Goal: Task Accomplishment & Management: Complete application form

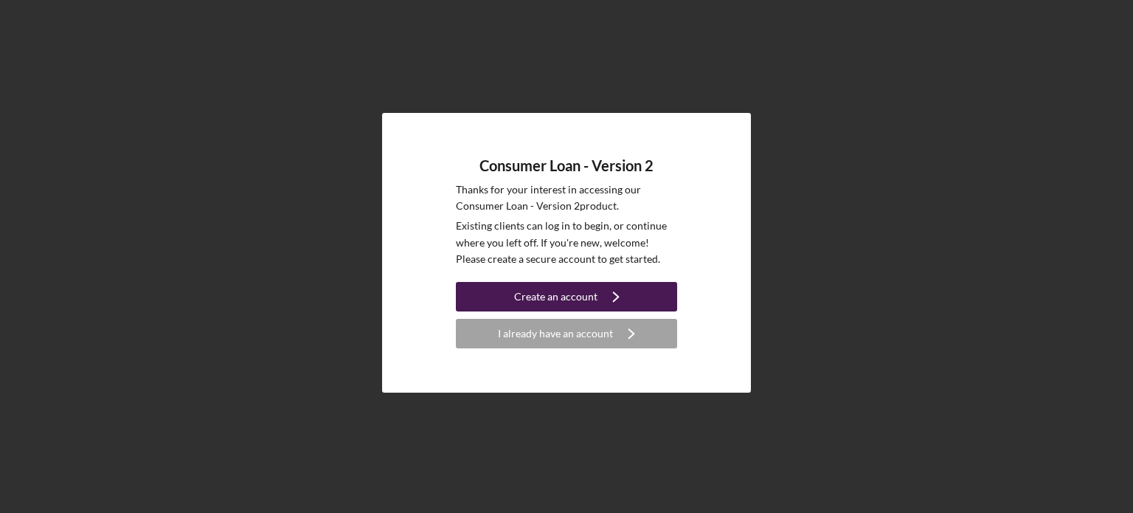
click at [558, 291] on div "Create an account" at bounding box center [555, 297] width 83 height 30
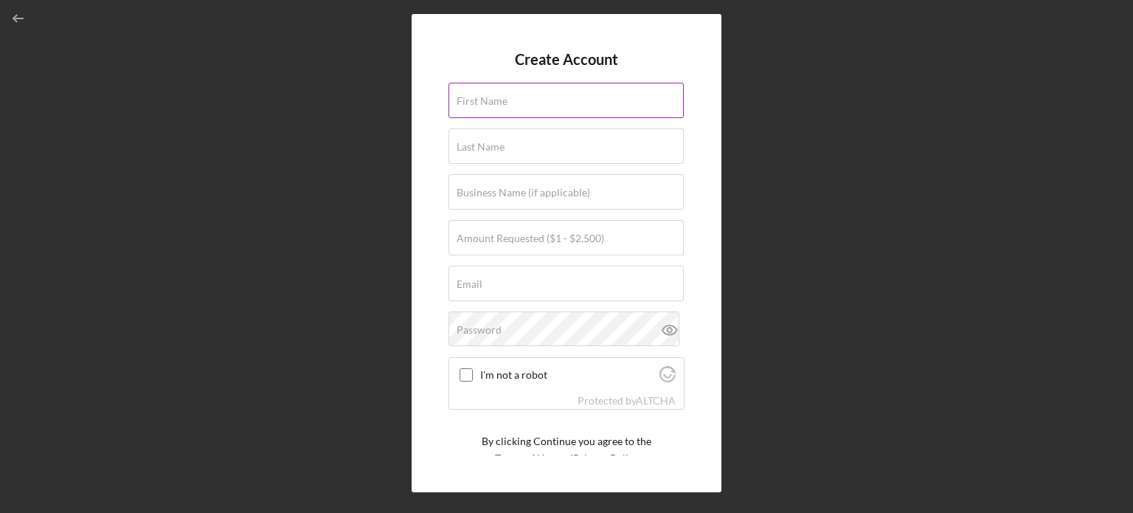
click at [534, 100] on input "First Name" at bounding box center [565, 100] width 235 height 35
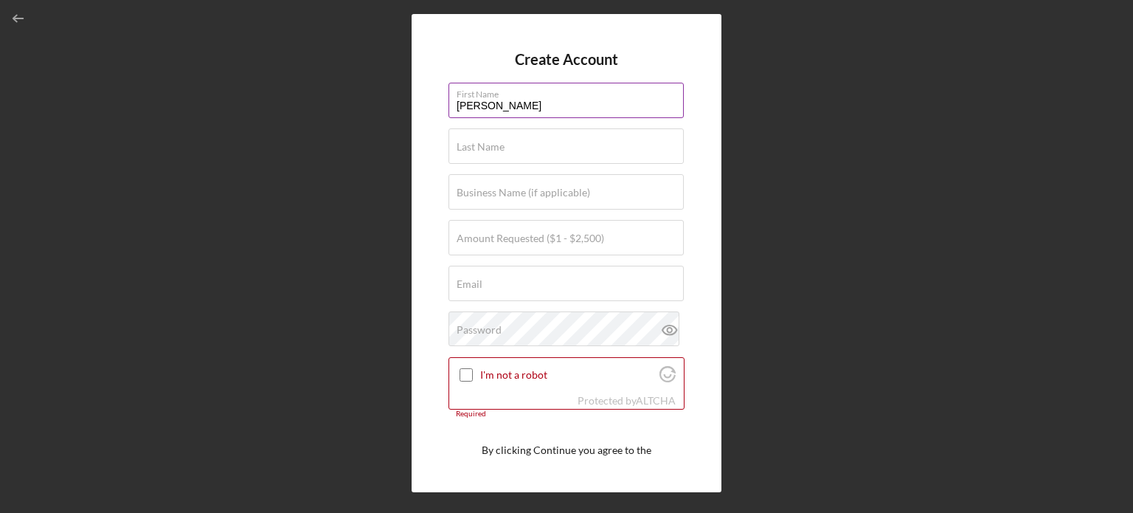
type input "[PERSON_NAME]"
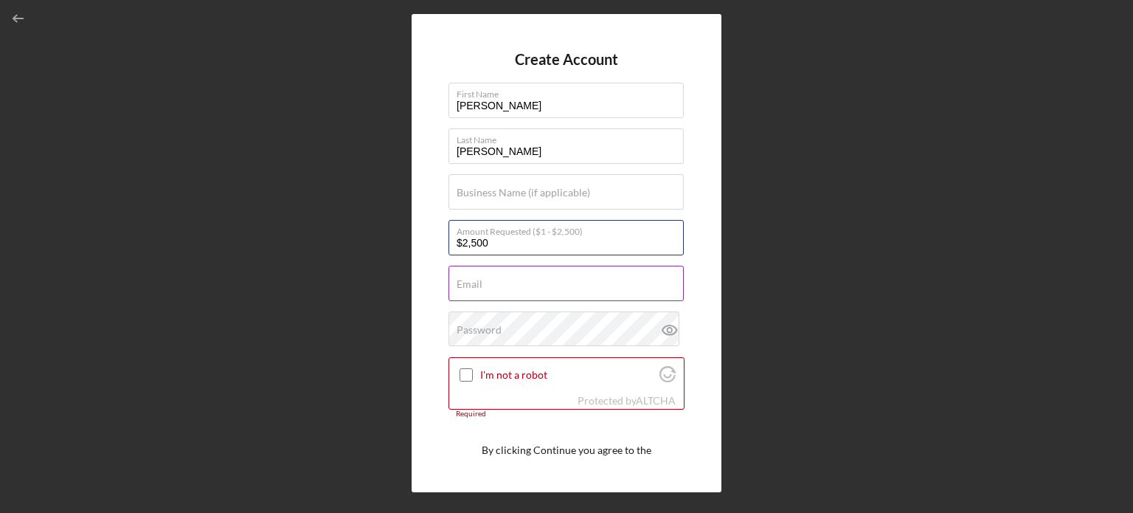
type input "$2,500"
click at [578, 288] on div "Email Required" at bounding box center [566, 284] width 236 height 37
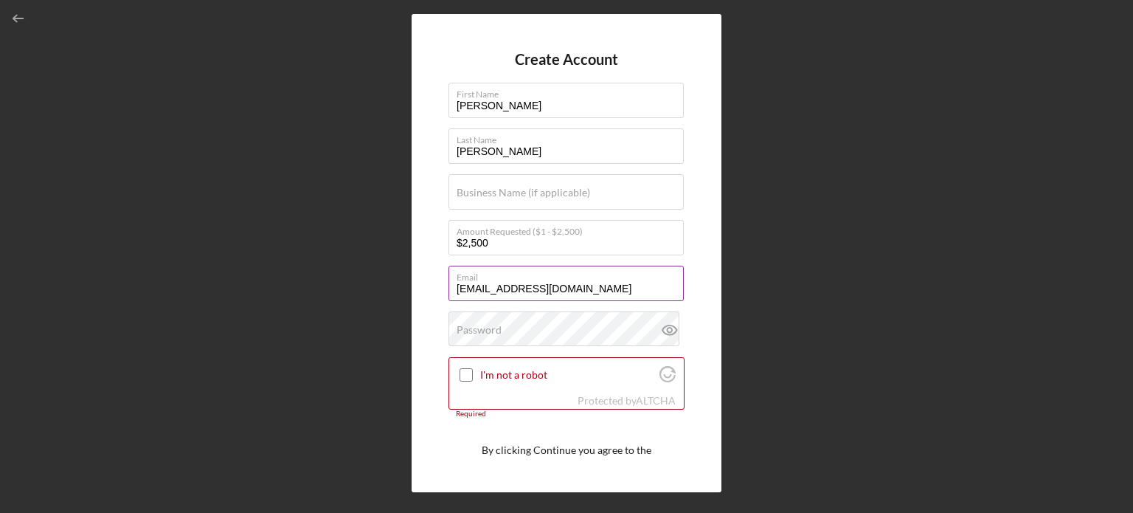
type input "[EMAIL_ADDRESS][DOMAIN_NAME]"
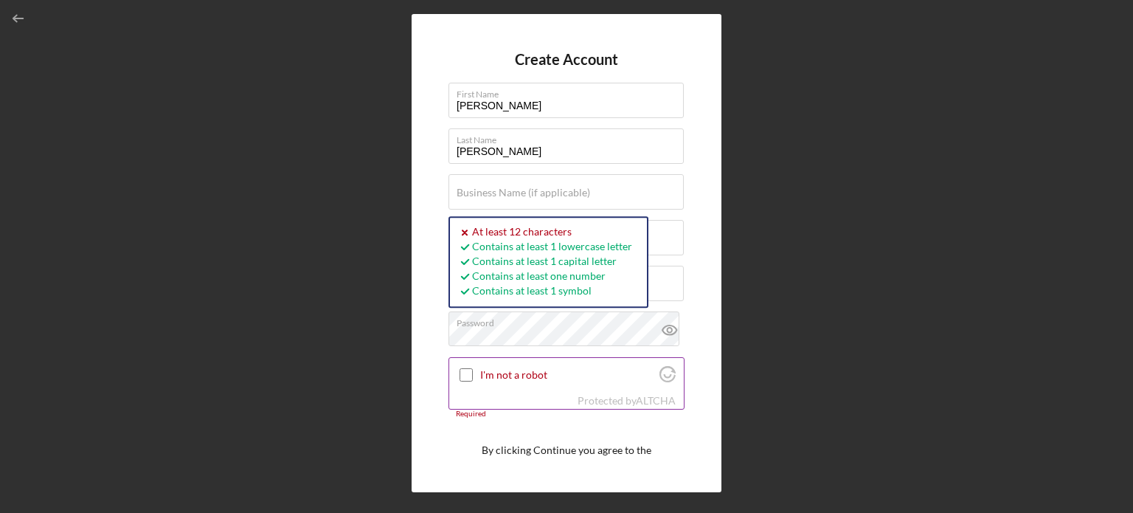
click at [464, 379] on input "I'm not a robot" at bounding box center [465, 374] width 13 height 13
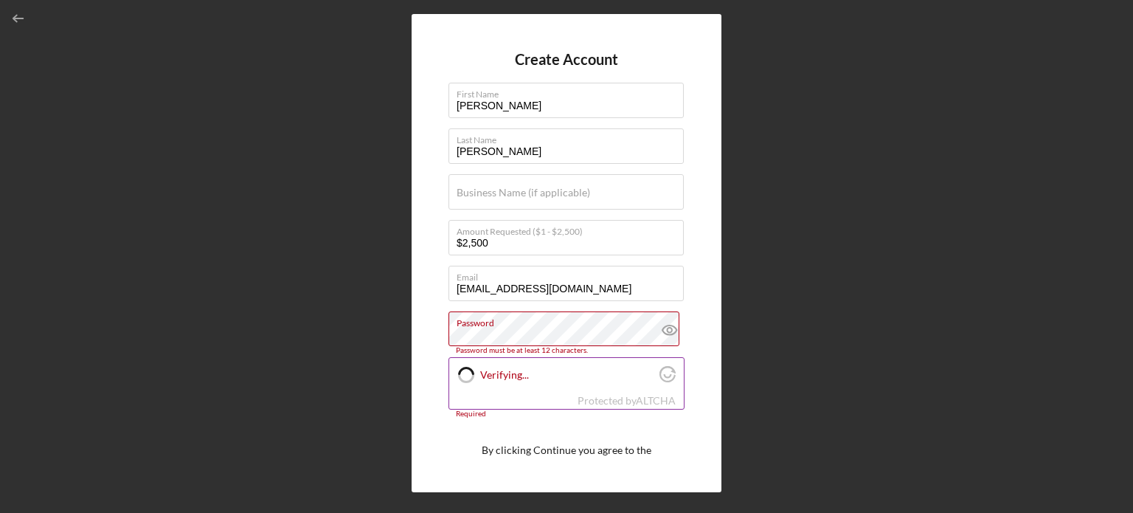
checkbox input "true"
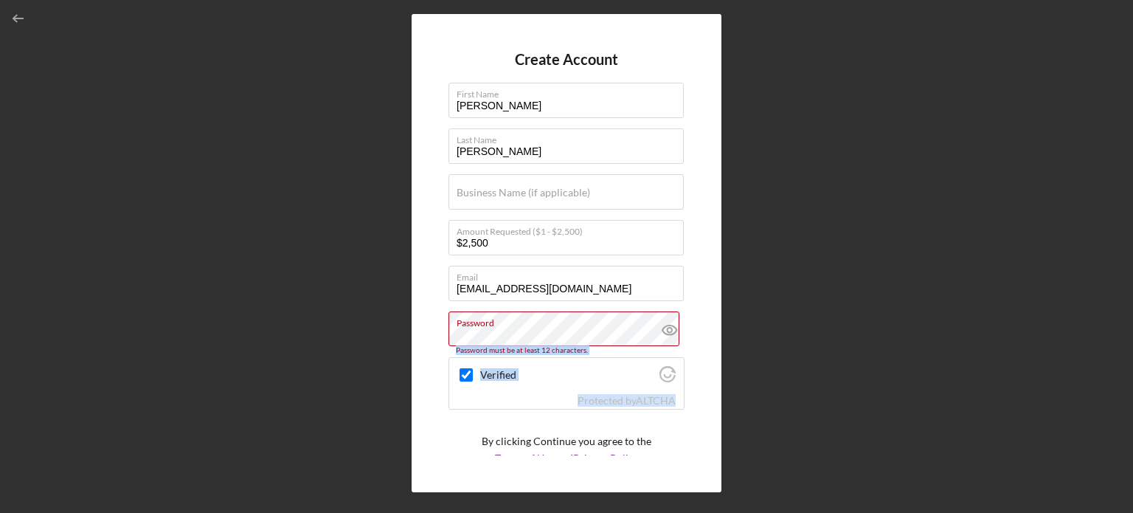
drag, startPoint x: 679, startPoint y: 346, endPoint x: 694, endPoint y: 421, distance: 76.7
click at [694, 421] on div "Create Account First Name [PERSON_NAME] Last Name [PERSON_NAME] Business Name (…" at bounding box center [567, 253] width 310 height 478
click at [701, 410] on div "Create Account First Name [PERSON_NAME] Last Name [PERSON_NAME] Business Name (…" at bounding box center [567, 253] width 310 height 478
drag, startPoint x: 687, startPoint y: 391, endPoint x: 675, endPoint y: 398, distance: 14.5
click at [677, 396] on div "Create Account First Name [PERSON_NAME] Last Name [PERSON_NAME] Business Name (…" at bounding box center [567, 253] width 310 height 478
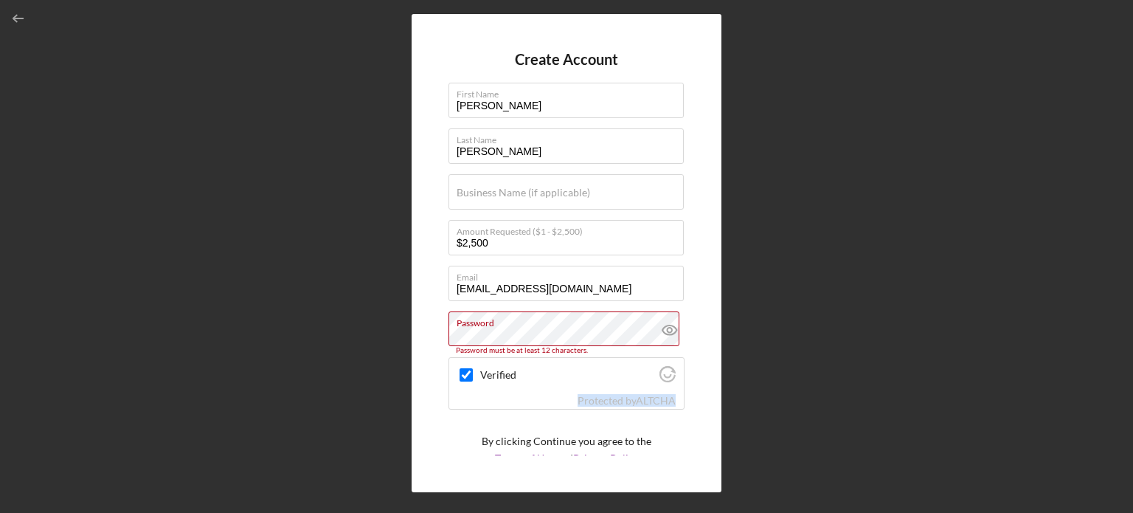
scroll to position [55, 0]
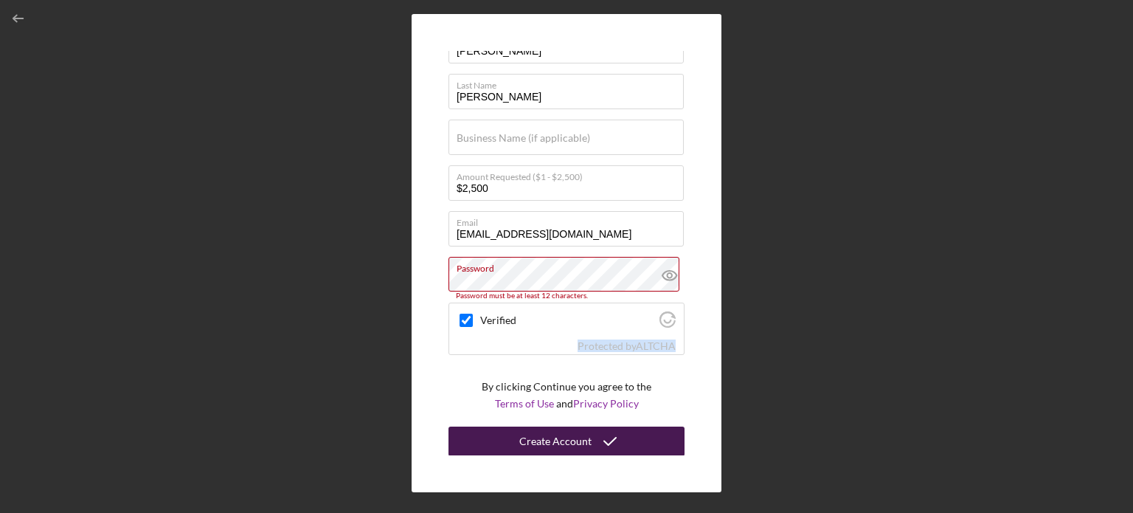
click at [541, 440] on div "Create Account" at bounding box center [555, 441] width 72 height 30
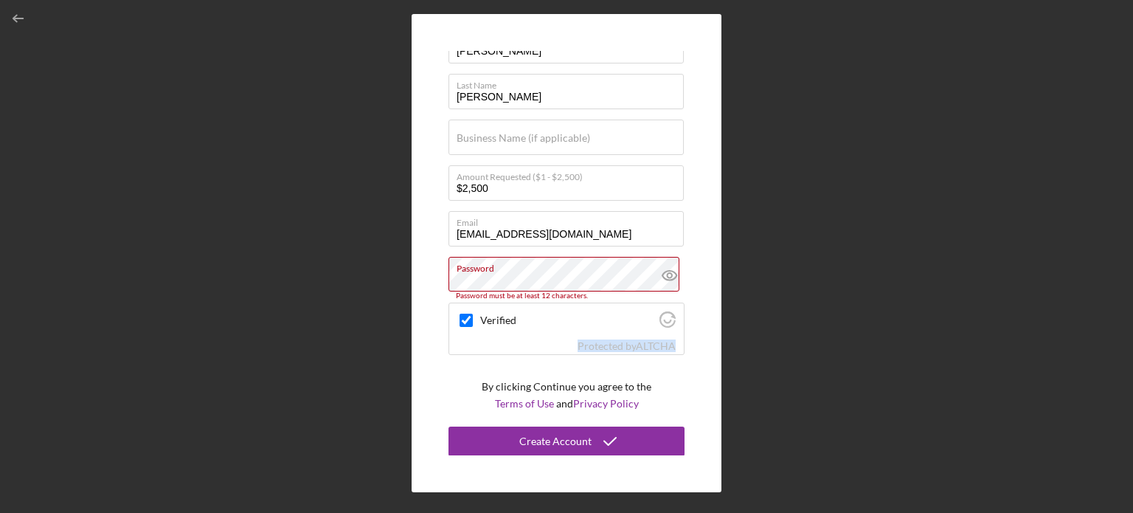
click at [414, 372] on div "Create Account First Name [PERSON_NAME] Last Name [PERSON_NAME] Business Name (…" at bounding box center [567, 253] width 310 height 478
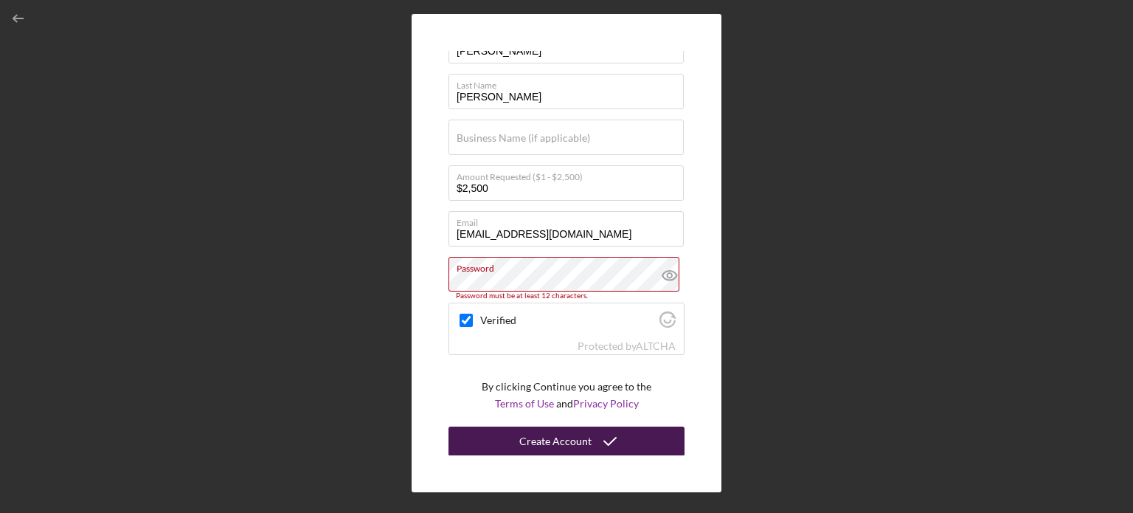
click at [527, 442] on div "Create Account" at bounding box center [555, 441] width 72 height 30
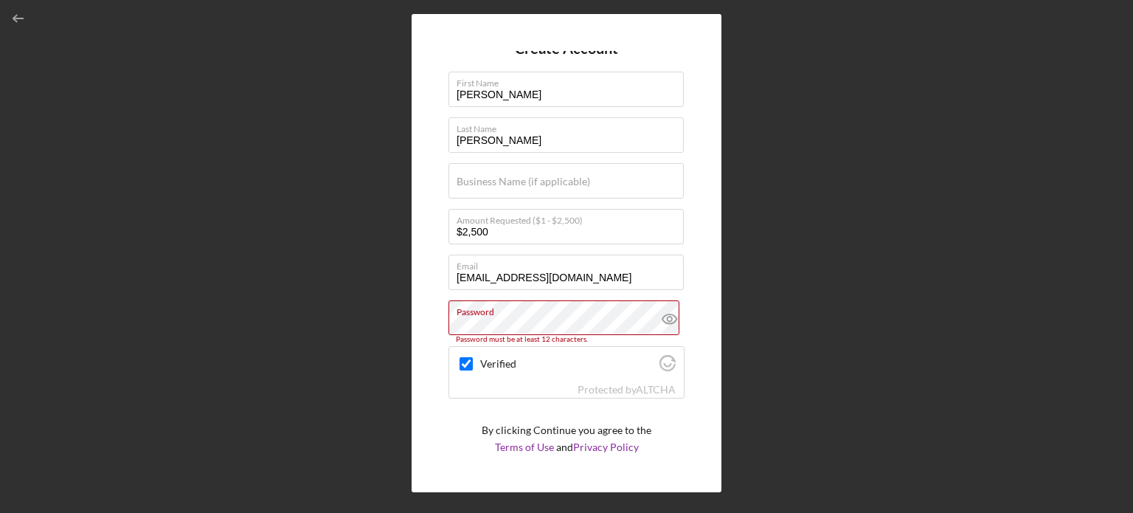
scroll to position [0, 0]
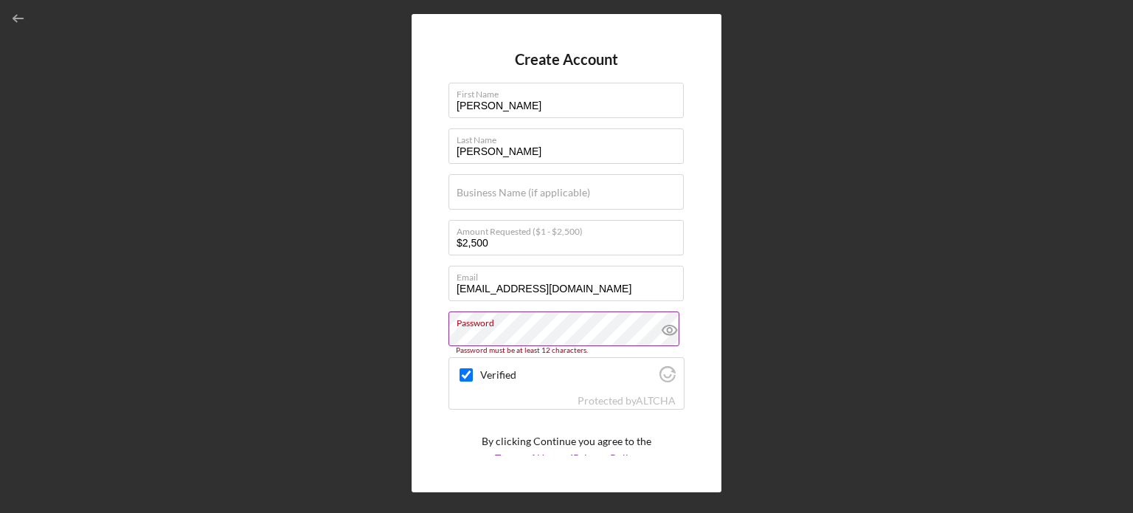
click at [534, 316] on label "Password" at bounding box center [570, 320] width 227 height 16
drag, startPoint x: 541, startPoint y: 321, endPoint x: 409, endPoint y: 333, distance: 132.6
click at [409, 333] on div "Create Account First Name [PERSON_NAME] Last Name [PERSON_NAME] Business Name (…" at bounding box center [566, 252] width 1118 height 505
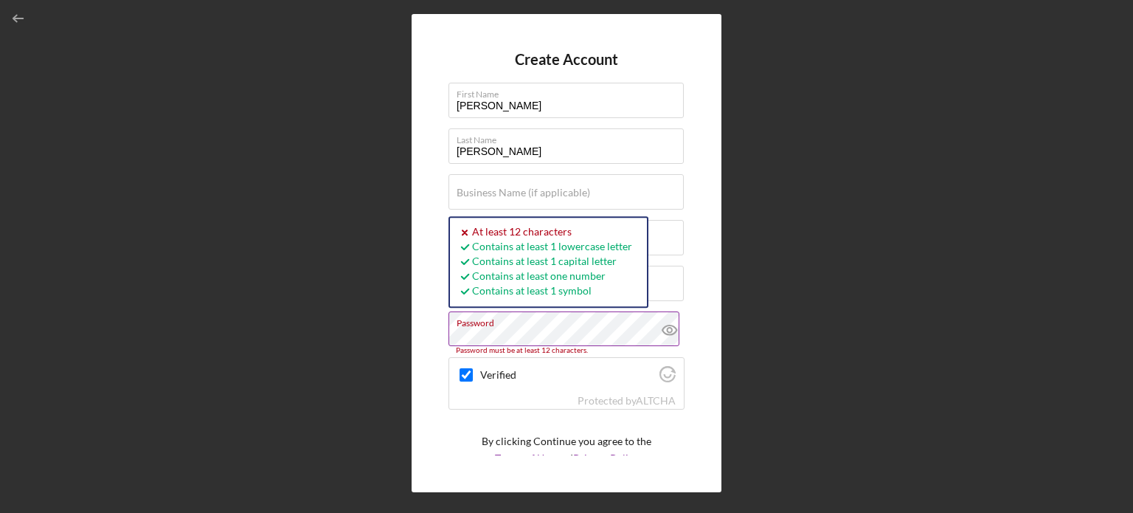
click at [670, 329] on icon at bounding box center [669, 329] width 37 height 37
click at [693, 281] on div "Create Account First Name [PERSON_NAME] Last Name [PERSON_NAME] Business Name (…" at bounding box center [567, 253] width 310 height 478
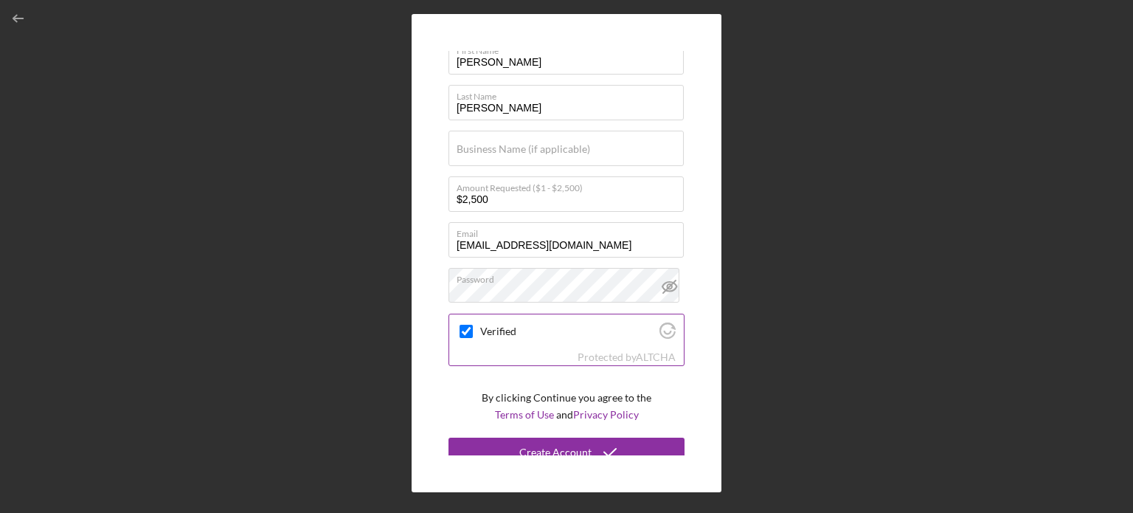
scroll to position [55, 0]
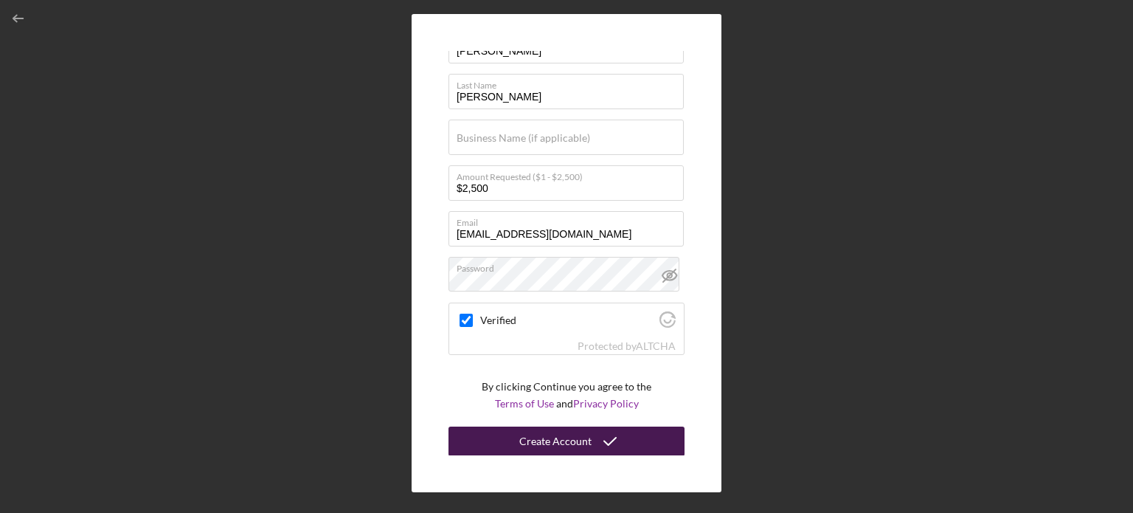
click at [537, 445] on div "Create Account" at bounding box center [555, 441] width 72 height 30
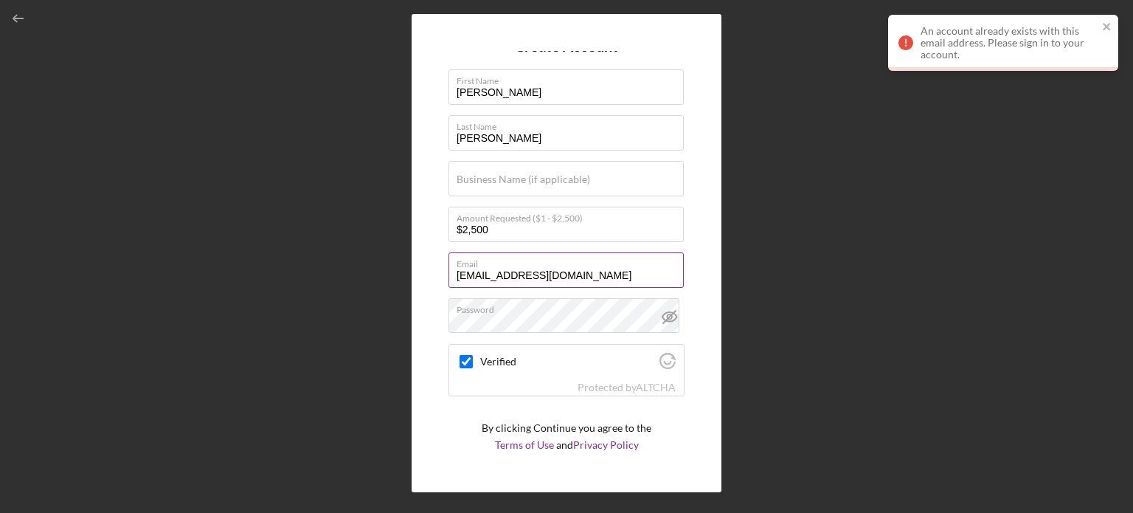
scroll to position [0, 0]
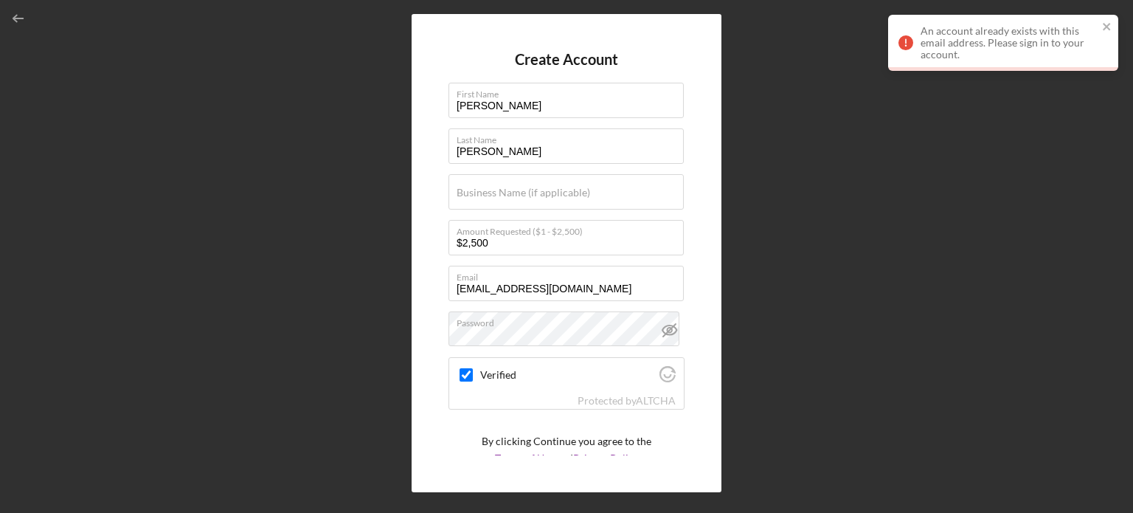
click at [1028, 38] on div "An account already exists with this email address. Please sign in to your accou…" at bounding box center [1008, 42] width 177 height 35
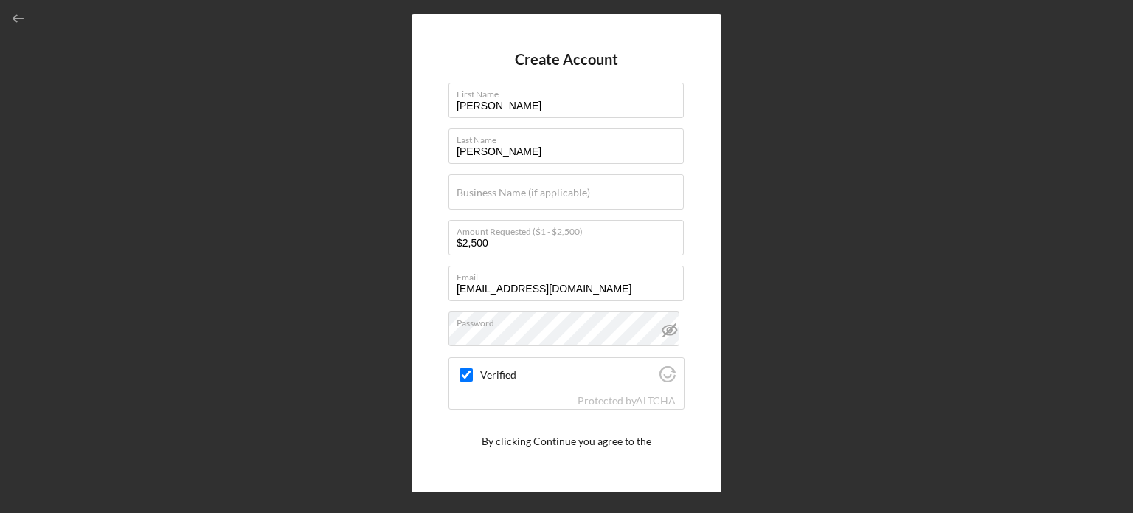
click at [802, 227] on div "Create Account First Name [PERSON_NAME] Last Name [PERSON_NAME] Business Name (…" at bounding box center [566, 252] width 1118 height 505
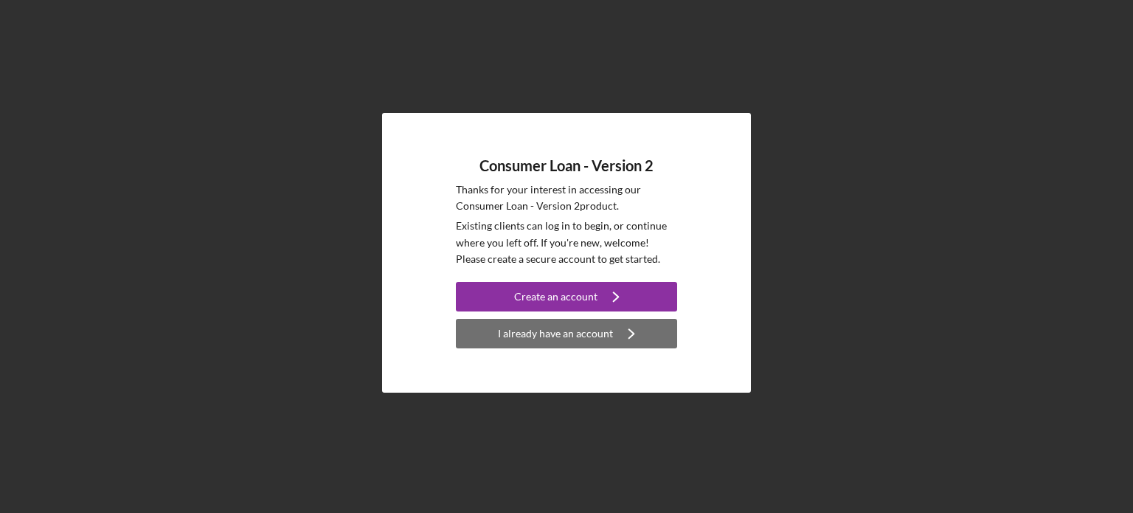
click at [557, 339] on div "I already have an account" at bounding box center [555, 334] width 115 height 30
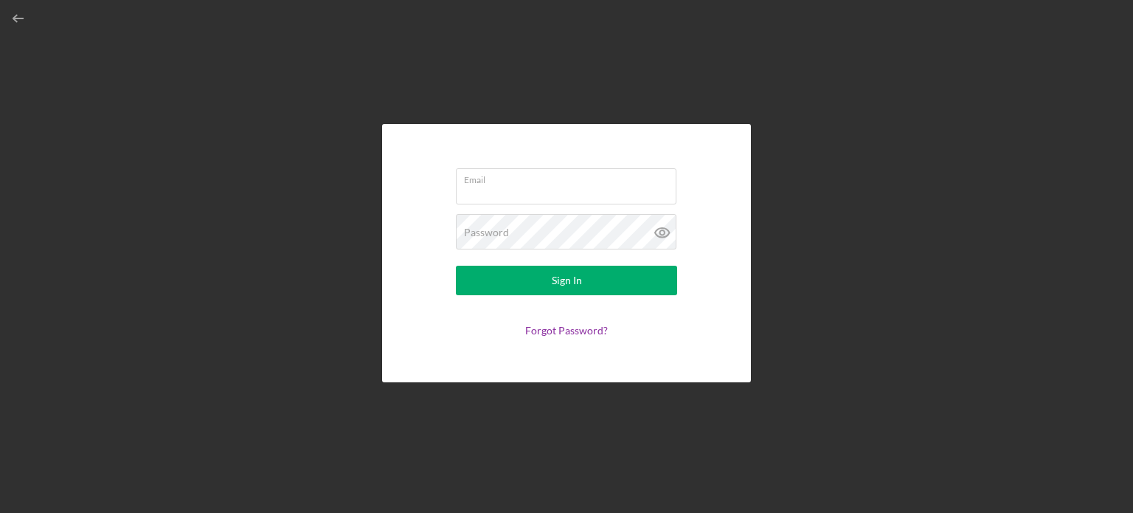
type input "[EMAIL_ADDRESS][DOMAIN_NAME]"
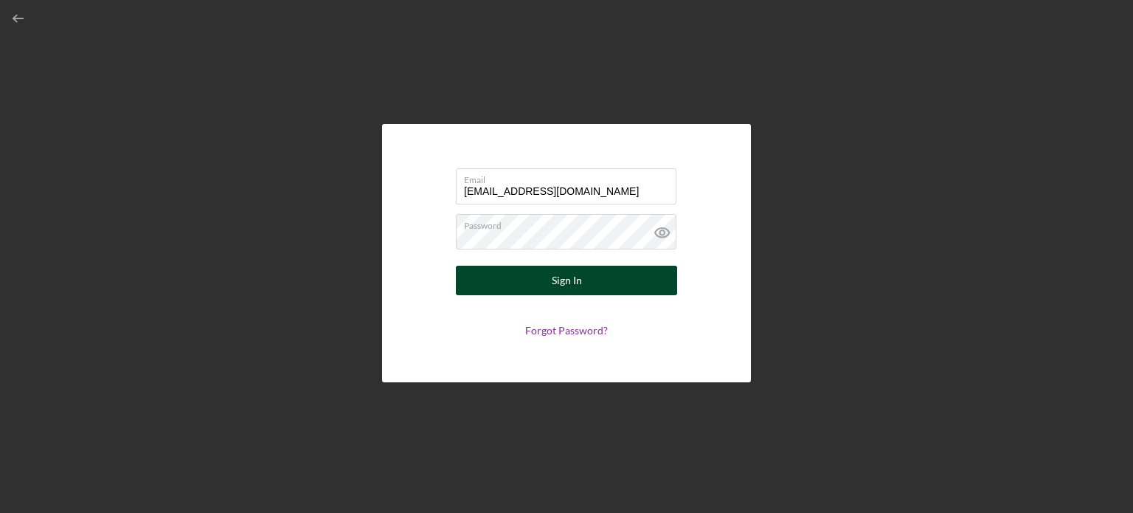
click at [578, 285] on div "Sign In" at bounding box center [567, 281] width 30 height 30
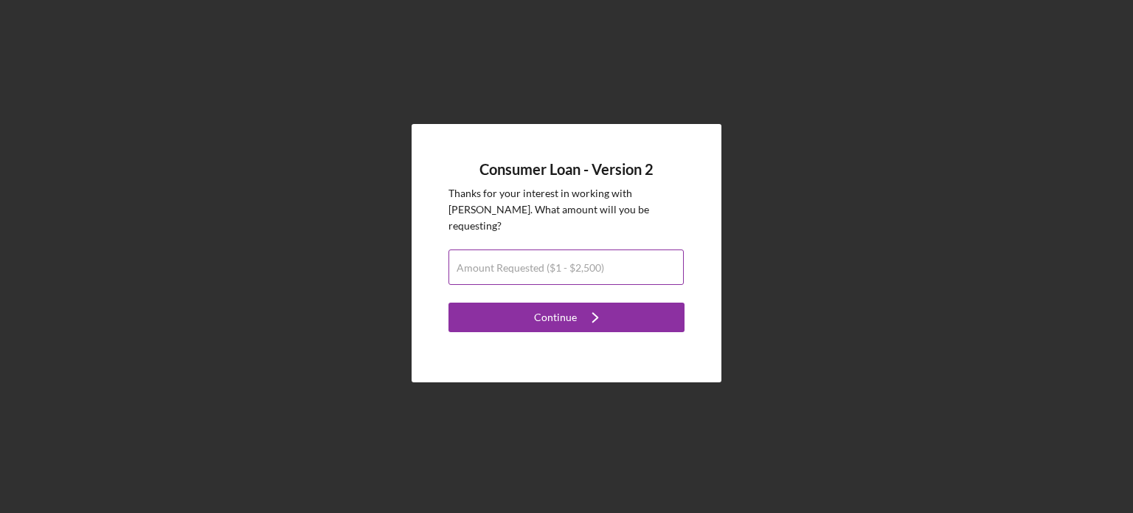
click at [586, 262] on label "Amount Requested ($1 - $2,500)" at bounding box center [531, 268] width 148 height 12
click at [586, 250] on input "Amount Requested ($1 - $2,500)" at bounding box center [565, 266] width 235 height 35
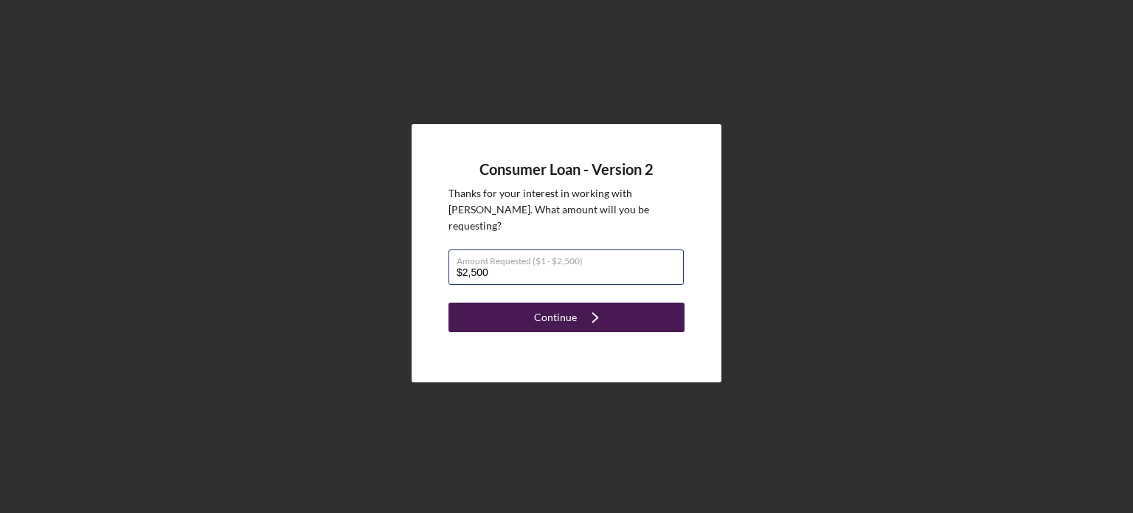
type input "$2,500"
click at [532, 302] on button "Continue Icon/Navigate" at bounding box center [566, 317] width 236 height 30
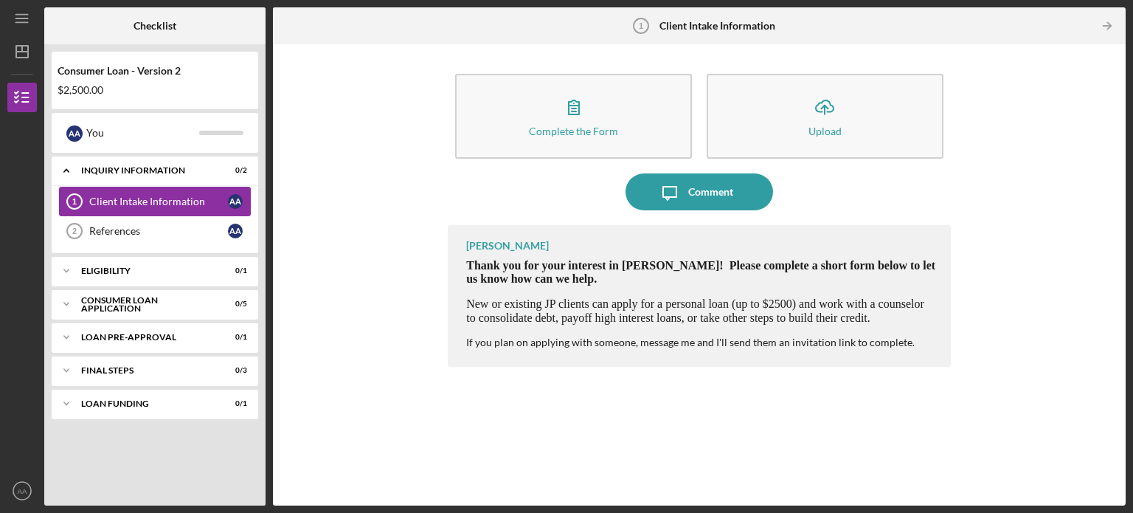
click at [148, 202] on div "Client Intake Information" at bounding box center [158, 201] width 139 height 12
click at [115, 341] on div "Icon/Expander Loan Pre-Approval 0 / 1" at bounding box center [155, 337] width 207 height 30
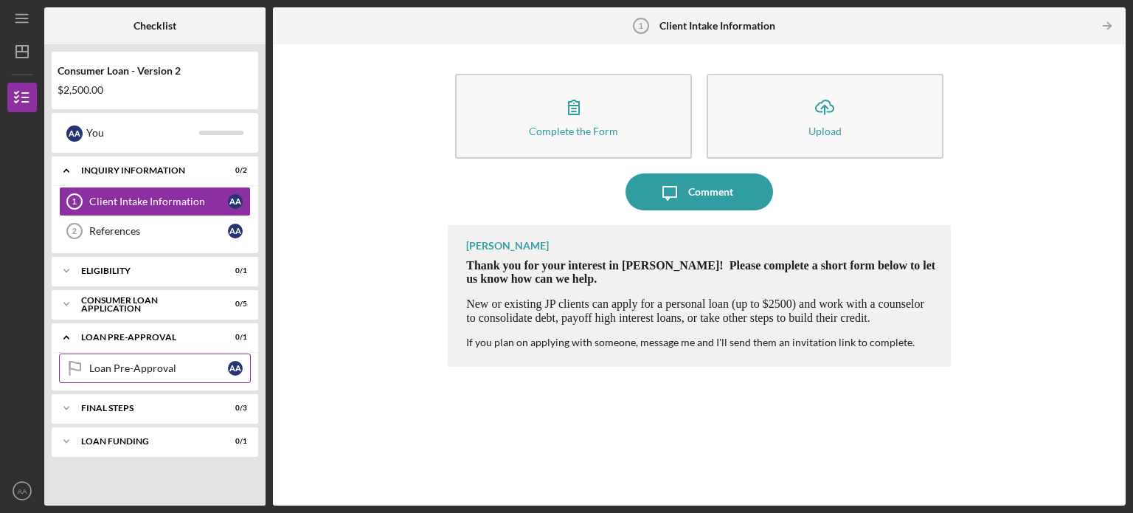
click at [162, 371] on div "Loan Pre-Approval" at bounding box center [158, 368] width 139 height 12
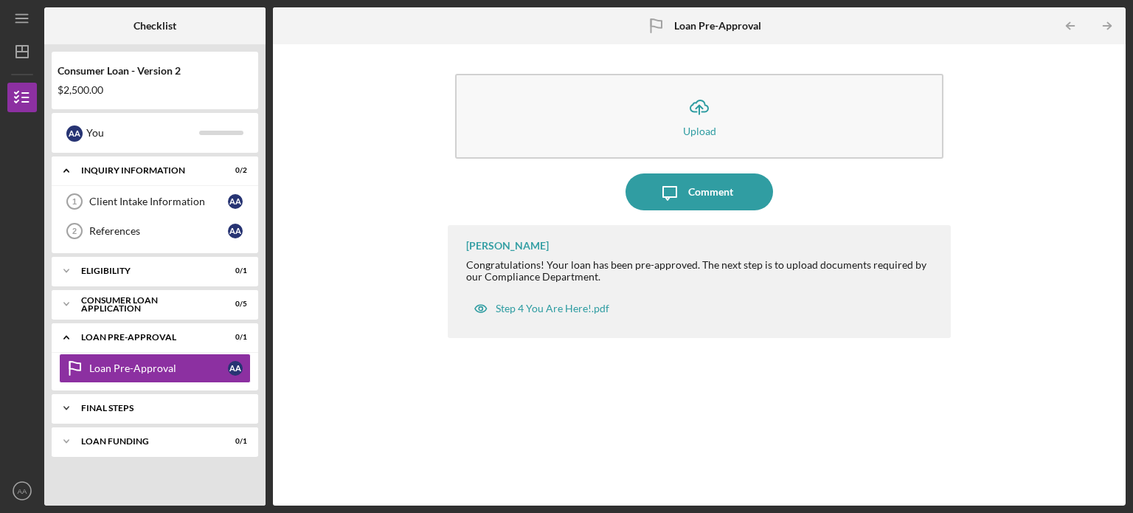
click at [109, 411] on div "Icon/Expander FINAL STEPS 0 / 3" at bounding box center [155, 408] width 207 height 30
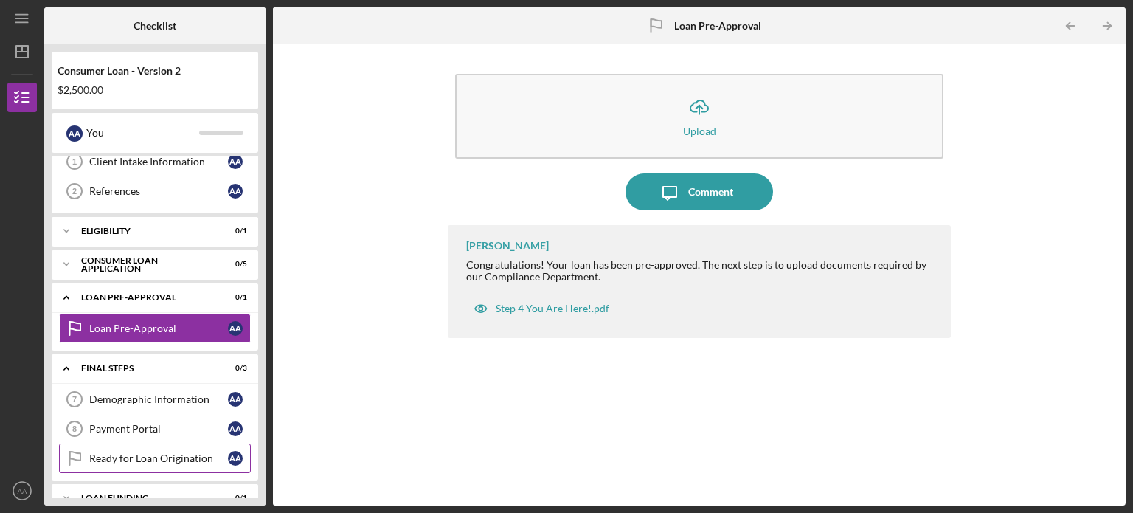
scroll to position [60, 0]
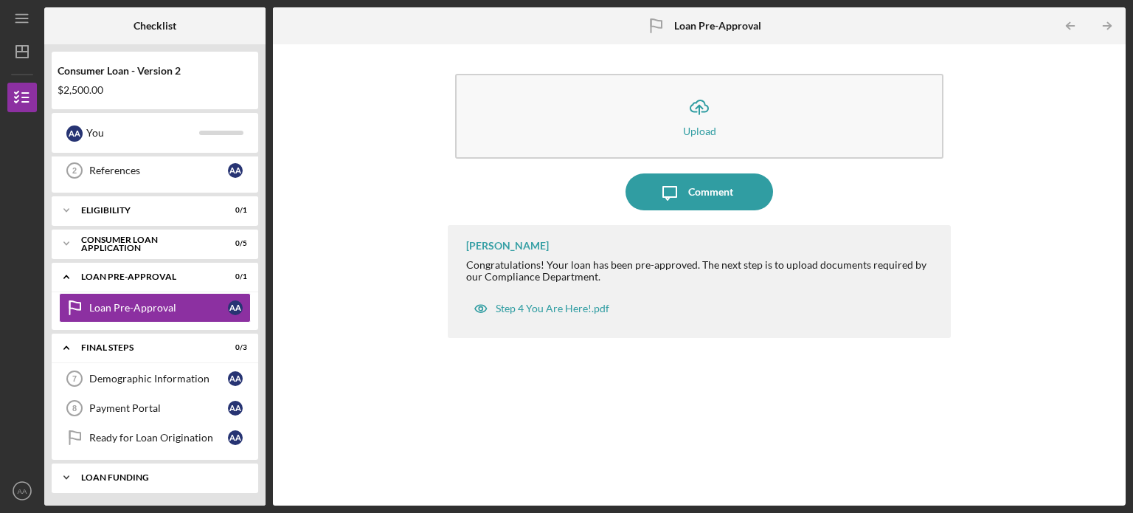
click at [150, 473] on div "Loan Funding" at bounding box center [160, 477] width 159 height 9
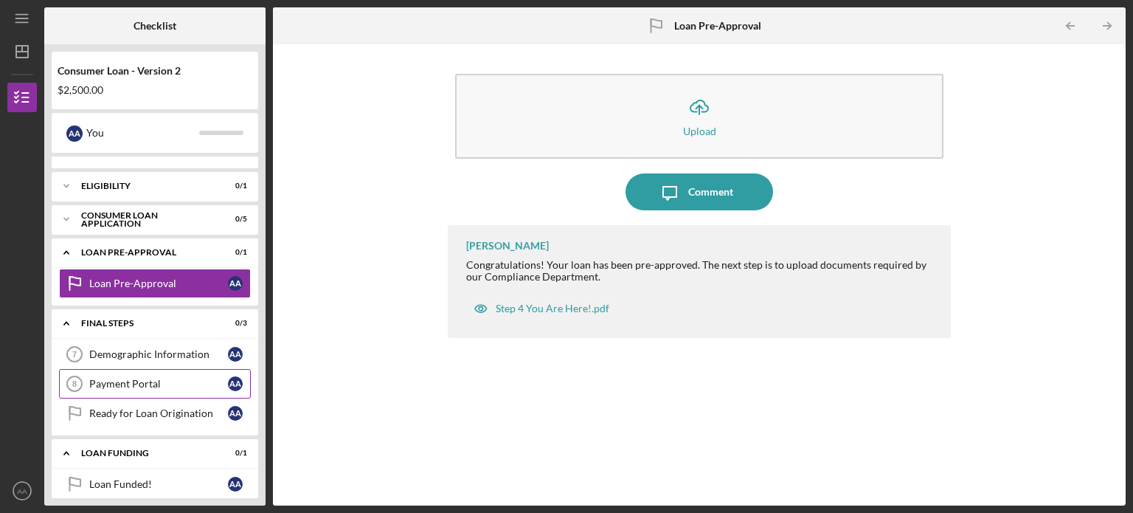
scroll to position [97, 0]
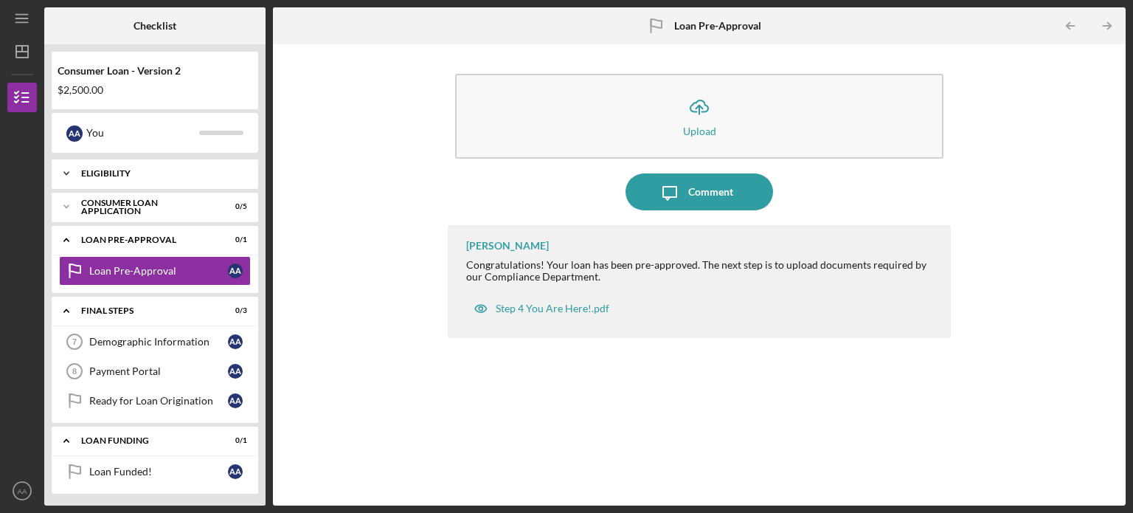
click at [144, 173] on div "Eligibility" at bounding box center [160, 173] width 159 height 9
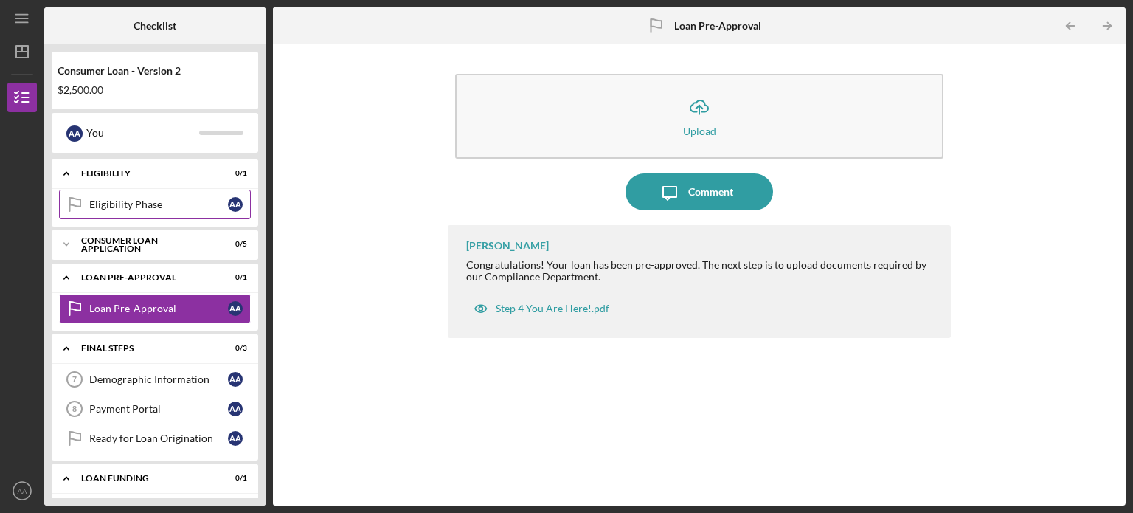
click at [157, 201] on div "Eligibility Phase" at bounding box center [158, 204] width 139 height 12
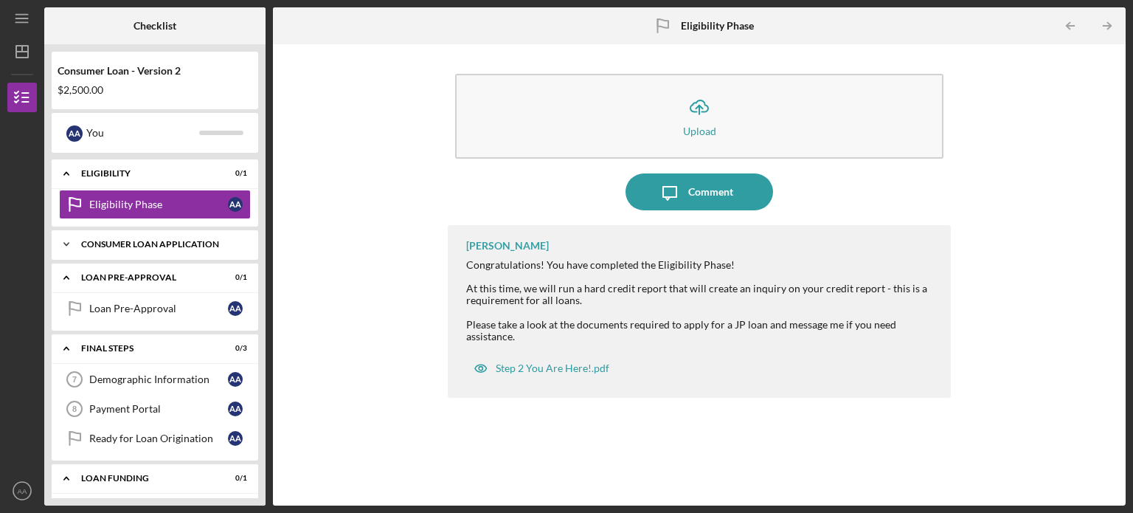
click at [197, 244] on div "Consumer Loan Application" at bounding box center [160, 244] width 159 height 9
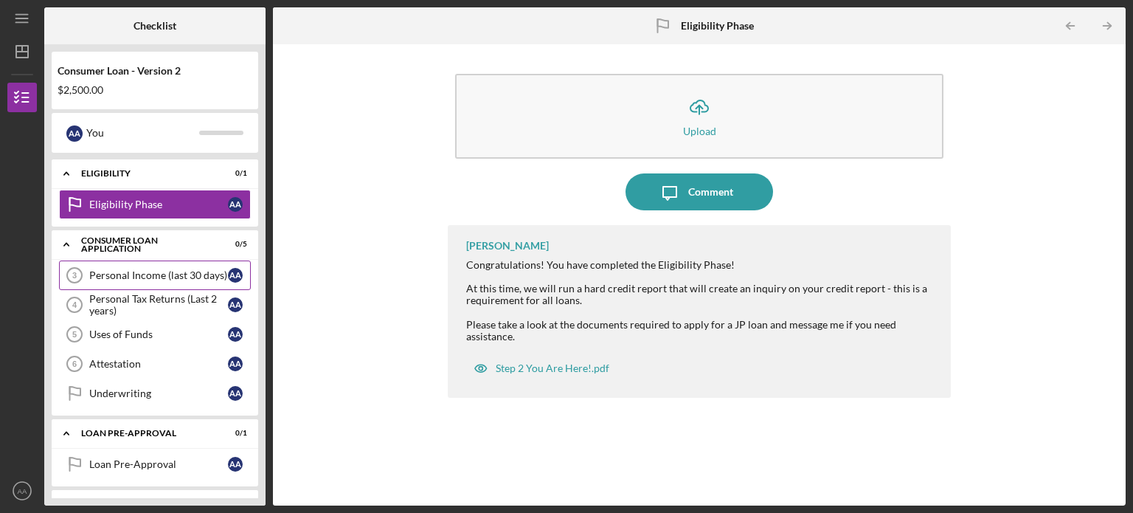
click at [159, 273] on div "Personal Income (last 30 days)" at bounding box center [158, 275] width 139 height 12
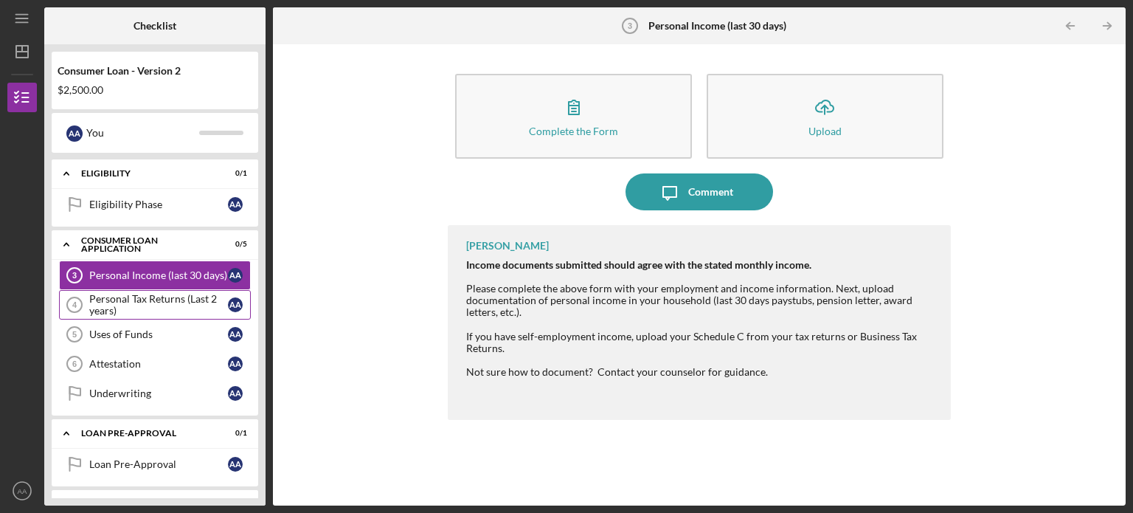
click at [156, 302] on div "Personal Tax Returns (Last 2 years)" at bounding box center [158, 305] width 139 height 24
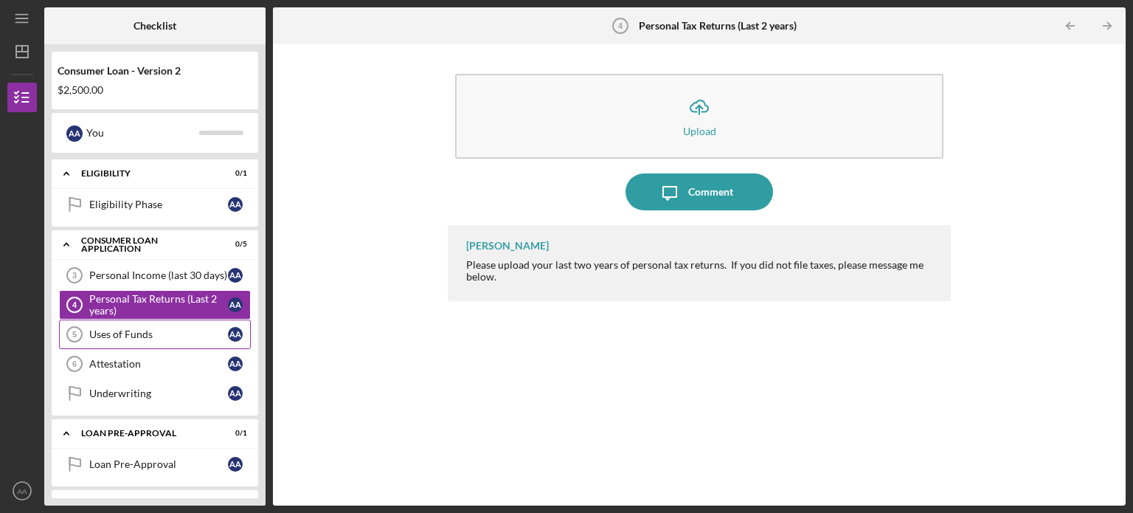
click at [136, 335] on div "Uses of Funds" at bounding box center [158, 334] width 139 height 12
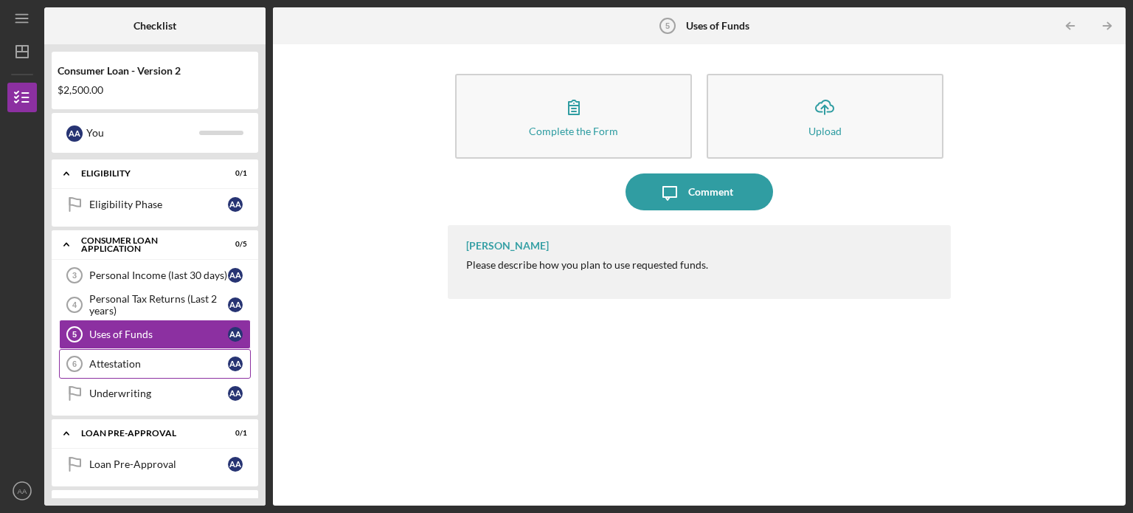
click at [117, 361] on div "Attestation" at bounding box center [158, 364] width 139 height 12
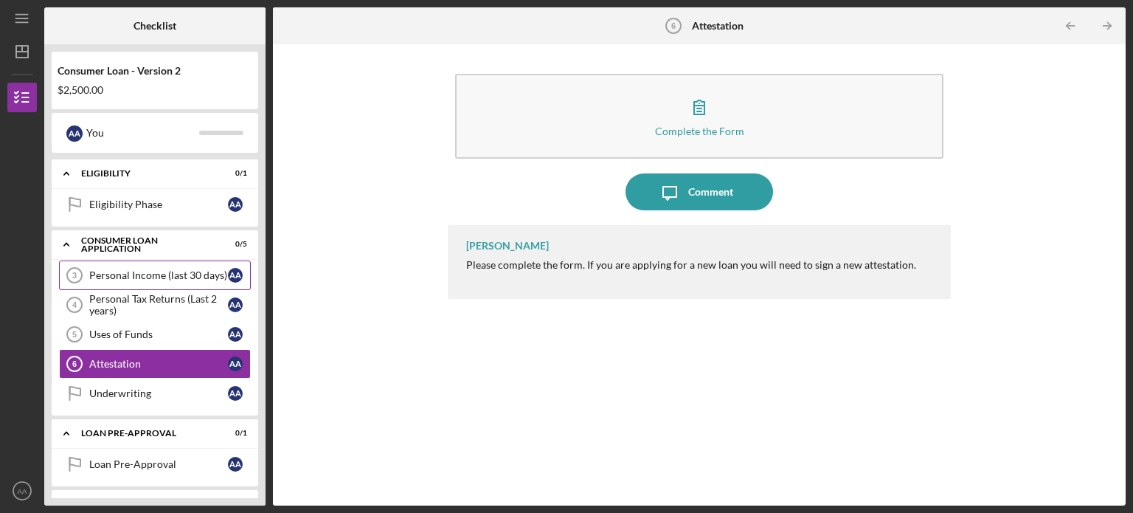
click at [167, 269] on div "Personal Income (last 30 days)" at bounding box center [158, 275] width 139 height 12
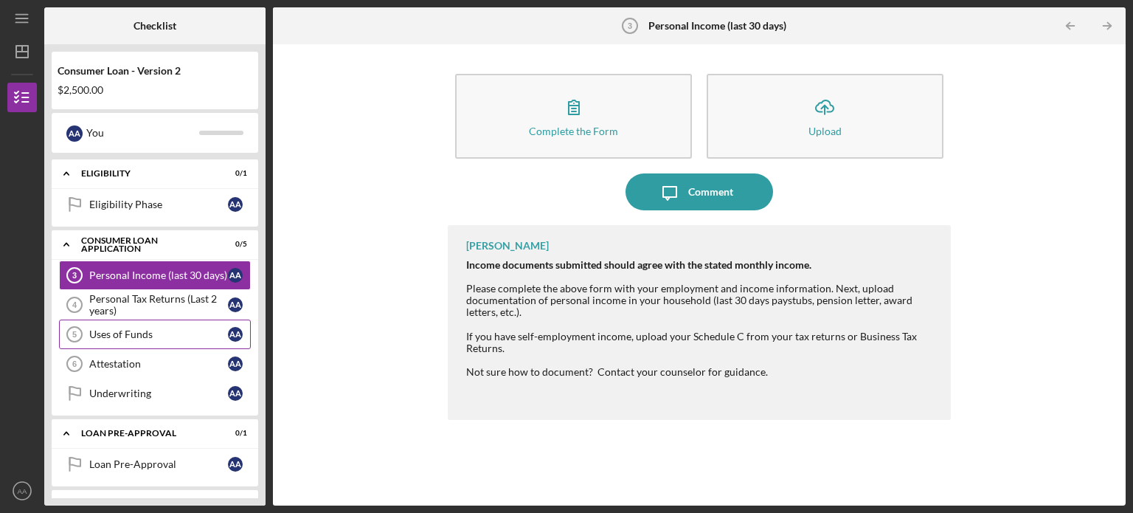
click at [153, 325] on link "Uses of Funds 5 Uses of Funds A A" at bounding box center [155, 334] width 192 height 30
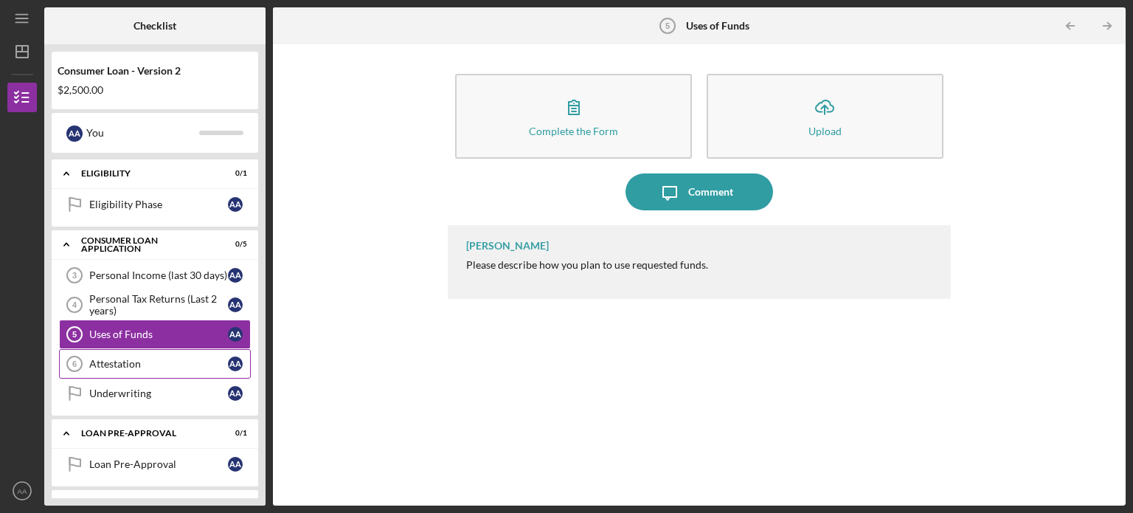
click at [133, 363] on div "Attestation" at bounding box center [158, 364] width 139 height 12
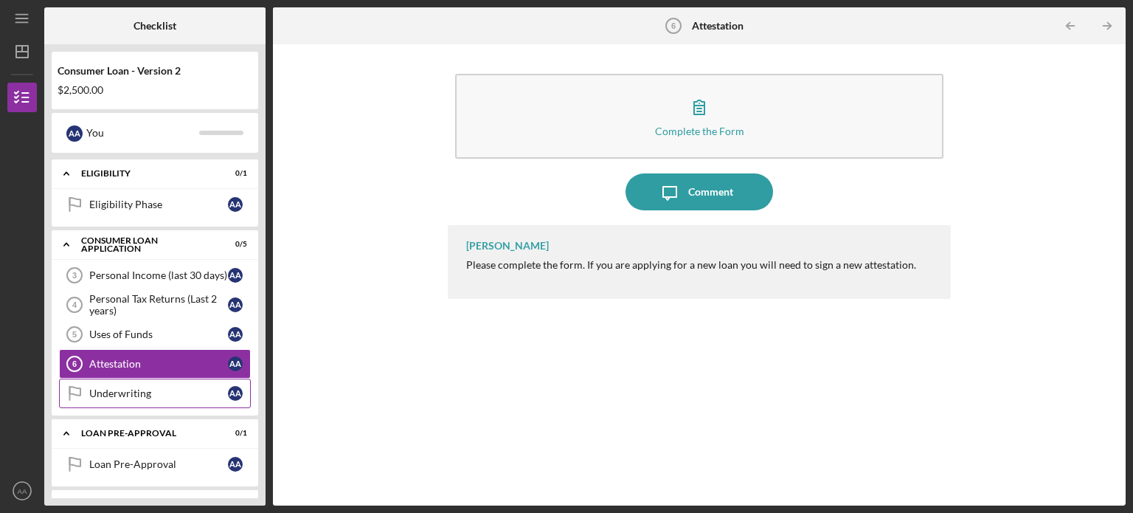
click at [128, 389] on div "Underwriting" at bounding box center [158, 393] width 139 height 12
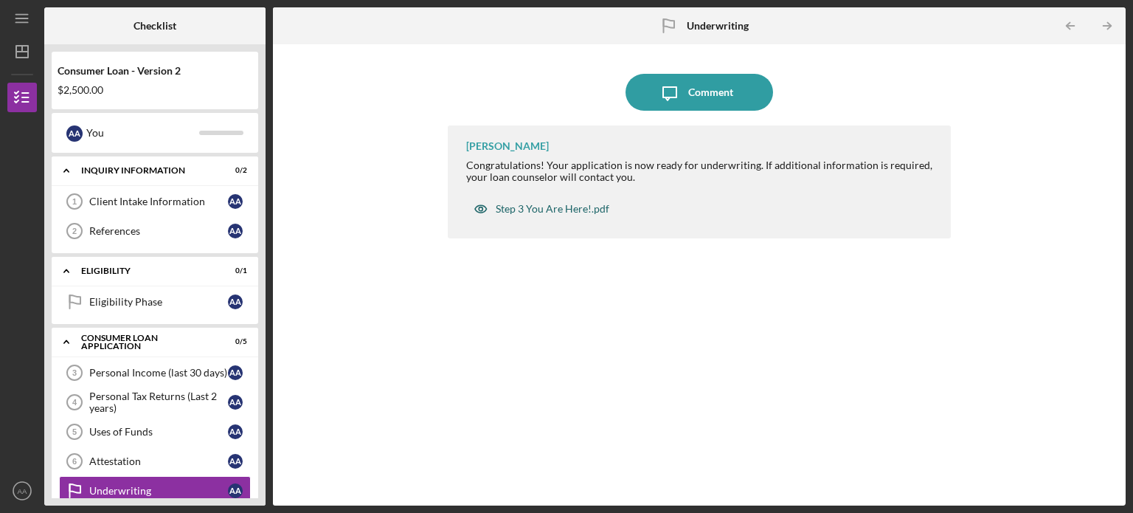
click at [534, 204] on div "Step 3 You Are Here!.pdf" at bounding box center [553, 209] width 114 height 12
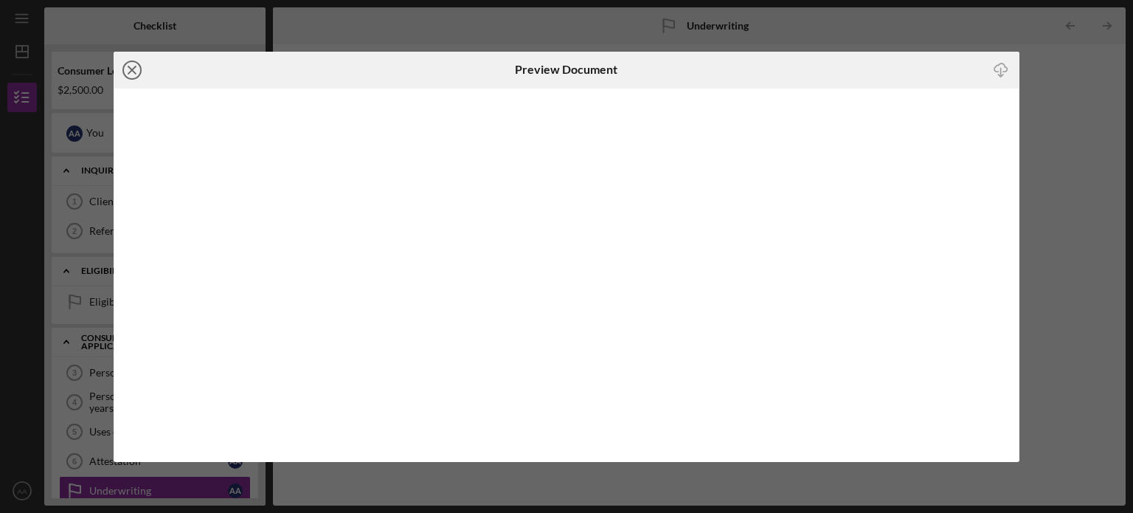
click at [133, 66] on icon "Icon/Close" at bounding box center [132, 70] width 37 height 37
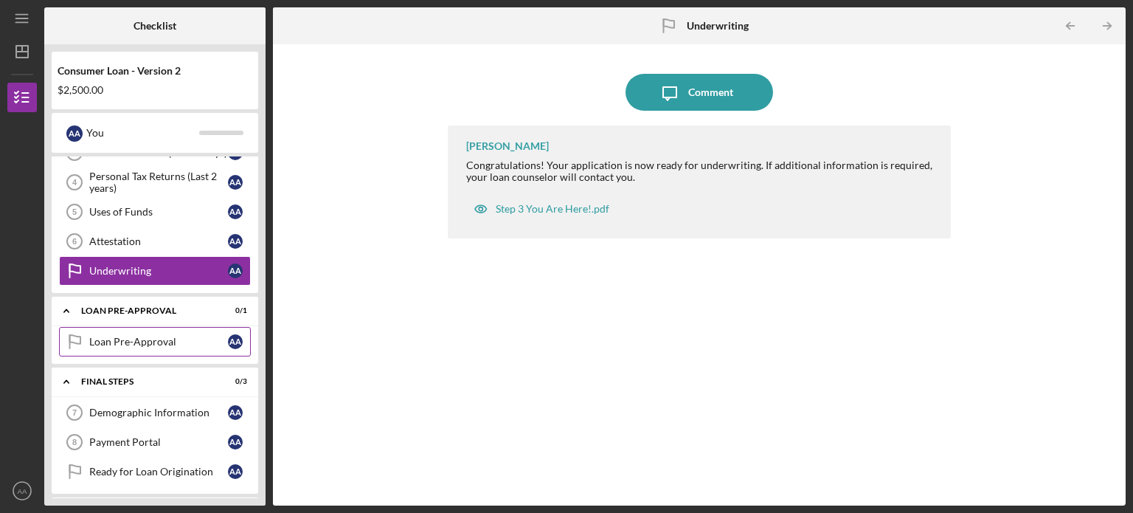
scroll to position [221, 0]
click at [187, 269] on div "Underwriting" at bounding box center [158, 269] width 139 height 12
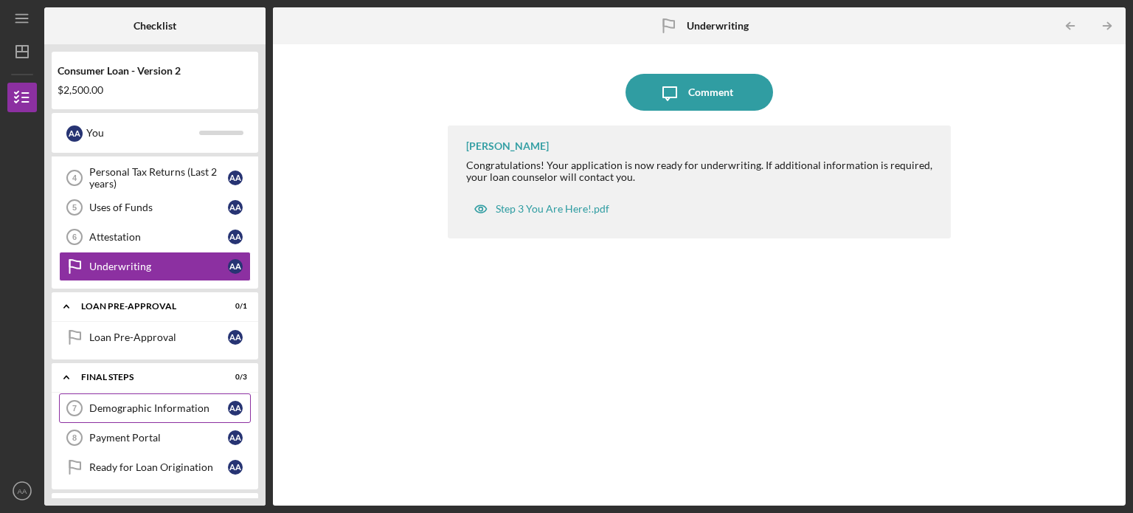
scroll to position [215, 0]
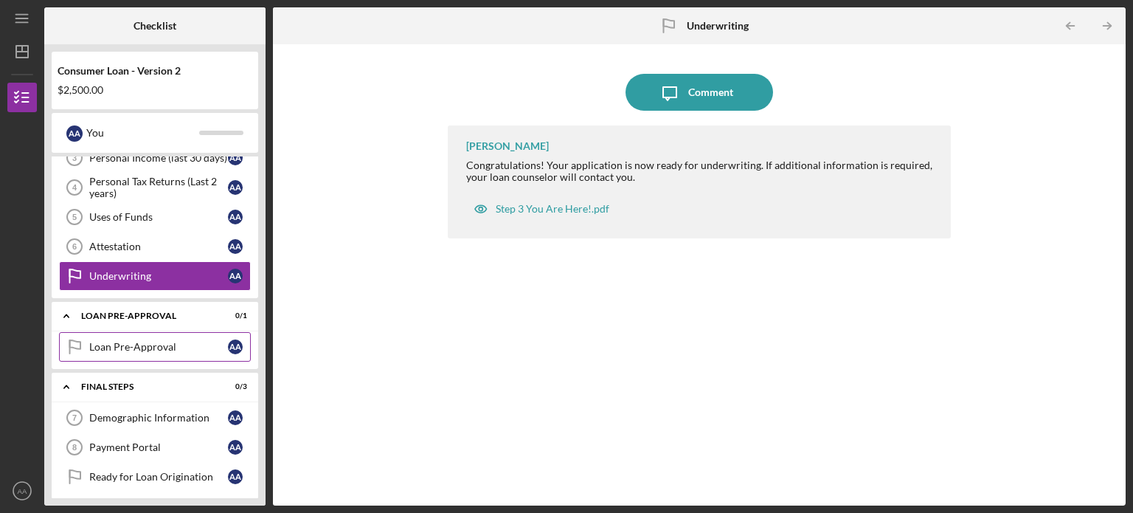
click at [167, 350] on link "Loan Pre-Approval Loan Pre-Approval A A" at bounding box center [155, 347] width 192 height 30
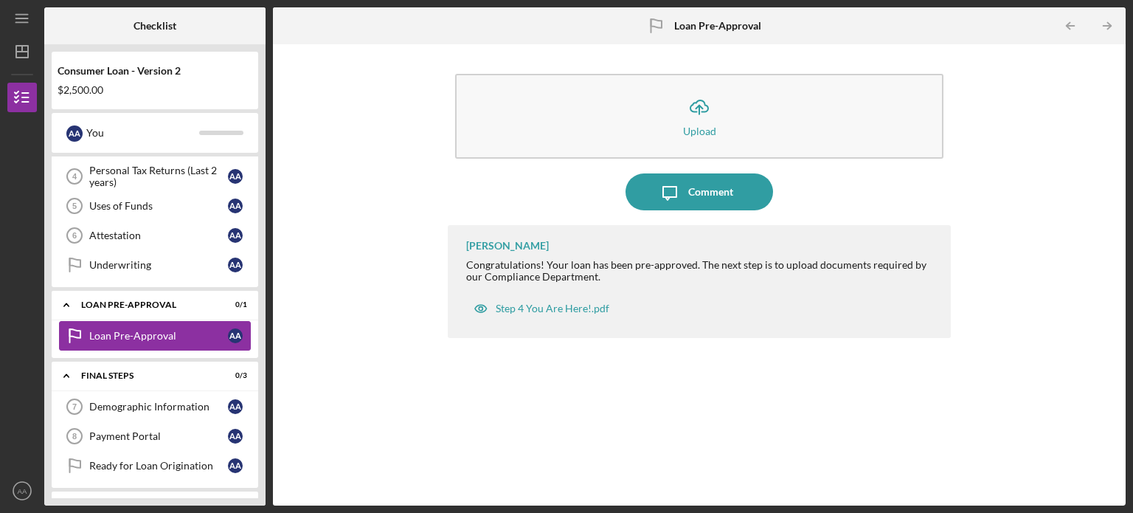
scroll to position [215, 0]
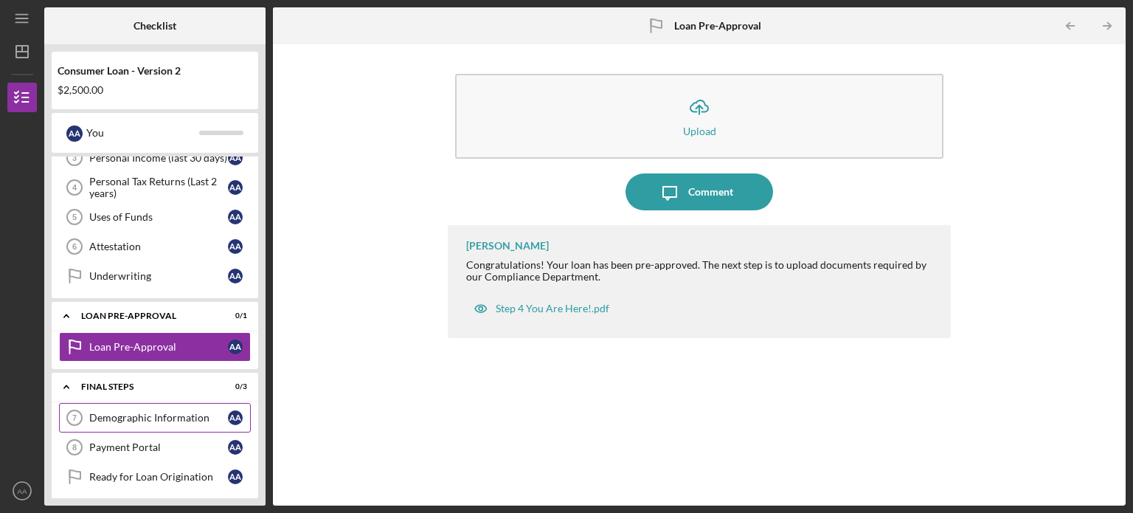
click at [162, 416] on div "Demographic Information" at bounding box center [158, 418] width 139 height 12
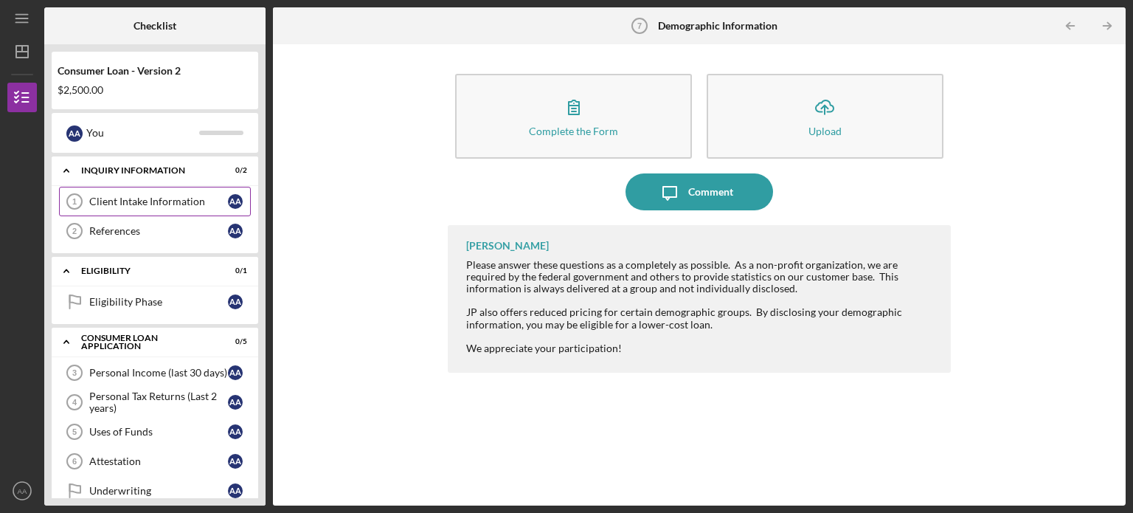
click at [146, 203] on div "Client Intake Information" at bounding box center [158, 201] width 139 height 12
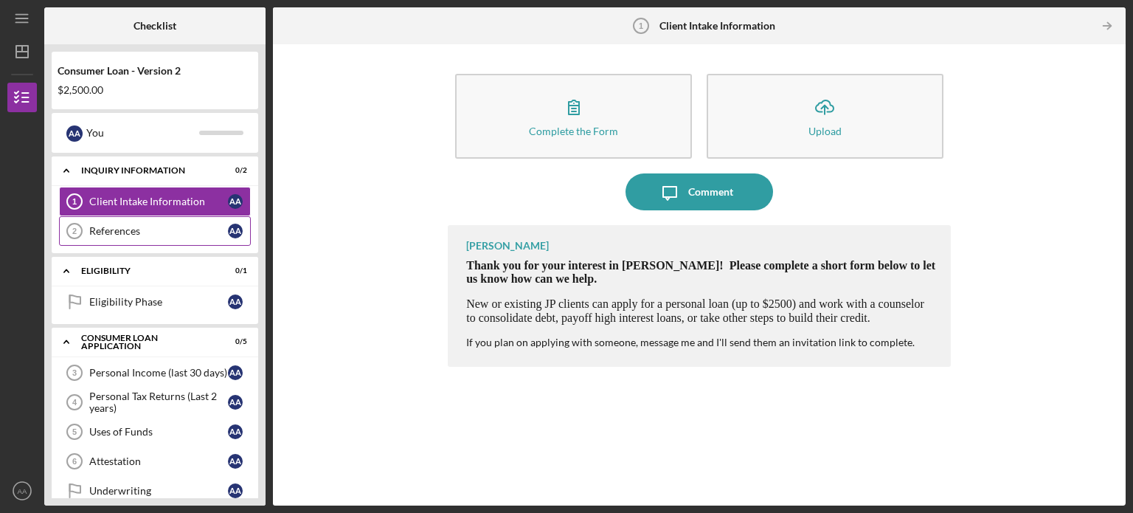
click at [134, 237] on link "References 2 References A A" at bounding box center [155, 231] width 192 height 30
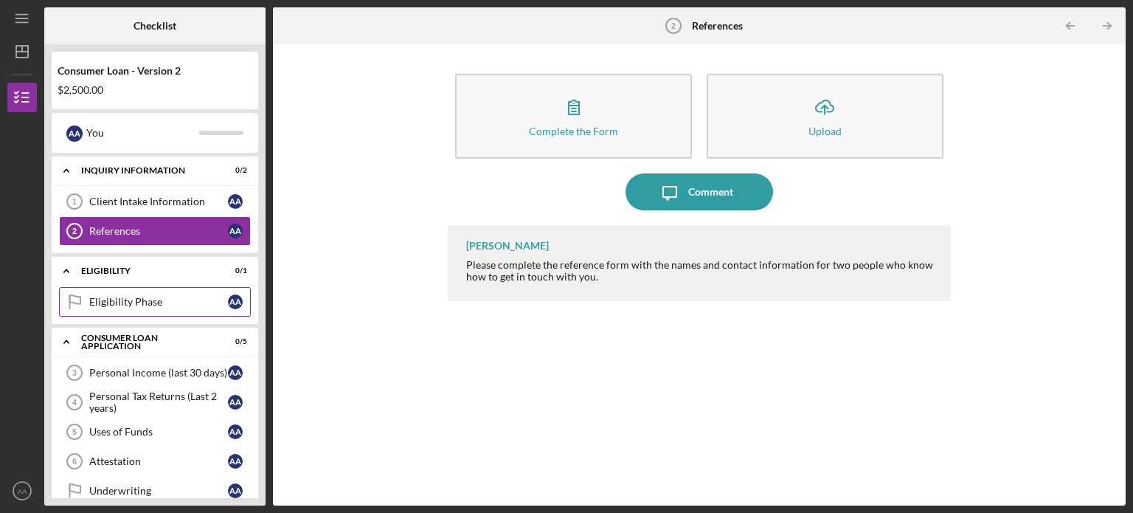
click at [122, 299] on div "Eligibility Phase" at bounding box center [158, 302] width 139 height 12
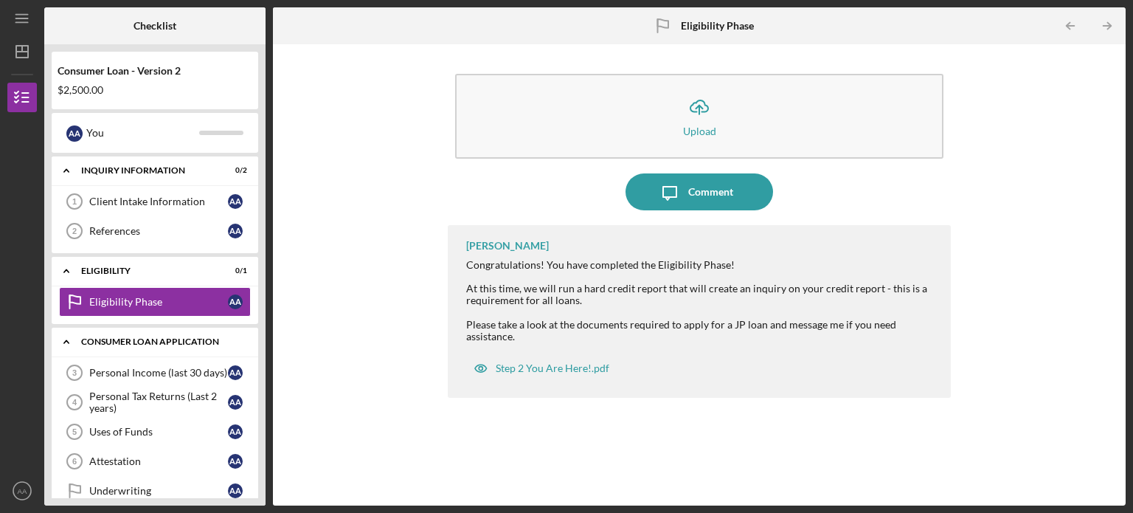
scroll to position [148, 0]
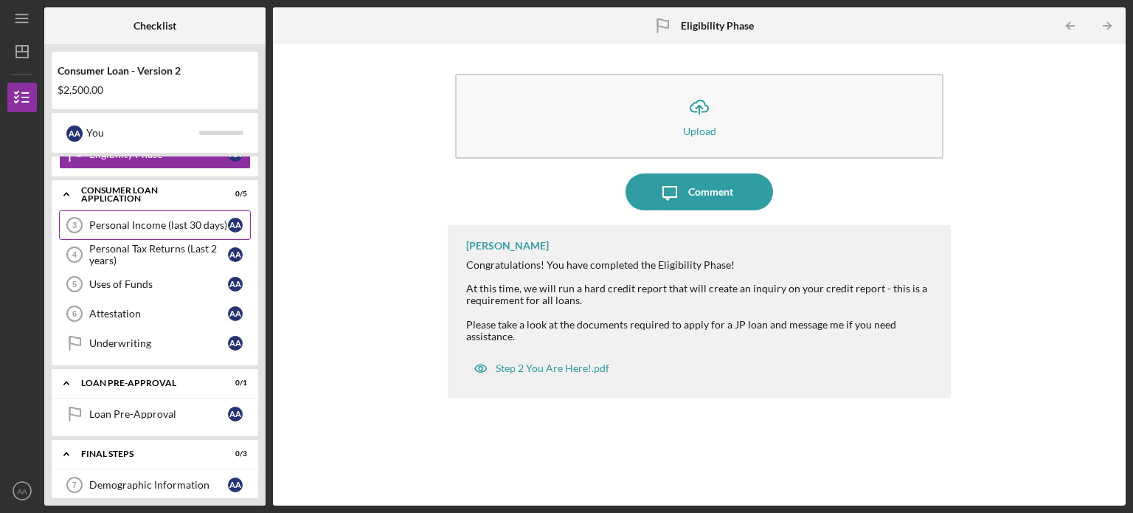
click at [110, 229] on div "Personal Income (last 30 days)" at bounding box center [158, 225] width 139 height 12
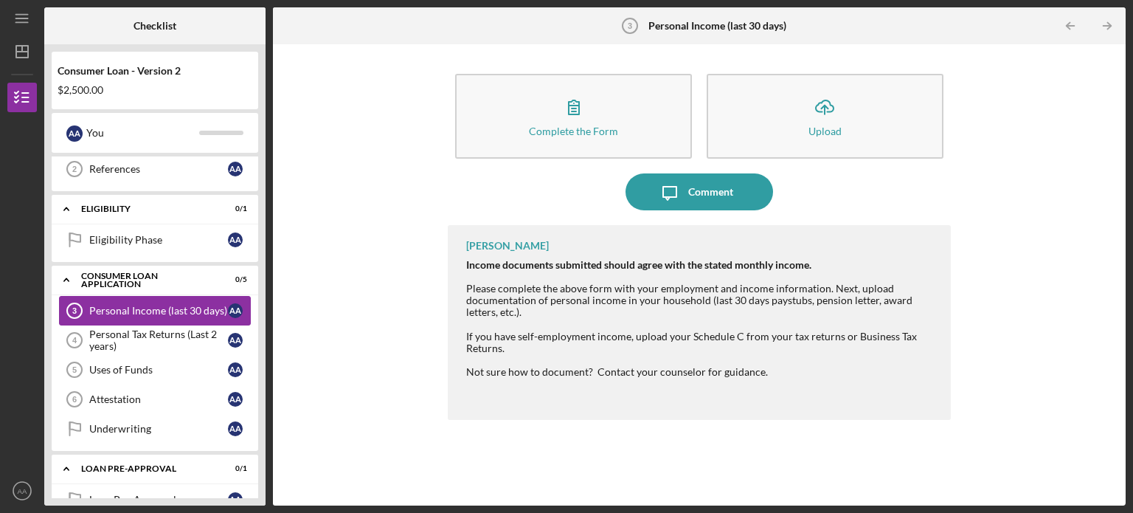
scroll to position [74, 0]
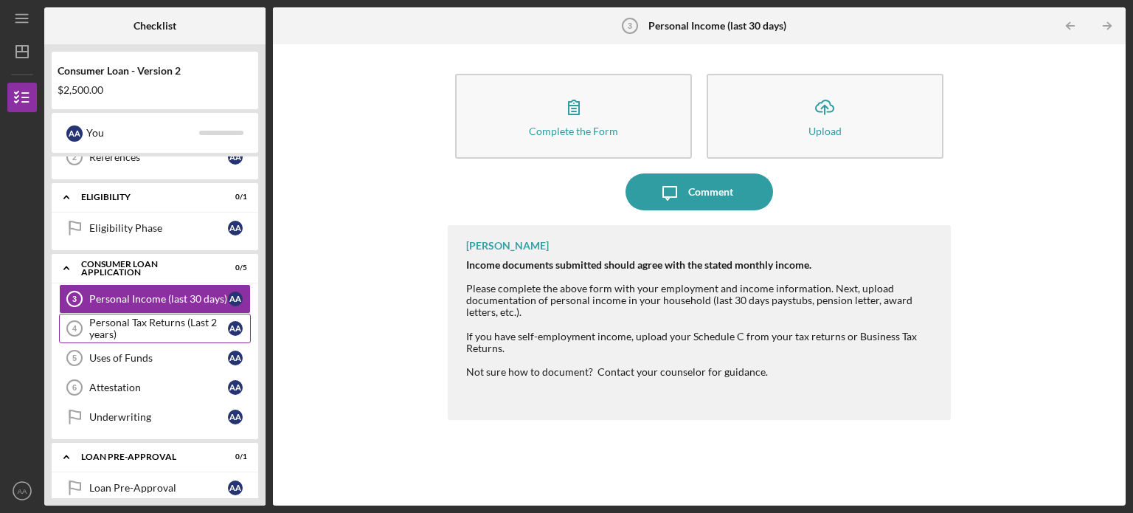
click at [151, 321] on div "Personal Tax Returns (Last 2 years)" at bounding box center [158, 328] width 139 height 24
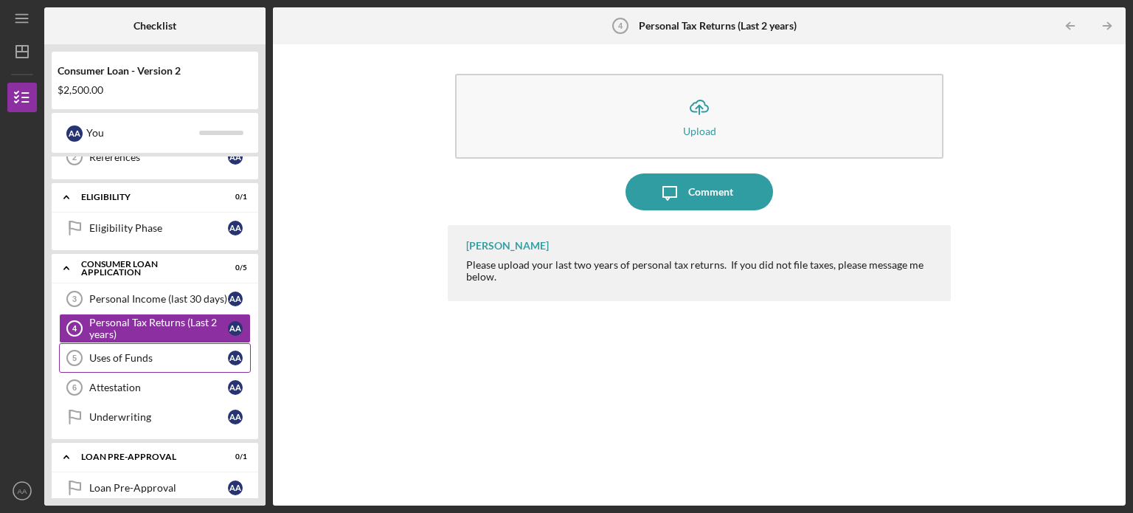
click at [164, 361] on div "Uses of Funds" at bounding box center [158, 358] width 139 height 12
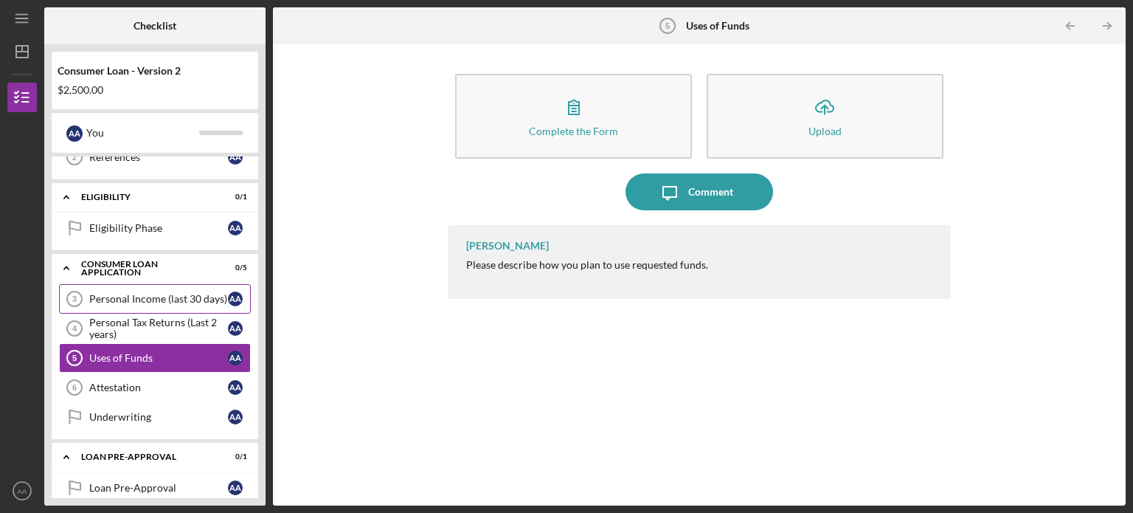
click at [170, 299] on div "Personal Income (last 30 days)" at bounding box center [158, 299] width 139 height 12
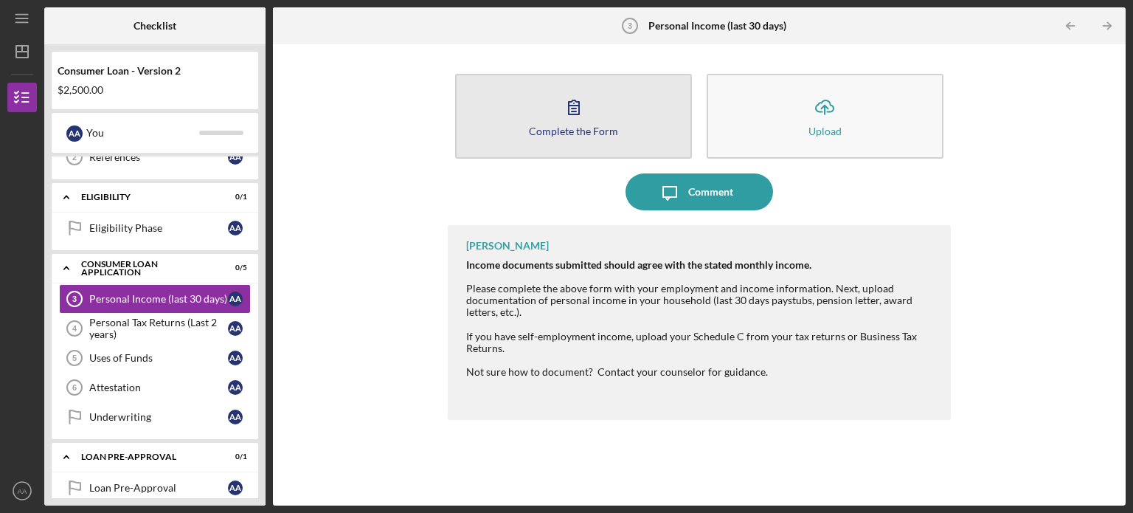
click at [569, 122] on icon "button" at bounding box center [573, 107] width 37 height 37
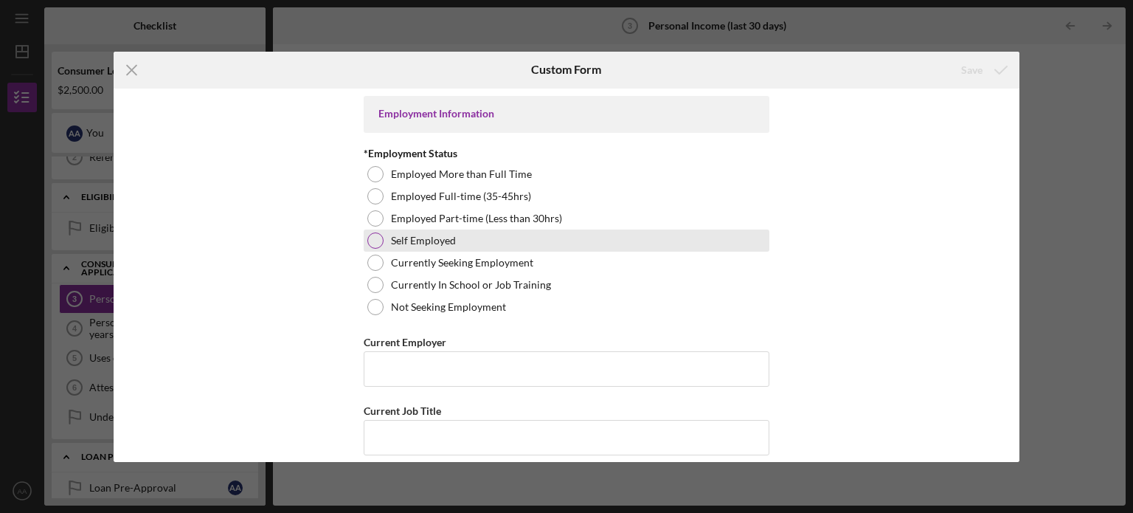
click at [528, 243] on div "Self Employed" at bounding box center [567, 240] width 406 height 22
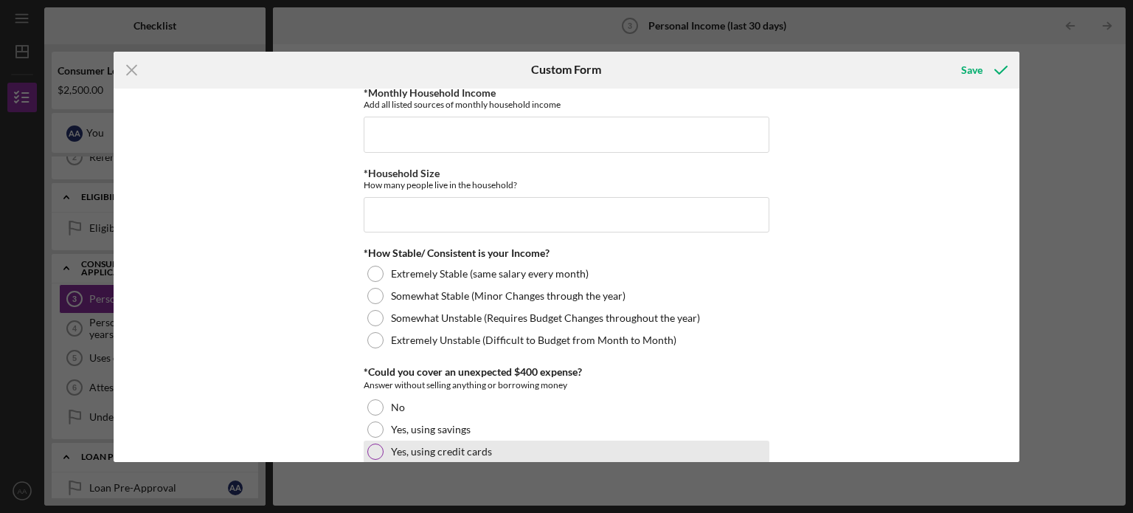
scroll to position [721, 0]
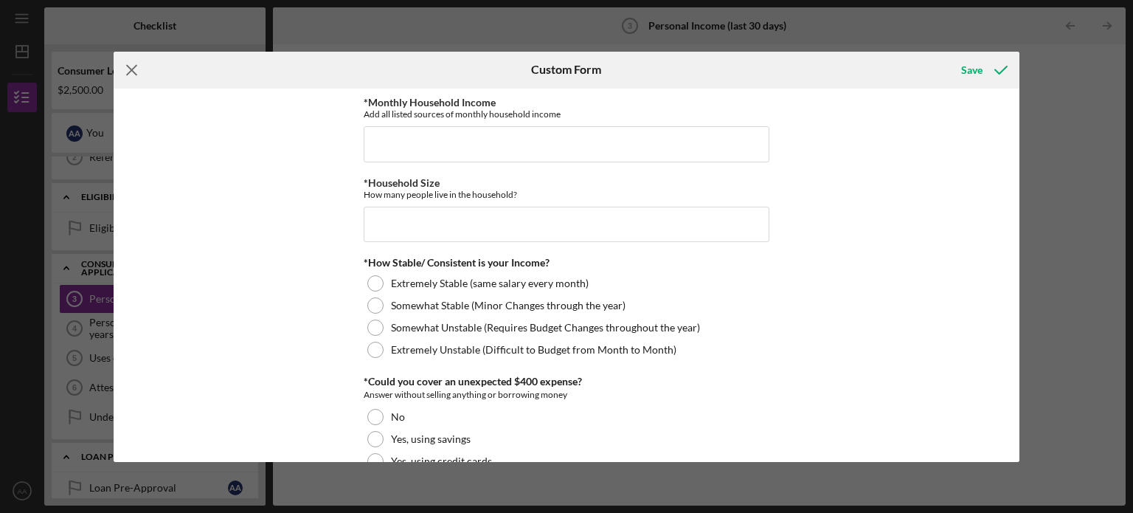
click at [136, 65] on line at bounding box center [132, 70] width 10 height 10
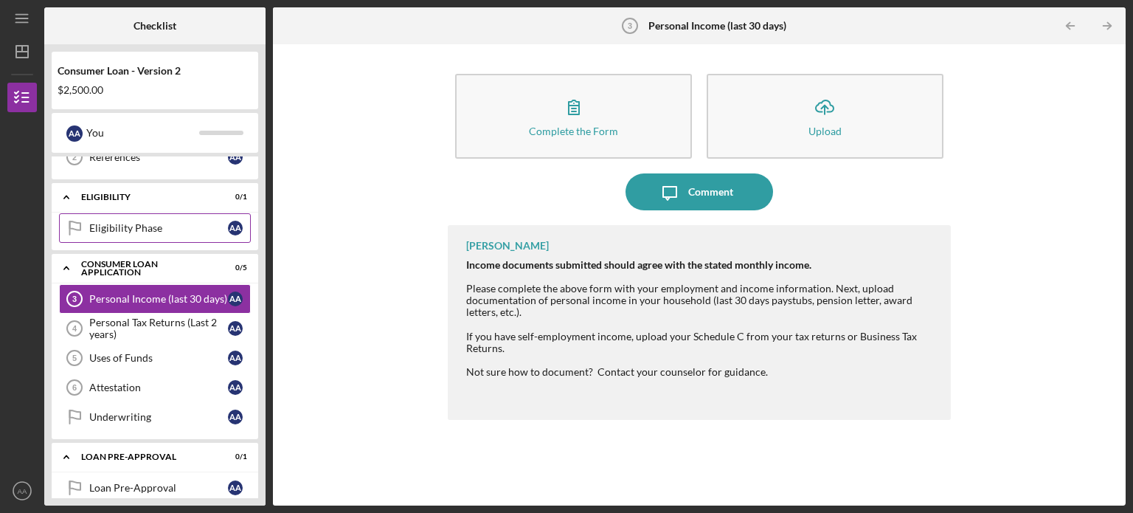
click at [205, 234] on link "Eligibility Phase Eligibility Phase A A" at bounding box center [155, 228] width 192 height 30
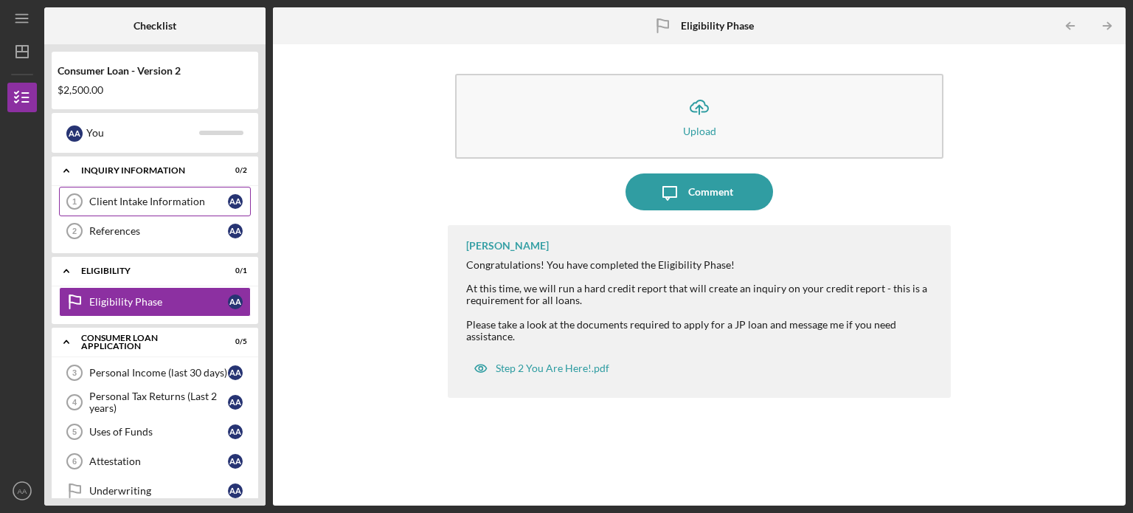
click at [187, 201] on div "Client Intake Information" at bounding box center [158, 201] width 139 height 12
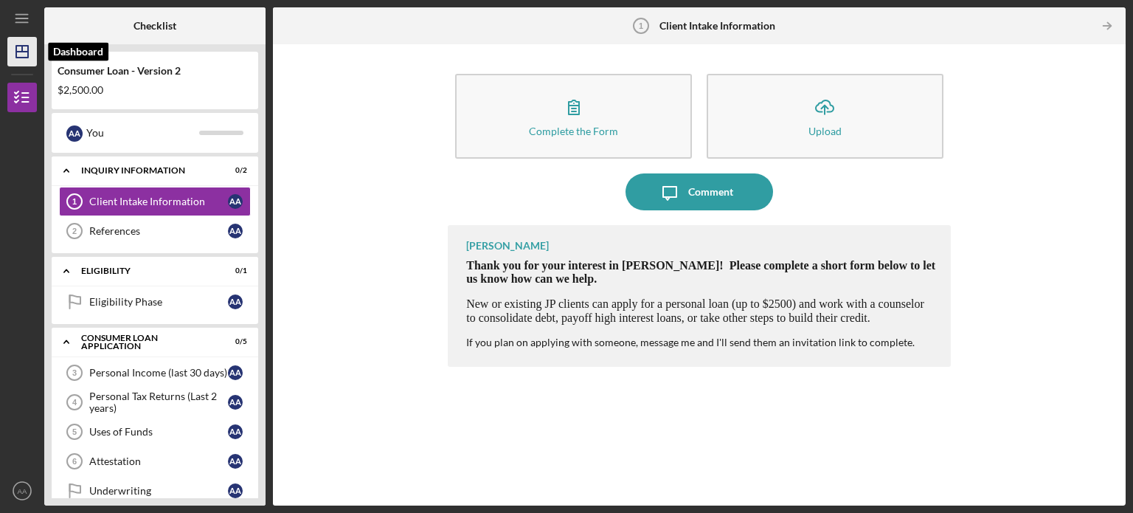
click at [25, 47] on icon "Icon/Dashboard" at bounding box center [22, 51] width 37 height 37
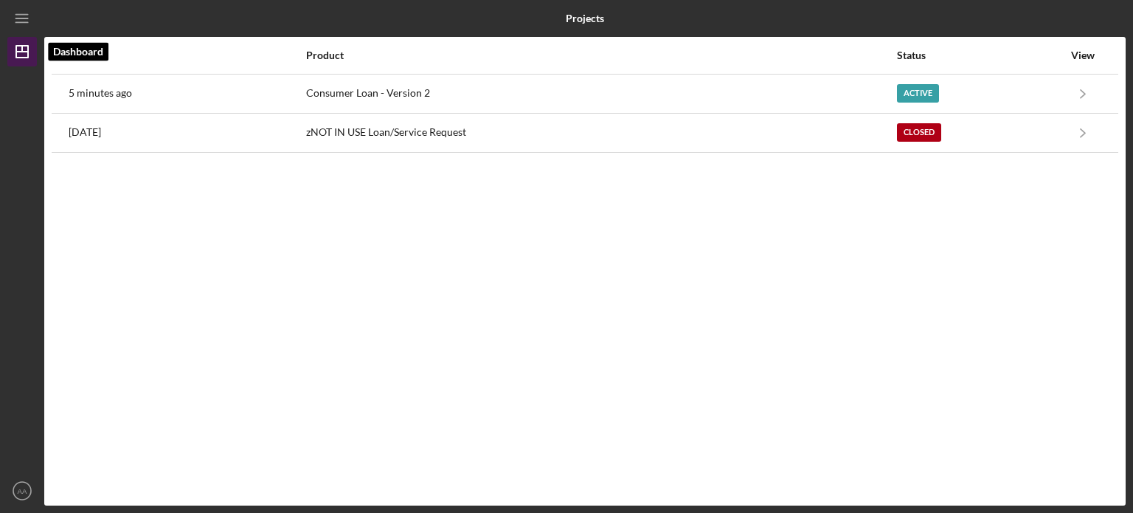
click at [28, 54] on polygon "button" at bounding box center [22, 52] width 12 height 12
click at [25, 23] on icon "Icon/Menu" at bounding box center [22, 18] width 33 height 33
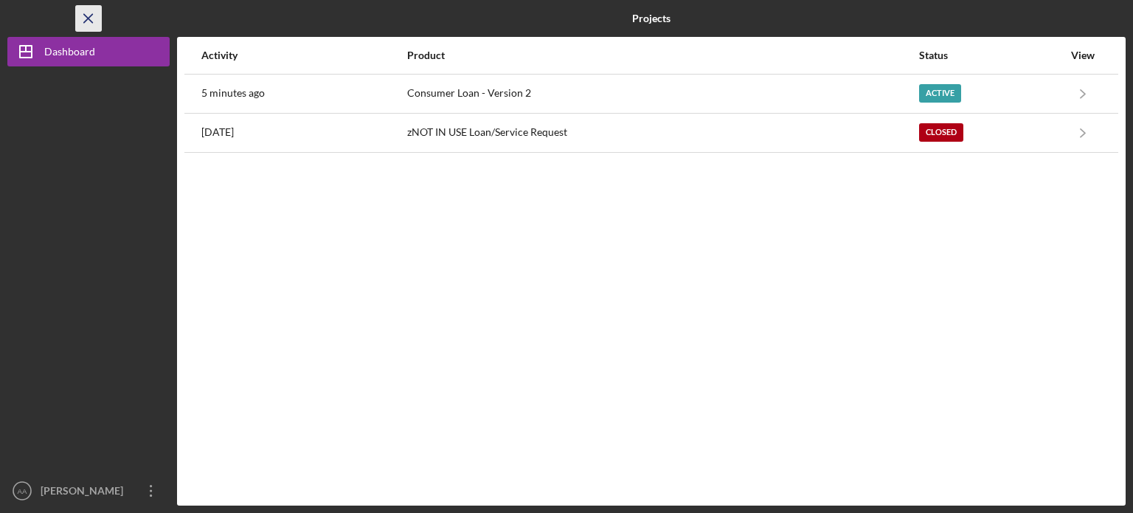
click at [84, 17] on icon "Icon/Menu Close" at bounding box center [88, 18] width 33 height 33
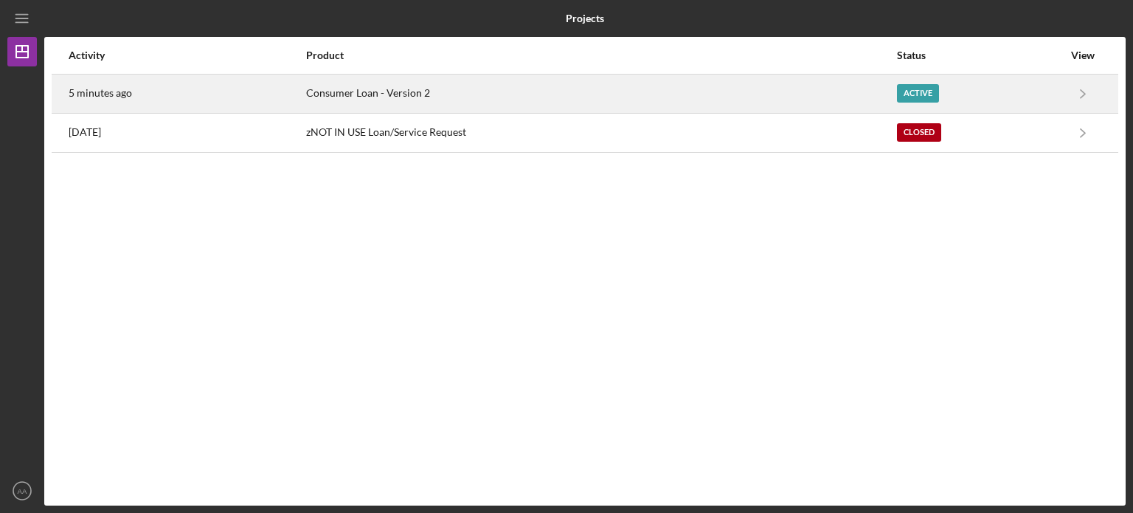
click at [919, 91] on div "Active" at bounding box center [918, 93] width 42 height 18
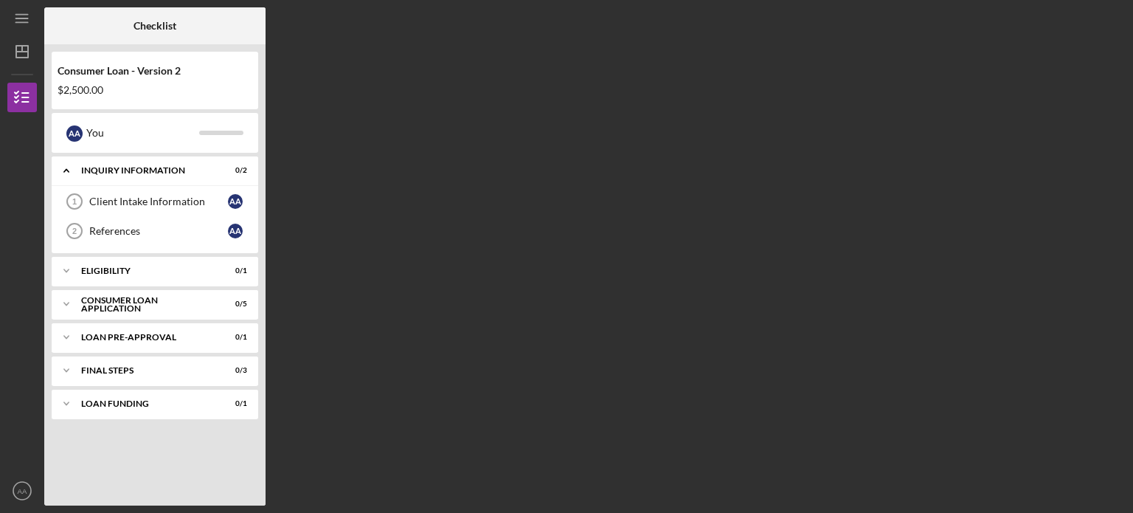
click at [139, 148] on div "A A You" at bounding box center [155, 133] width 207 height 40
click at [21, 487] on text "AA" at bounding box center [23, 491] width 10 height 8
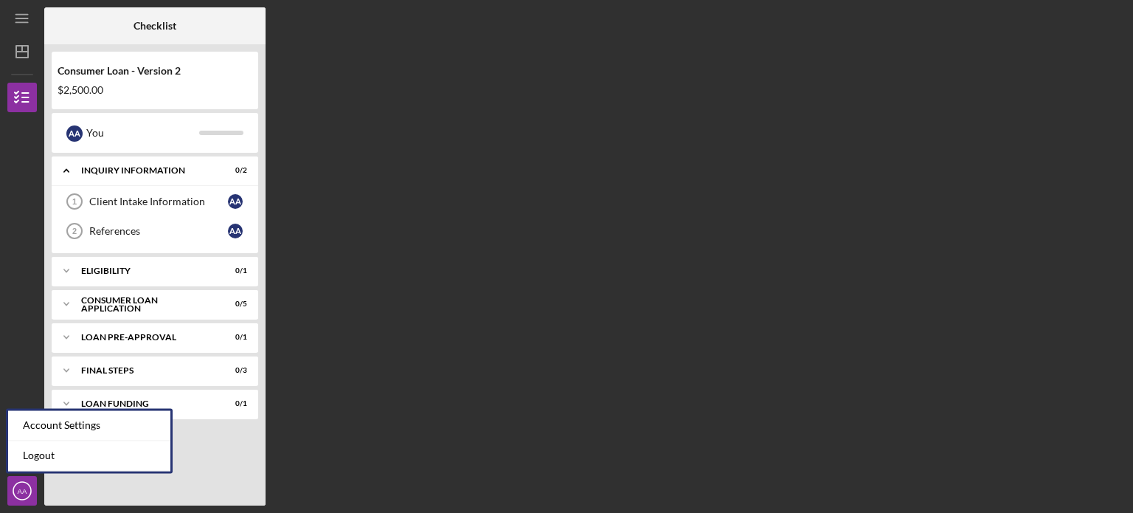
click at [21, 249] on div at bounding box center [22, 203] width 30 height 182
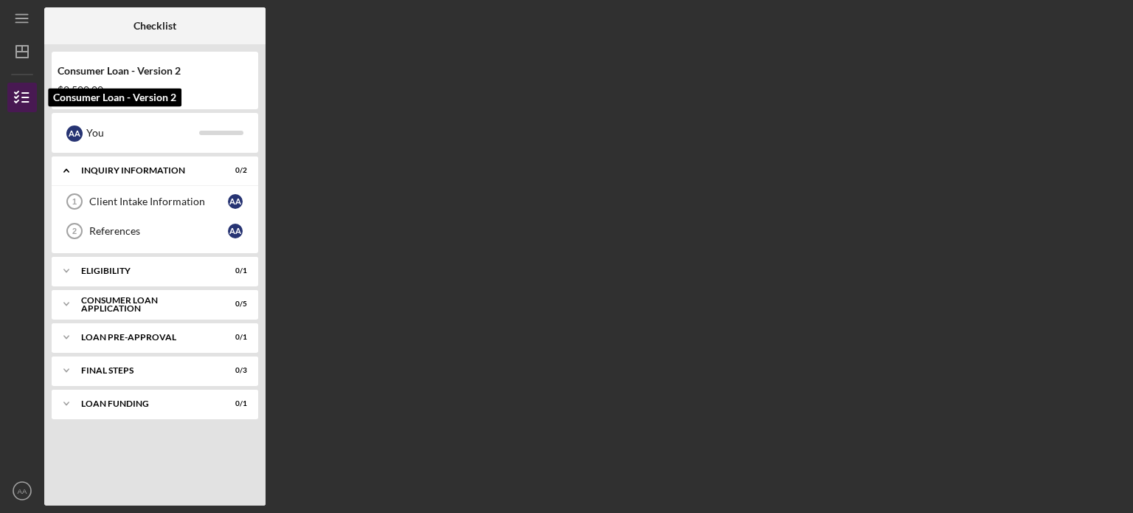
click at [27, 103] on icon "button" at bounding box center [22, 97] width 37 height 37
click at [140, 74] on div "Consumer Loan - Version 2" at bounding box center [155, 71] width 195 height 12
click at [129, 166] on div "Inquiry Information" at bounding box center [160, 170] width 159 height 9
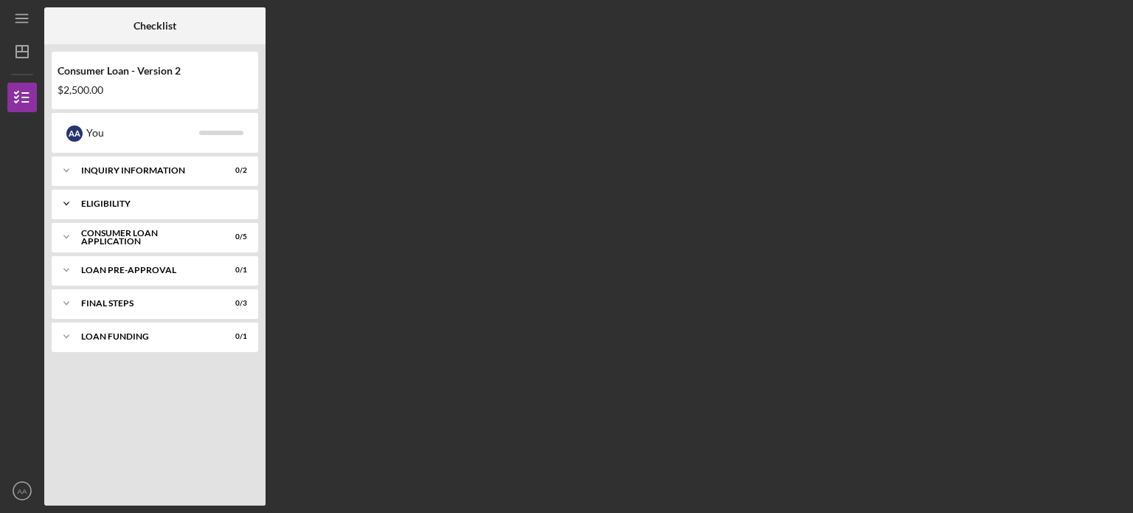
click at [156, 207] on div "Eligibility" at bounding box center [160, 203] width 159 height 9
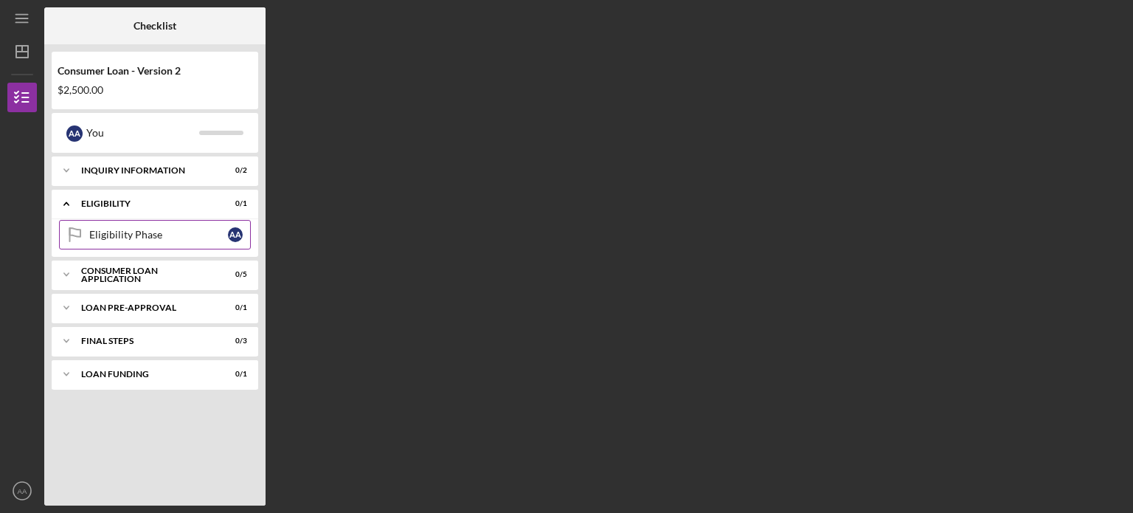
click at [201, 233] on div "Eligibility Phase" at bounding box center [158, 235] width 139 height 12
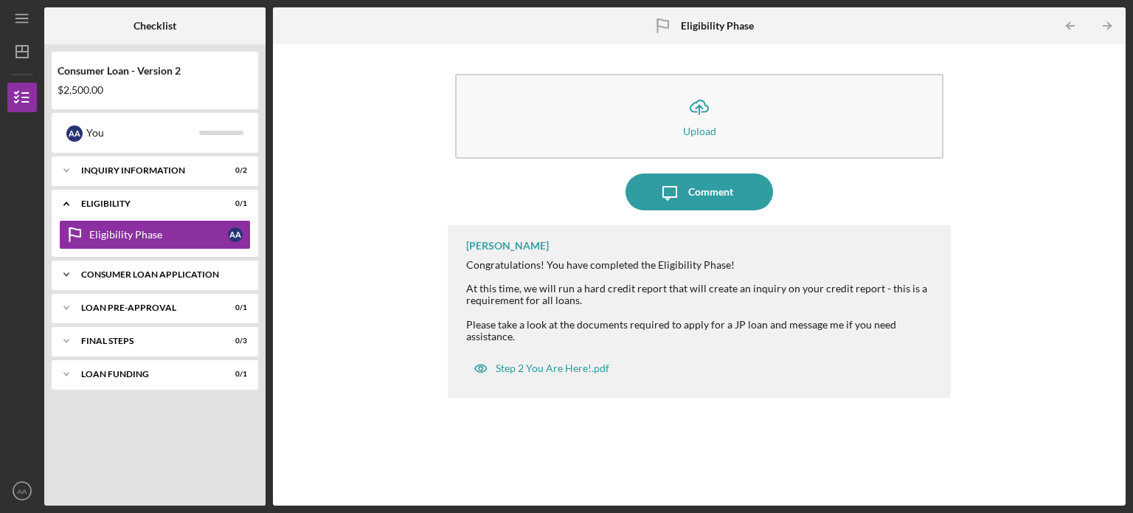
click at [124, 276] on div "Consumer Loan Application" at bounding box center [160, 274] width 159 height 9
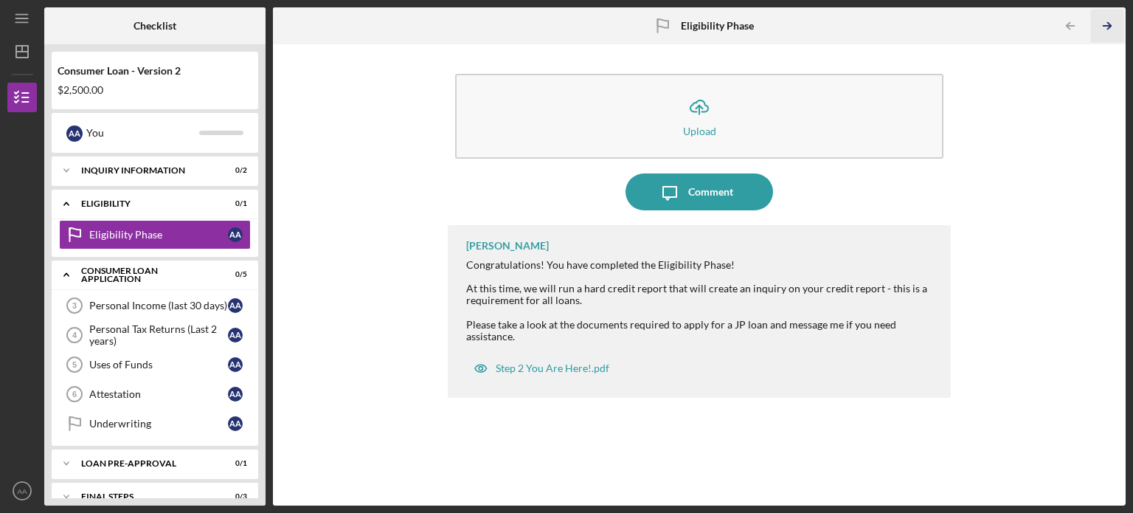
click at [1113, 22] on icon "Icon/Table Pagination Arrow" at bounding box center [1106, 26] width 33 height 33
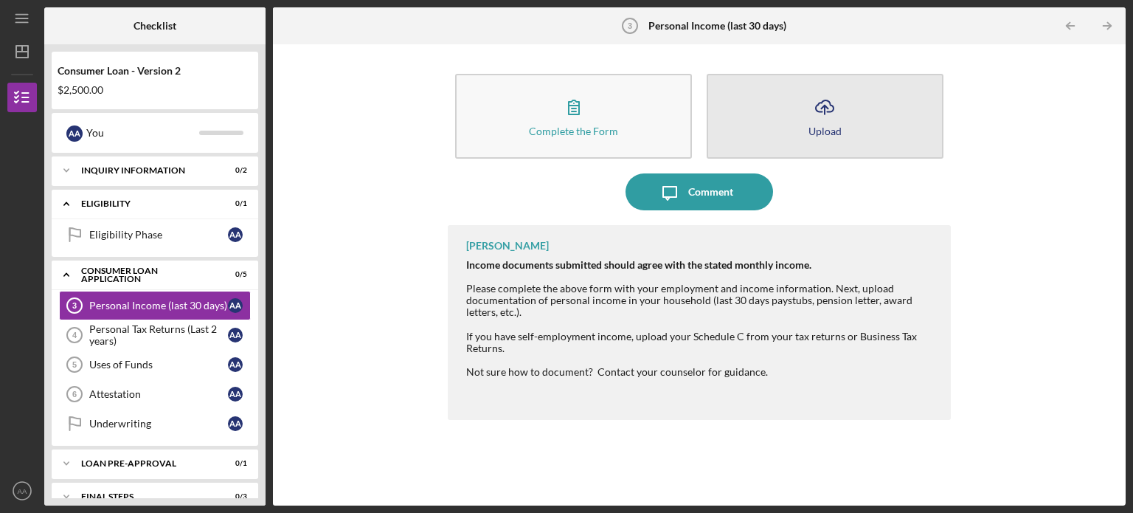
click at [826, 108] on icon "Icon/Upload" at bounding box center [824, 107] width 37 height 37
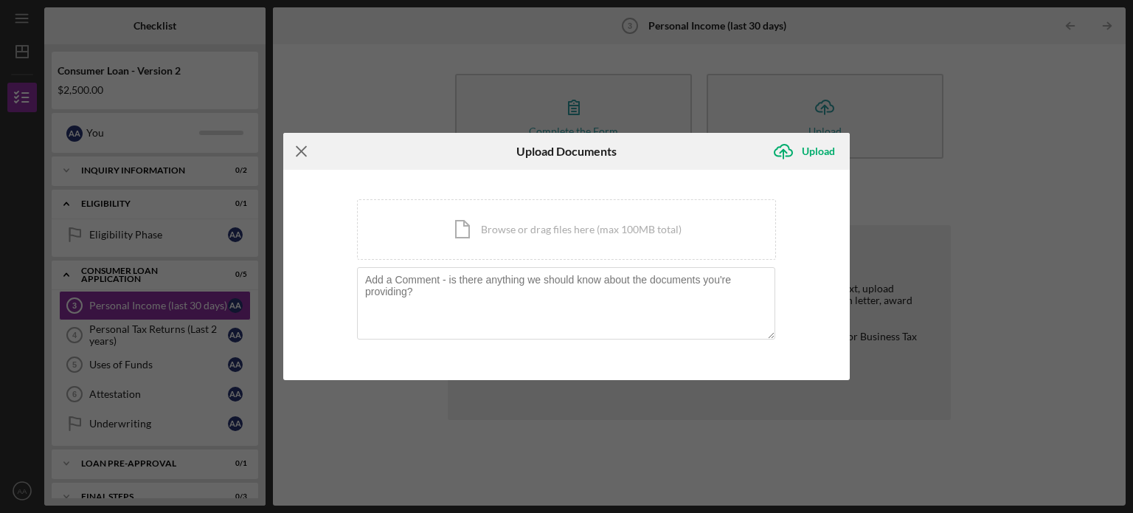
click at [297, 148] on line at bounding box center [301, 151] width 10 height 10
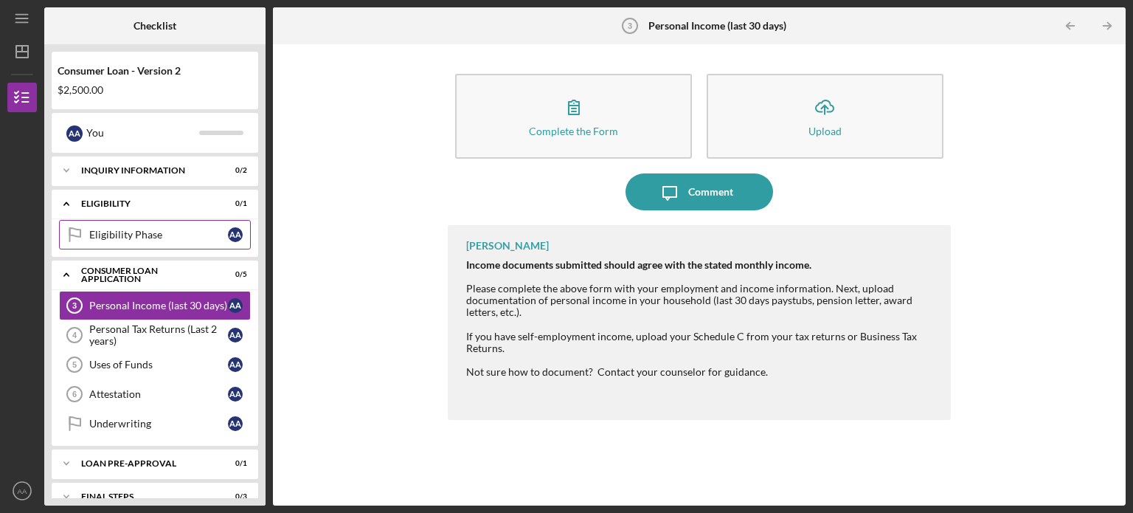
click at [189, 226] on link "Eligibility Phase Eligibility Phase A A" at bounding box center [155, 235] width 192 height 30
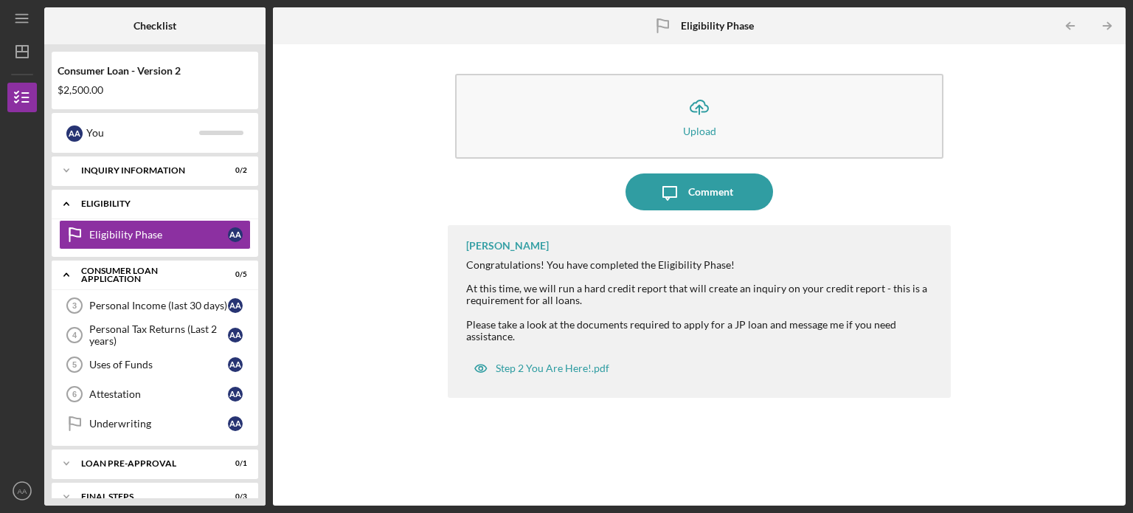
click at [113, 204] on div "Eligibility" at bounding box center [160, 203] width 159 height 9
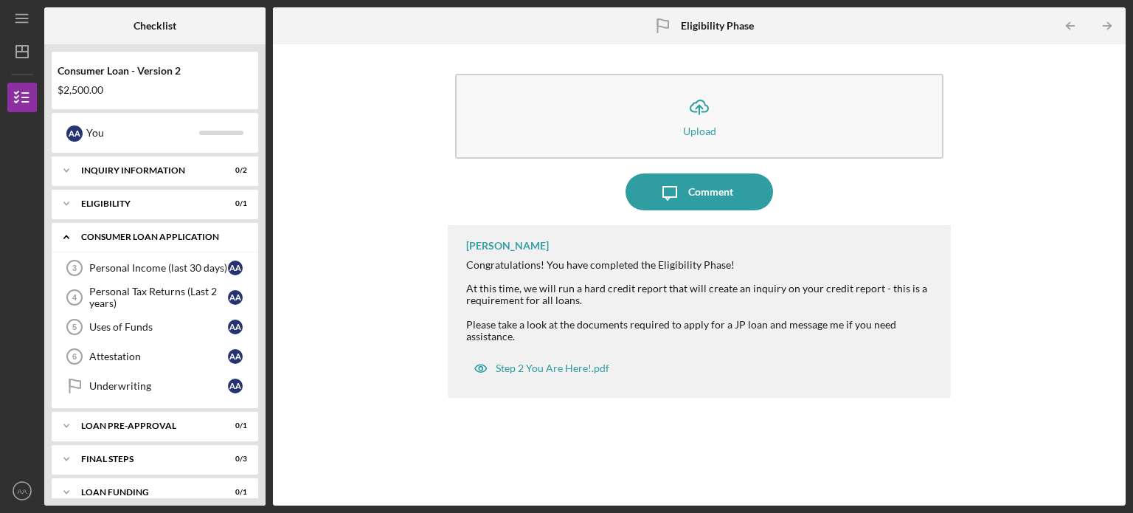
click at [105, 235] on div "Consumer Loan Application" at bounding box center [160, 236] width 159 height 9
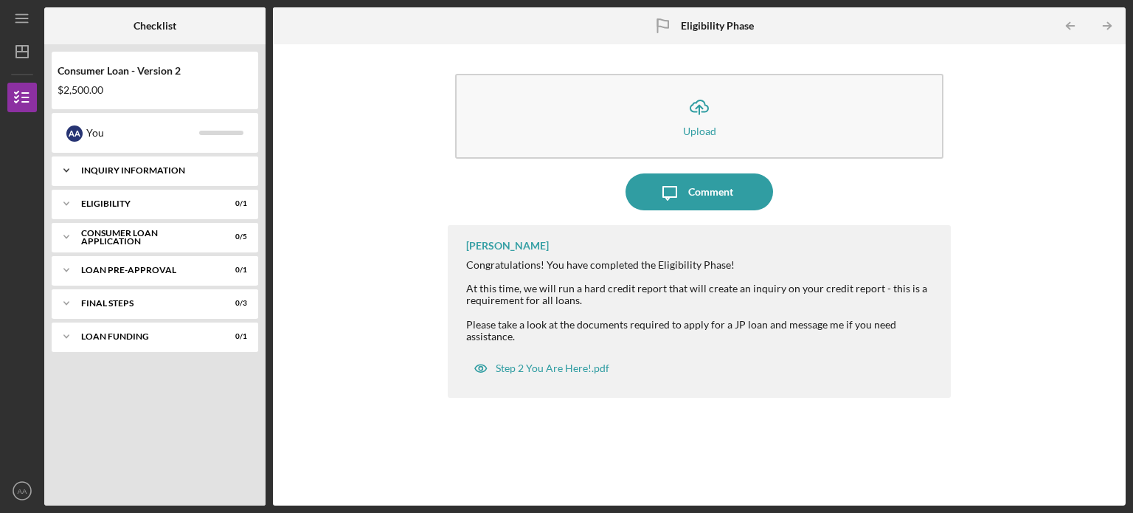
click at [128, 176] on div "Icon/Expander Inquiry Information 0 / 2" at bounding box center [155, 171] width 207 height 30
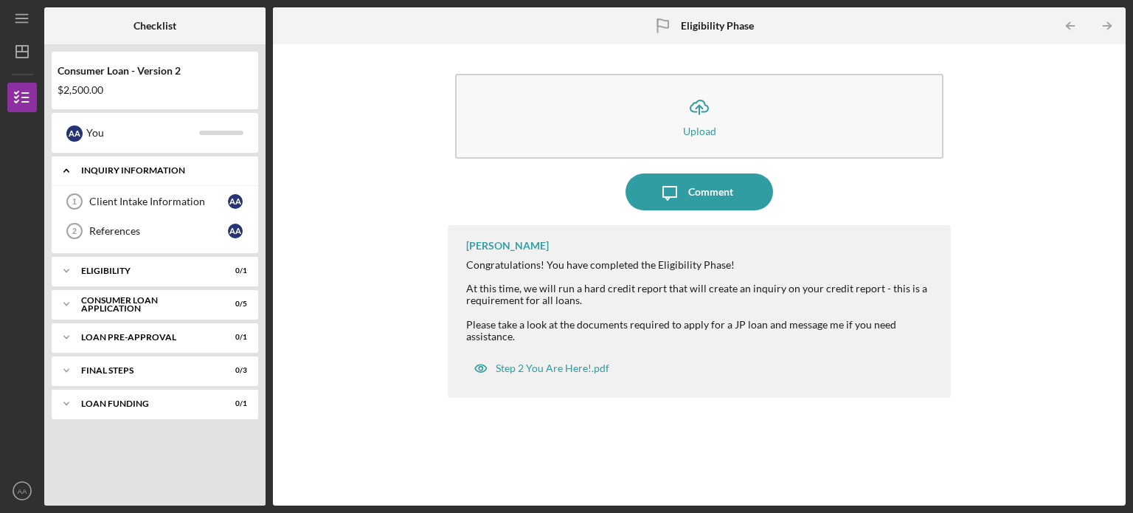
click at [113, 167] on div "Inquiry Information" at bounding box center [160, 170] width 159 height 9
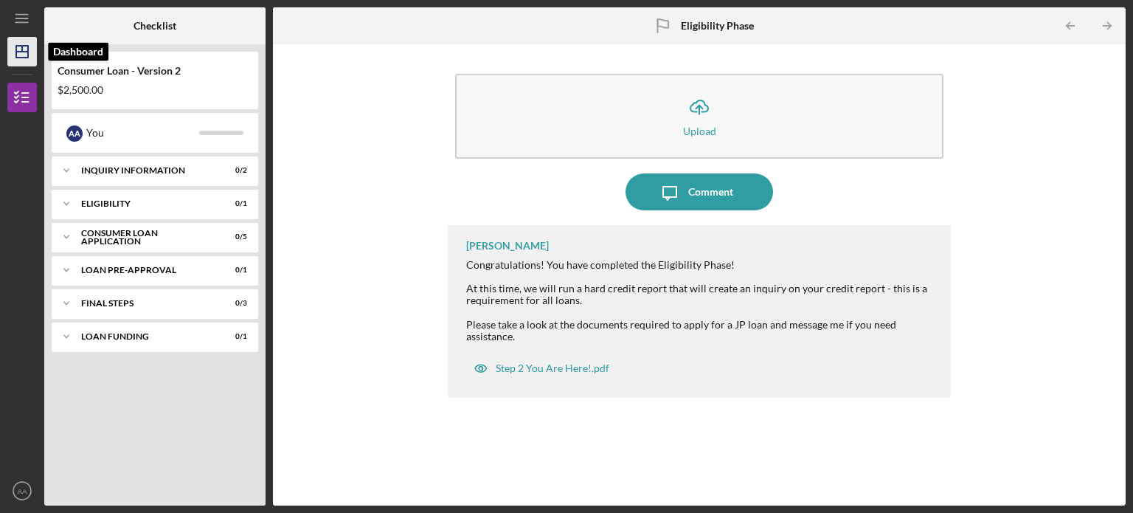
click at [21, 56] on icon "Icon/Dashboard" at bounding box center [22, 51] width 37 height 37
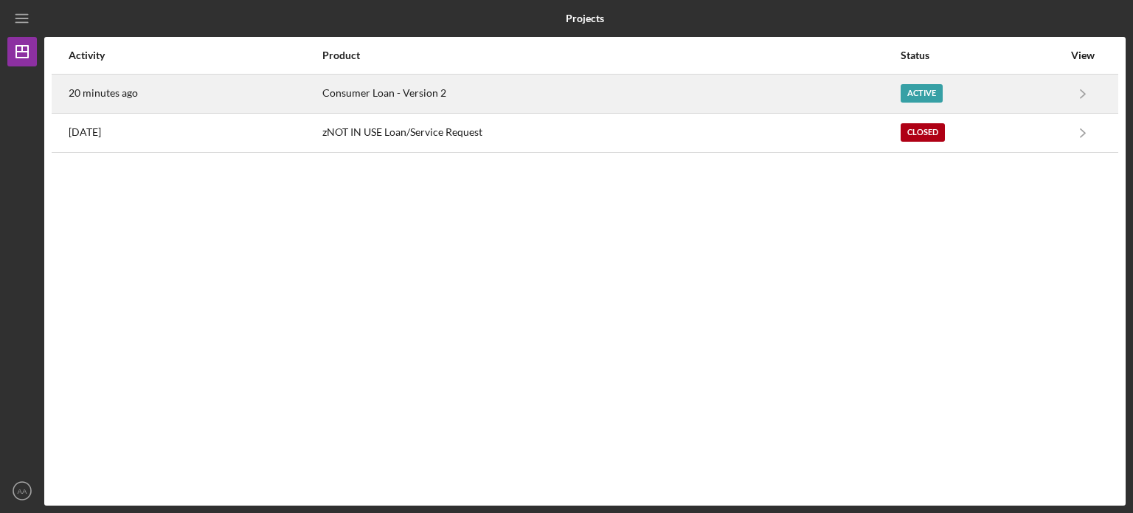
click at [104, 86] on div "20 minutes ago" at bounding box center [195, 93] width 252 height 37
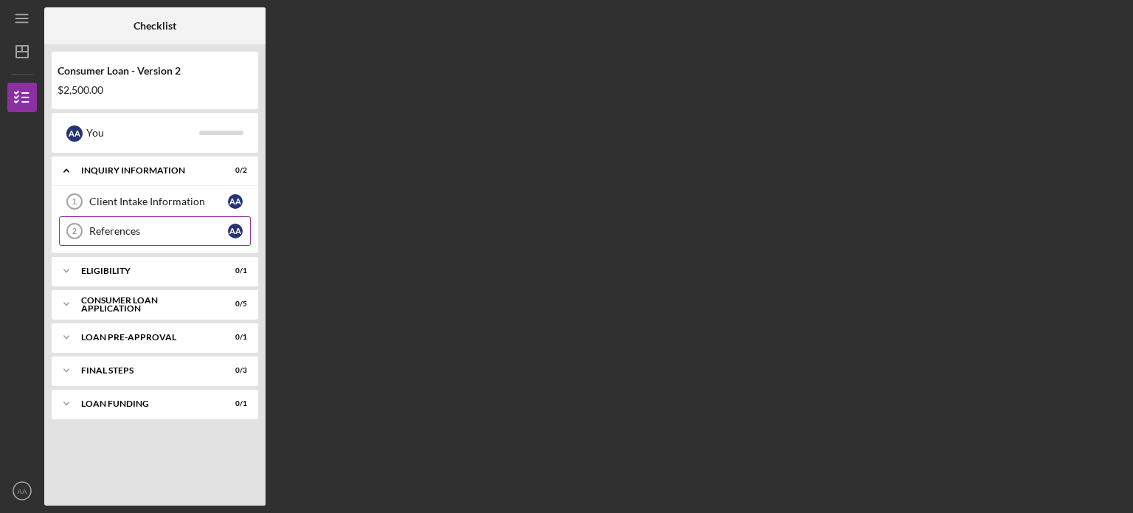
click at [143, 232] on div "References" at bounding box center [158, 231] width 139 height 12
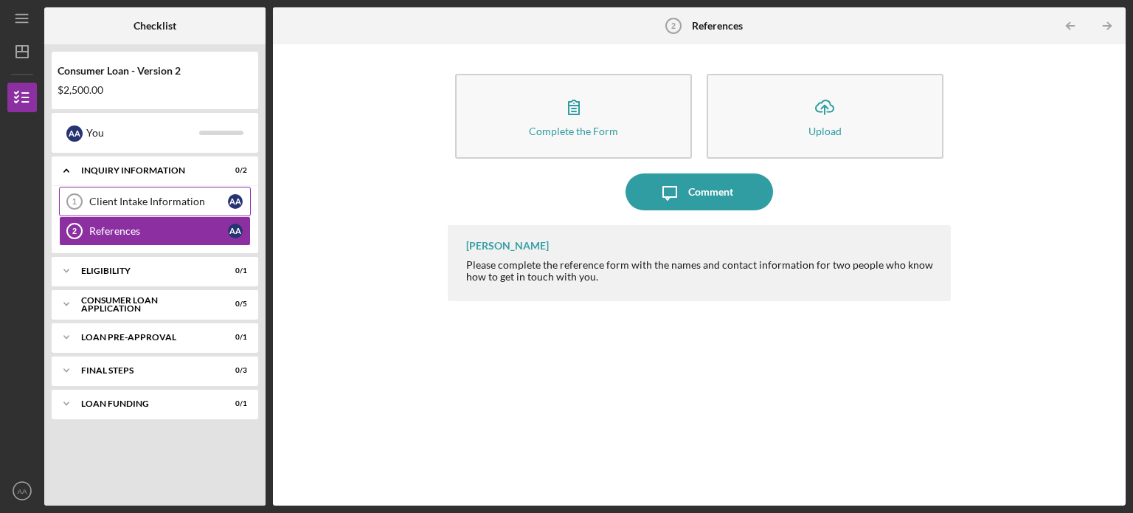
click at [168, 204] on div "Client Intake Information" at bounding box center [158, 201] width 139 height 12
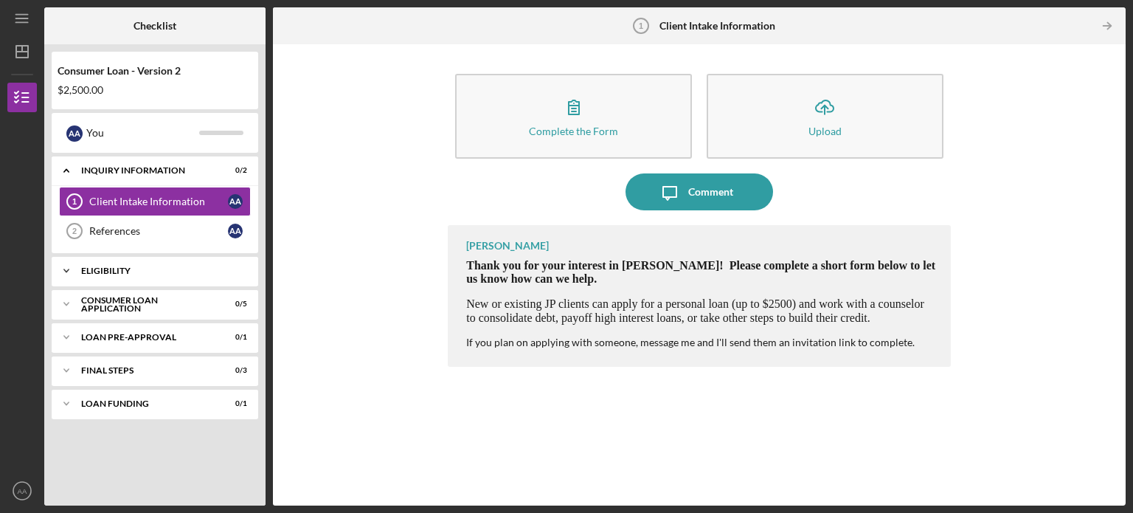
drag, startPoint x: 111, startPoint y: 270, endPoint x: 128, endPoint y: 270, distance: 17.0
click at [111, 270] on div "Eligibility" at bounding box center [160, 270] width 159 height 9
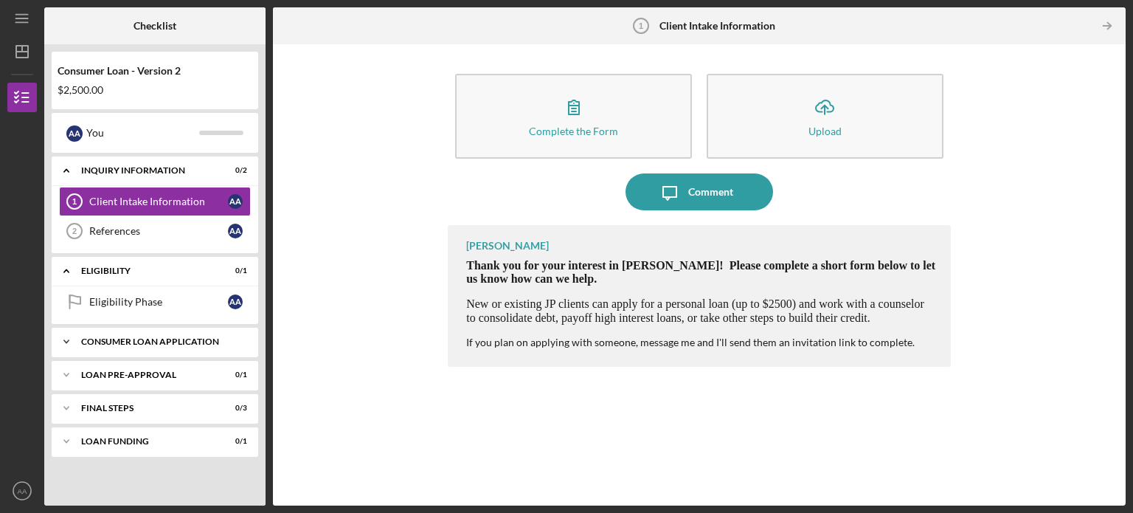
click at [146, 339] on div "Consumer Loan Application" at bounding box center [160, 341] width 159 height 9
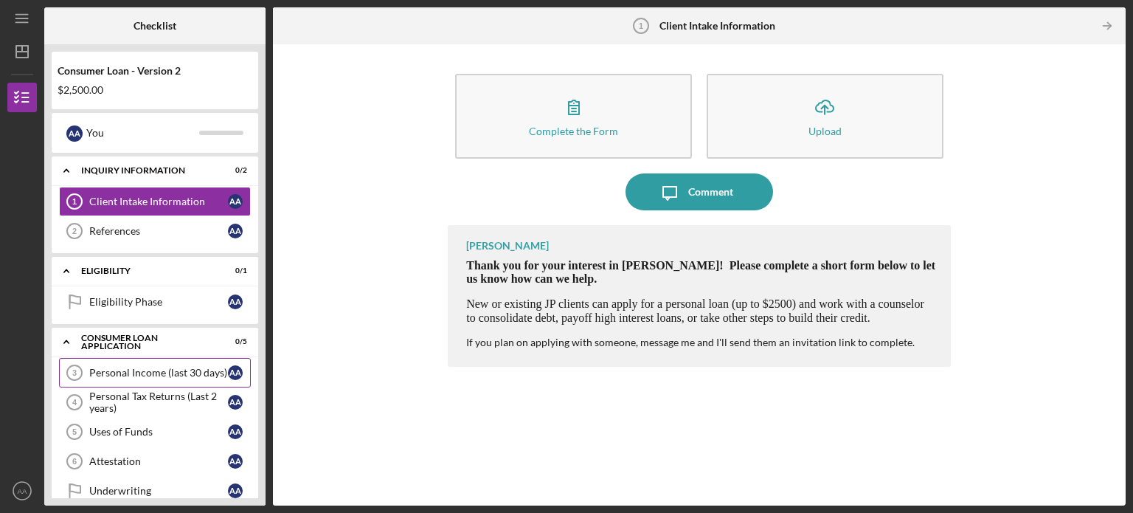
click at [156, 368] on div "Personal Income (last 30 days)" at bounding box center [158, 373] width 139 height 12
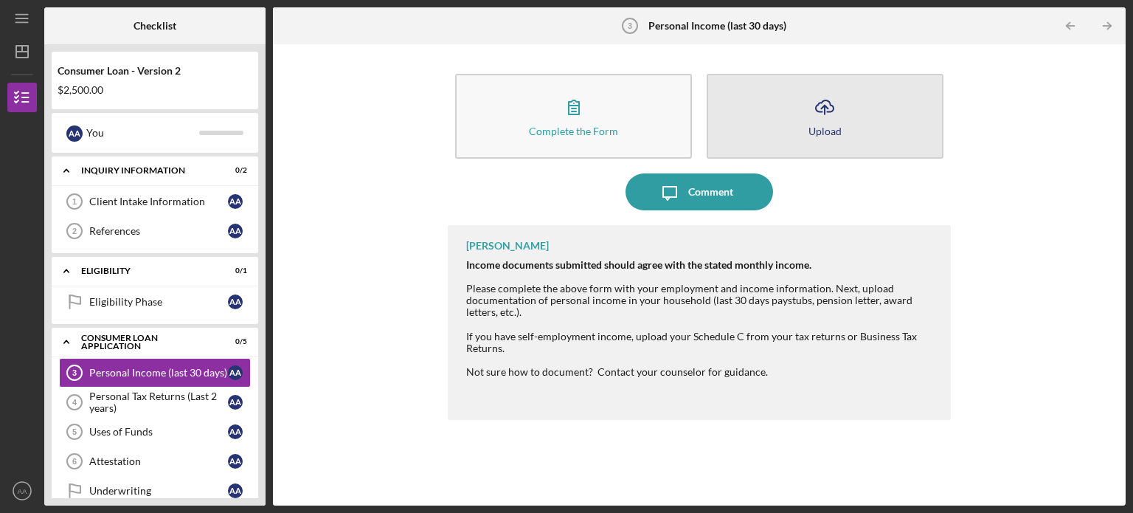
click at [846, 104] on button "Icon/Upload Upload" at bounding box center [825, 116] width 237 height 85
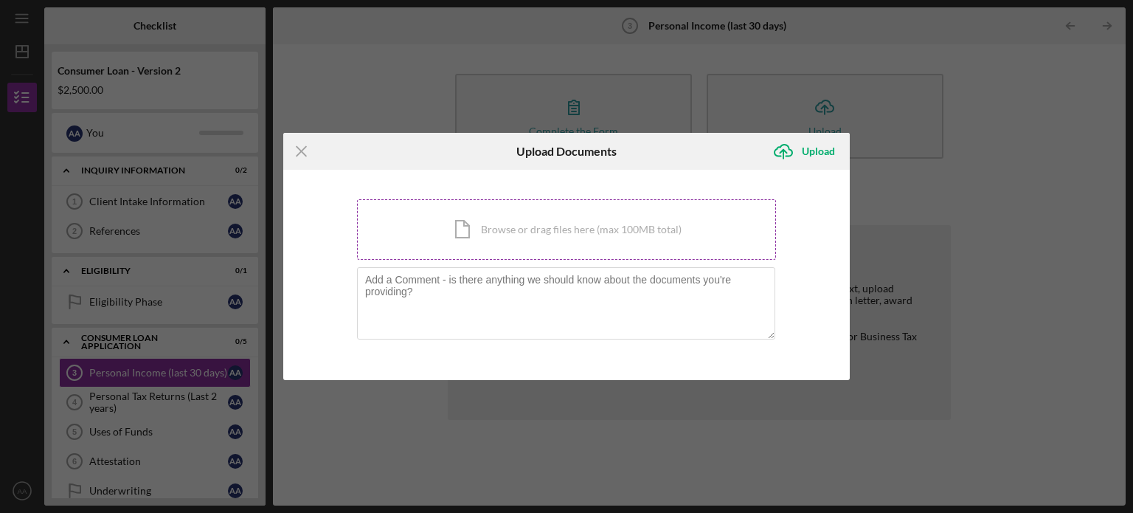
click at [528, 221] on div "Icon/Document Browse or drag files here (max 100MB total) Tap to choose files o…" at bounding box center [566, 229] width 419 height 60
click at [524, 225] on div "Icon/Document Browse or drag files here (max 100MB total) Tap to choose files o…" at bounding box center [566, 229] width 419 height 60
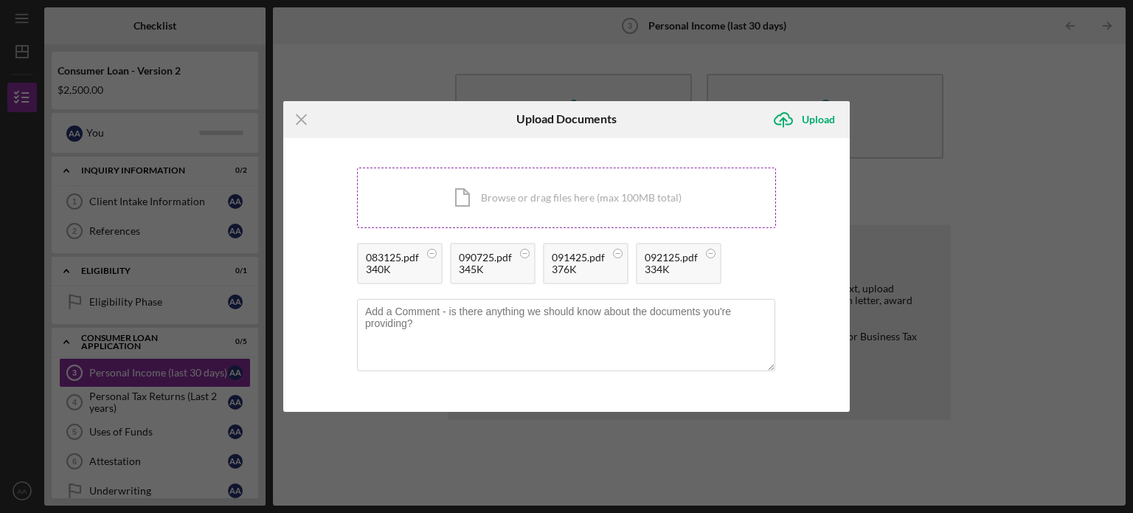
click at [521, 195] on div "Icon/Document Browse or drag files here (max 100MB total) Tap to choose files o…" at bounding box center [566, 197] width 419 height 60
click at [952, 354] on div "Icon/Menu Close Upload Documents Icon/Upload Upload You're uploading documents …" at bounding box center [566, 256] width 1133 height 513
click at [299, 117] on line at bounding box center [301, 119] width 10 height 10
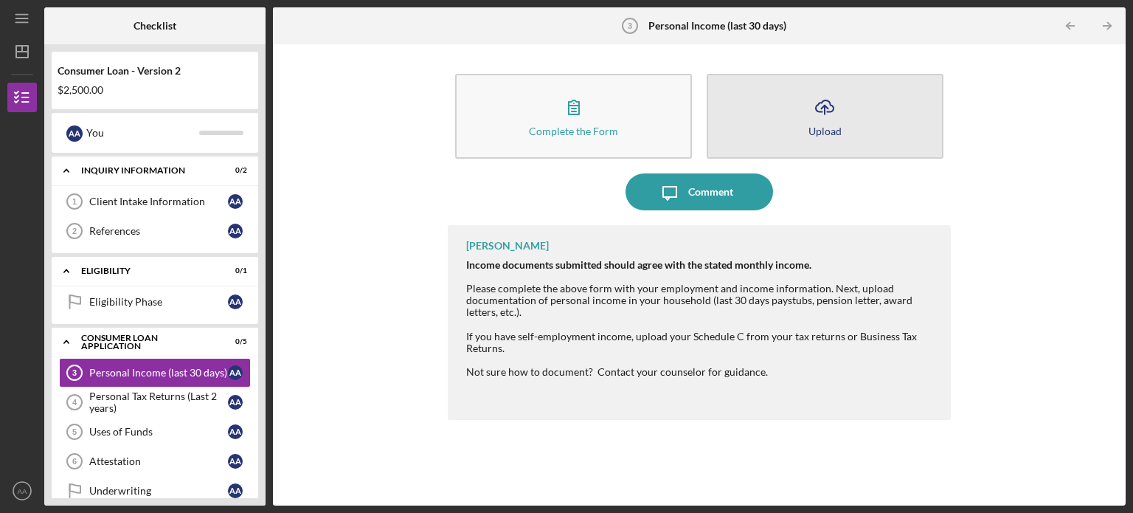
click at [822, 125] on div "Upload" at bounding box center [824, 130] width 33 height 11
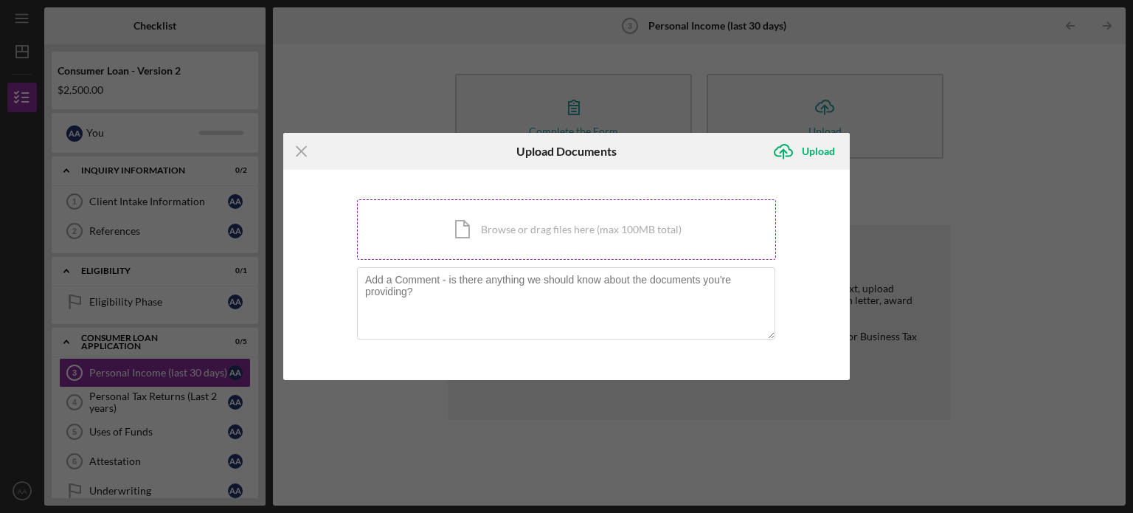
click at [509, 234] on div "Icon/Document Browse or drag files here (max 100MB total) Tap to choose files o…" at bounding box center [566, 229] width 419 height 60
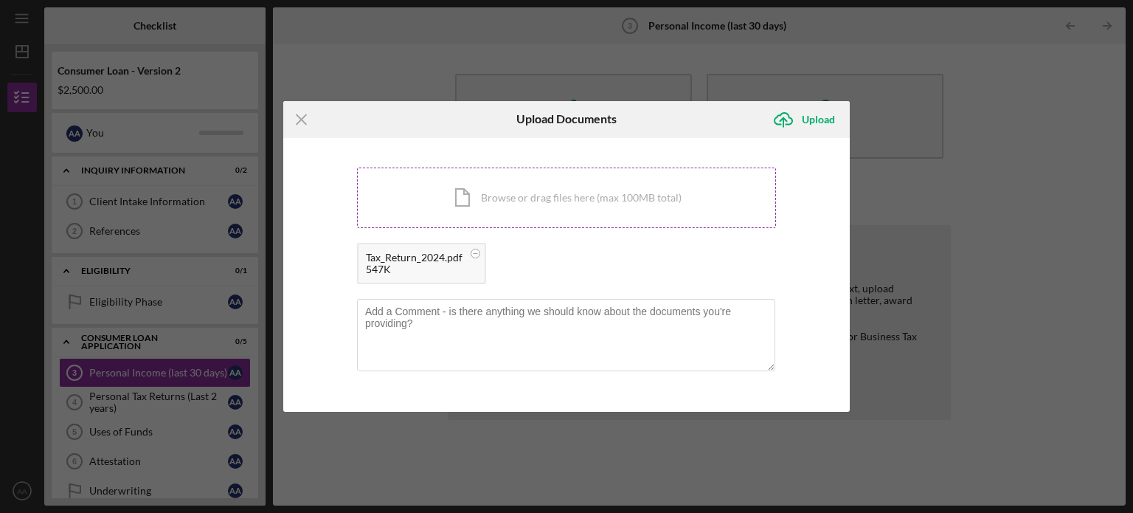
click at [562, 197] on div "Icon/Document Browse or drag files here (max 100MB total) Tap to choose files o…" at bounding box center [566, 197] width 419 height 60
click at [811, 120] on div "Upload" at bounding box center [818, 120] width 33 height 30
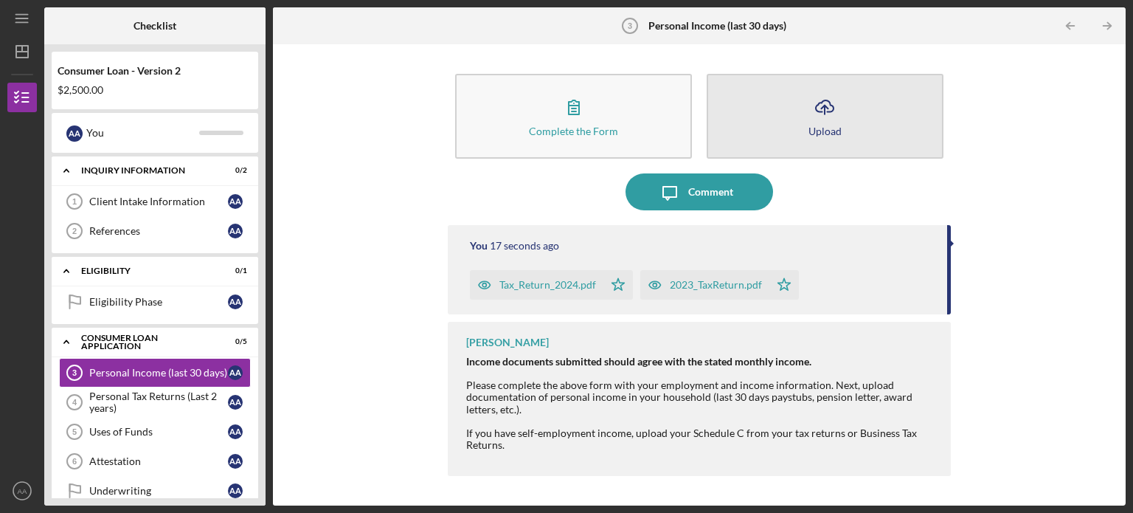
click at [799, 131] on button "Icon/Upload Upload" at bounding box center [825, 116] width 237 height 85
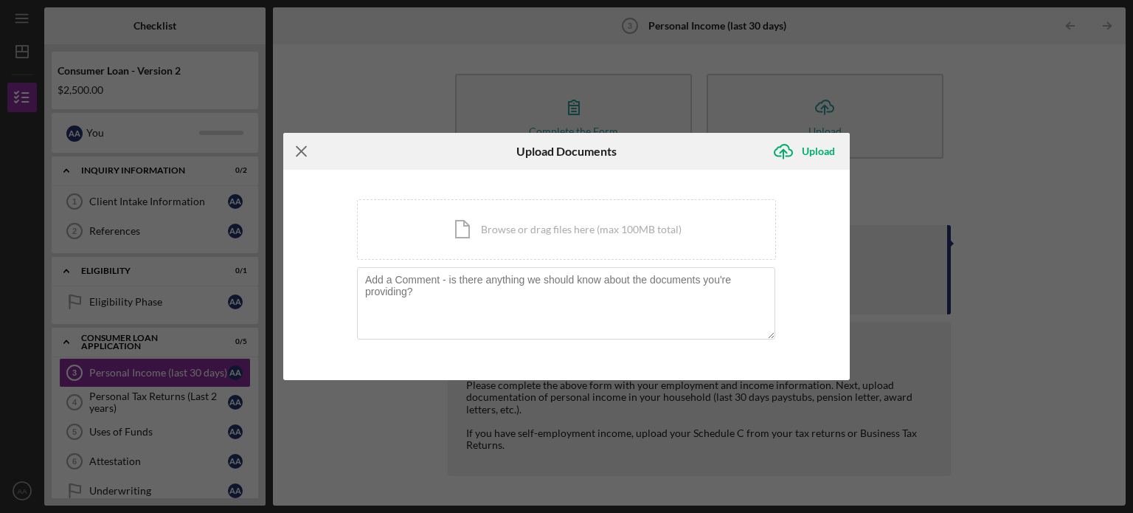
click at [305, 151] on icon "Icon/Menu Close" at bounding box center [301, 151] width 37 height 37
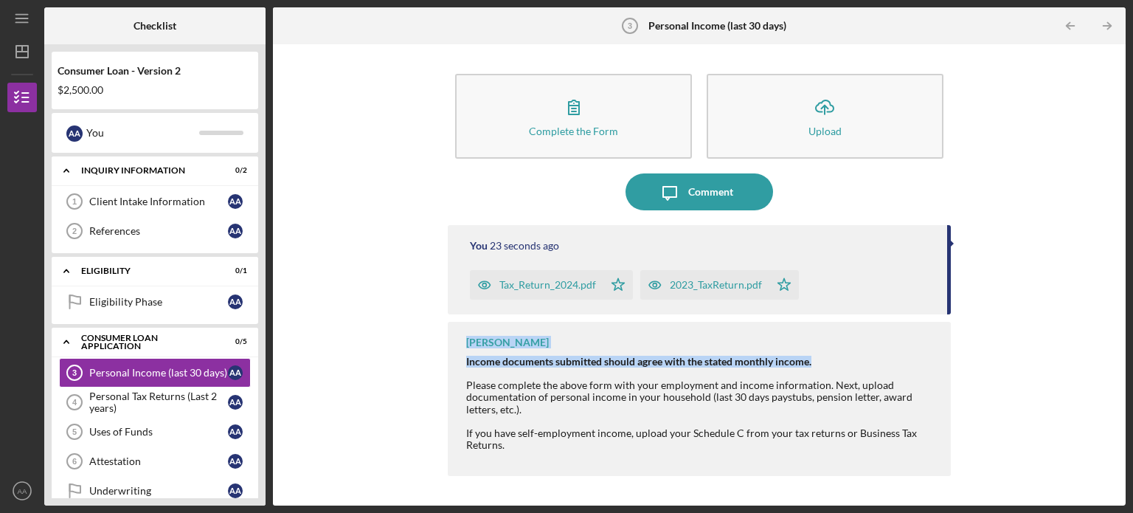
drag, startPoint x: 955, startPoint y: 294, endPoint x: 955, endPoint y: 322, distance: 27.3
click at [955, 322] on div "Complete the Form Form Icon/Upload Upload Icon/Message Comment You 23 seconds a…" at bounding box center [699, 275] width 838 height 446
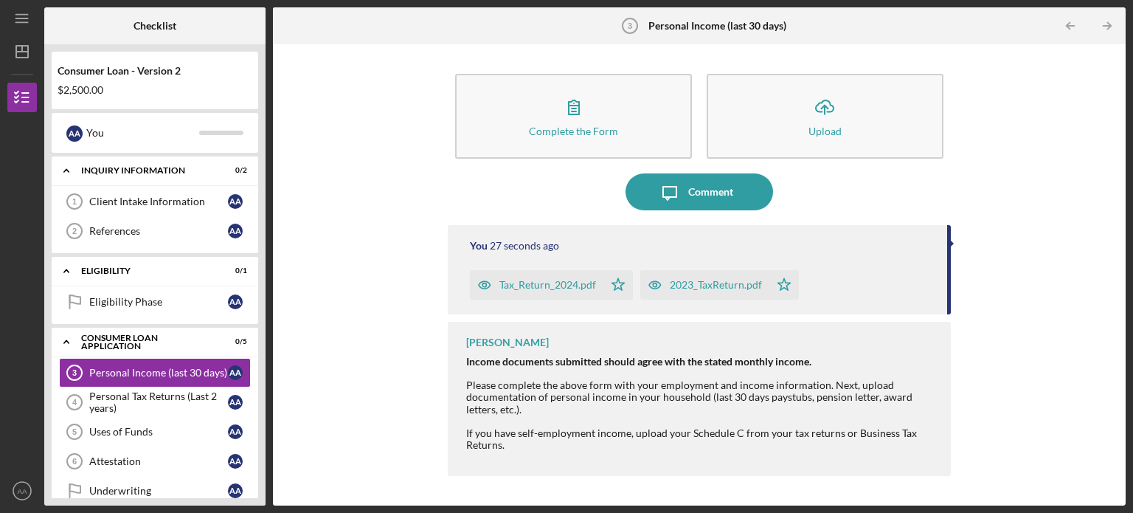
click at [618, 256] on div "You 27 seconds ago Tax_Return_2024.pdf Icon/Star 2023_TaxReturn.pdf Icon/Star" at bounding box center [699, 269] width 503 height 89
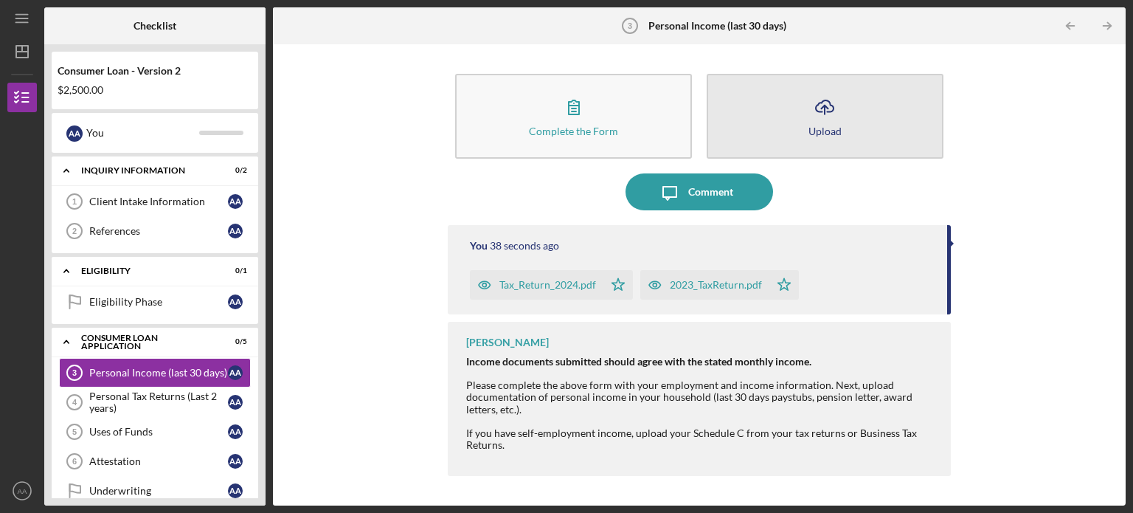
click at [832, 118] on icon "Icon/Upload" at bounding box center [824, 107] width 37 height 37
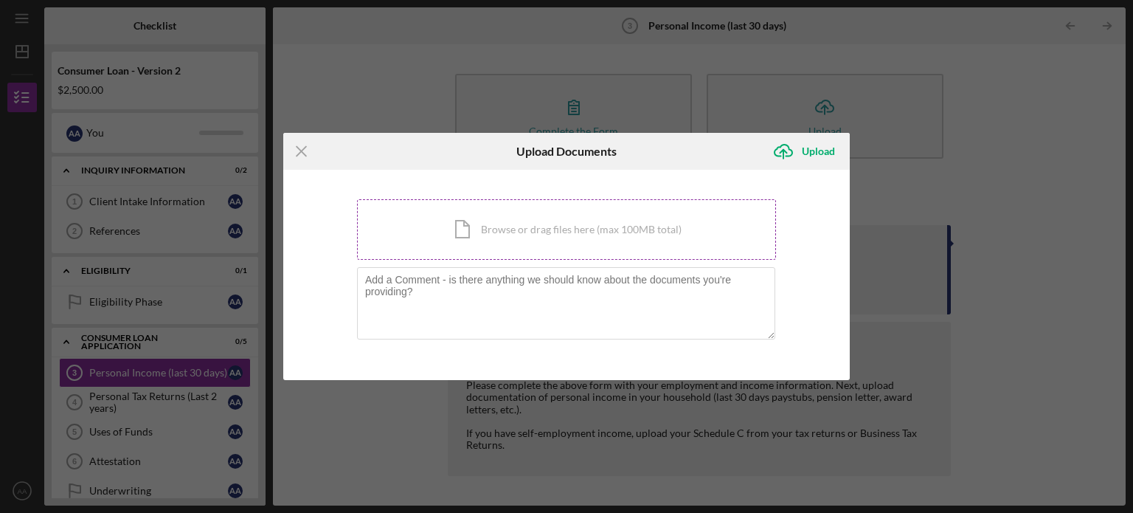
click at [640, 218] on div "Icon/Document Browse or drag files here (max 100MB total) Tap to choose files o…" at bounding box center [566, 229] width 419 height 60
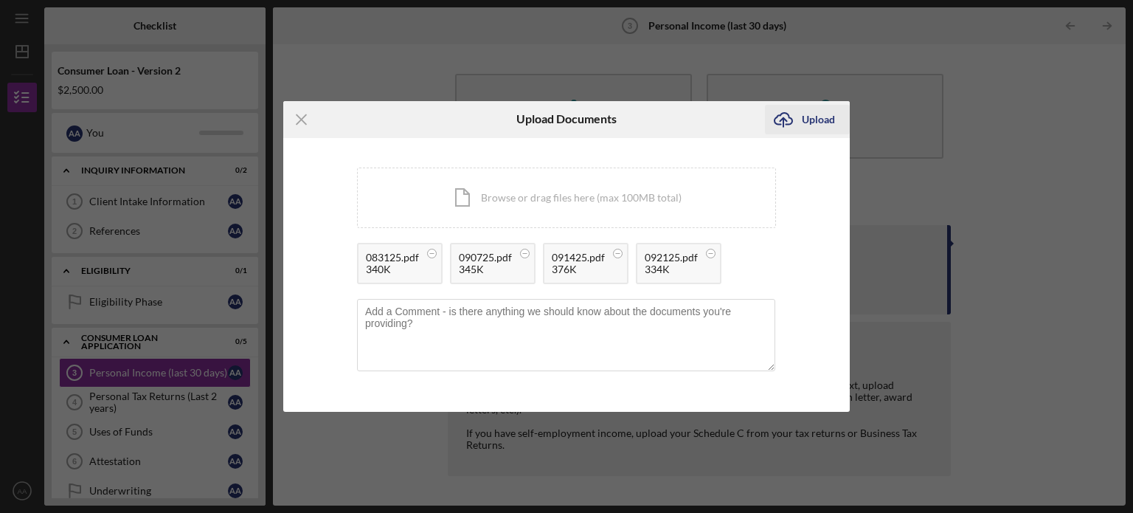
click at [820, 123] on div "Upload" at bounding box center [818, 120] width 33 height 30
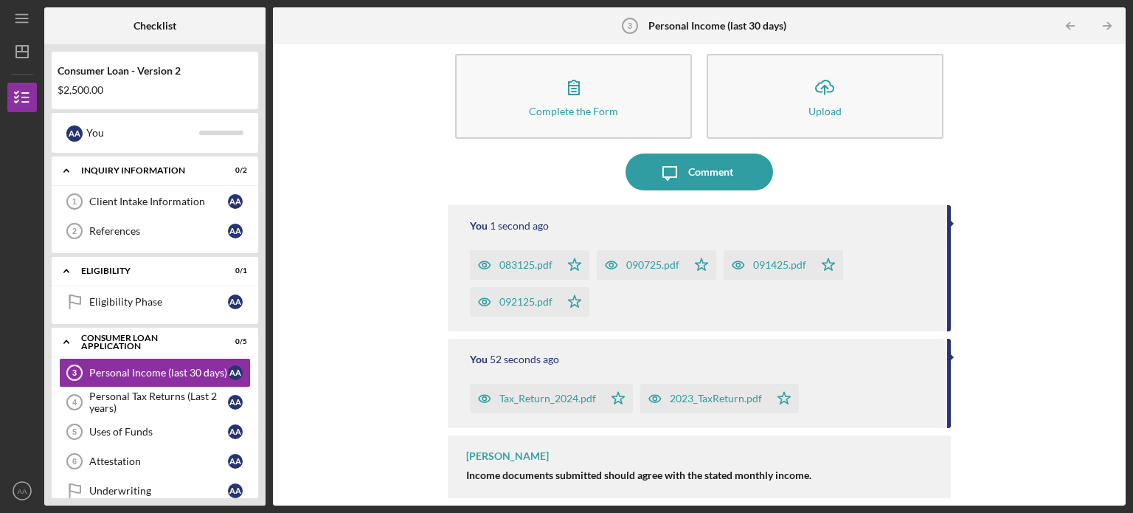
scroll to position [31, 0]
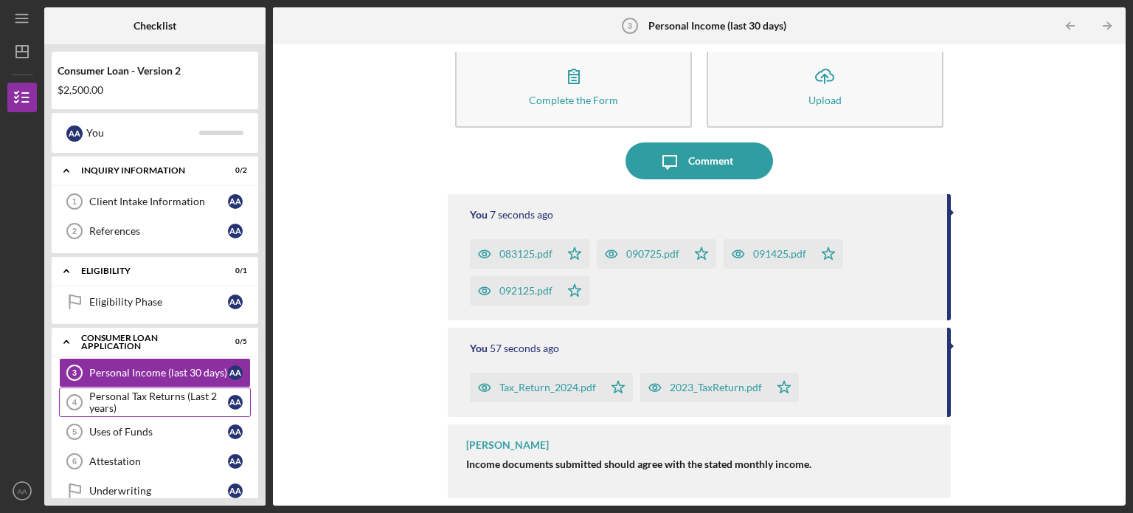
click at [121, 399] on div "Personal Tax Returns (Last 2 years)" at bounding box center [158, 402] width 139 height 24
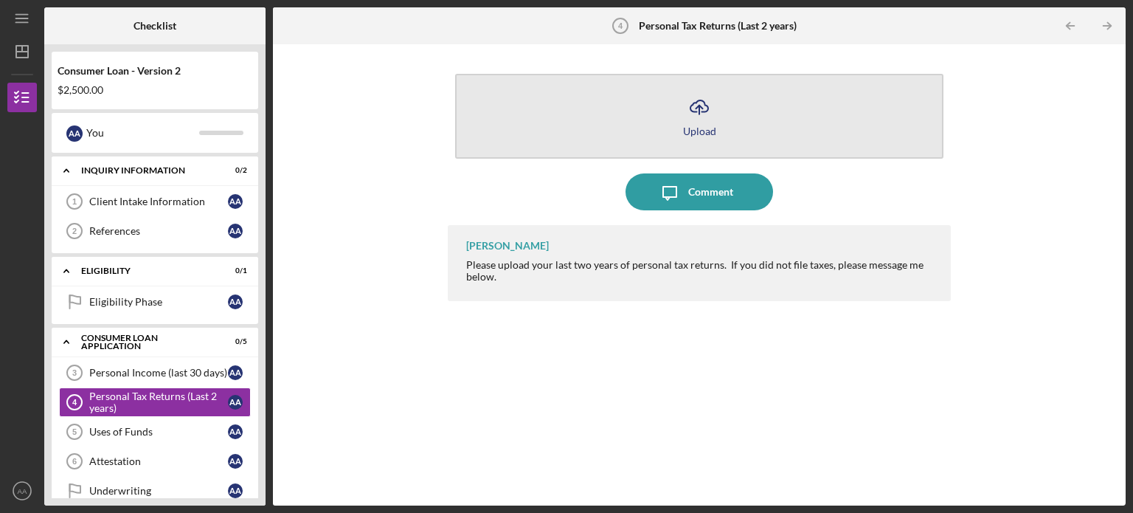
click at [698, 125] on div "Upload" at bounding box center [699, 130] width 33 height 11
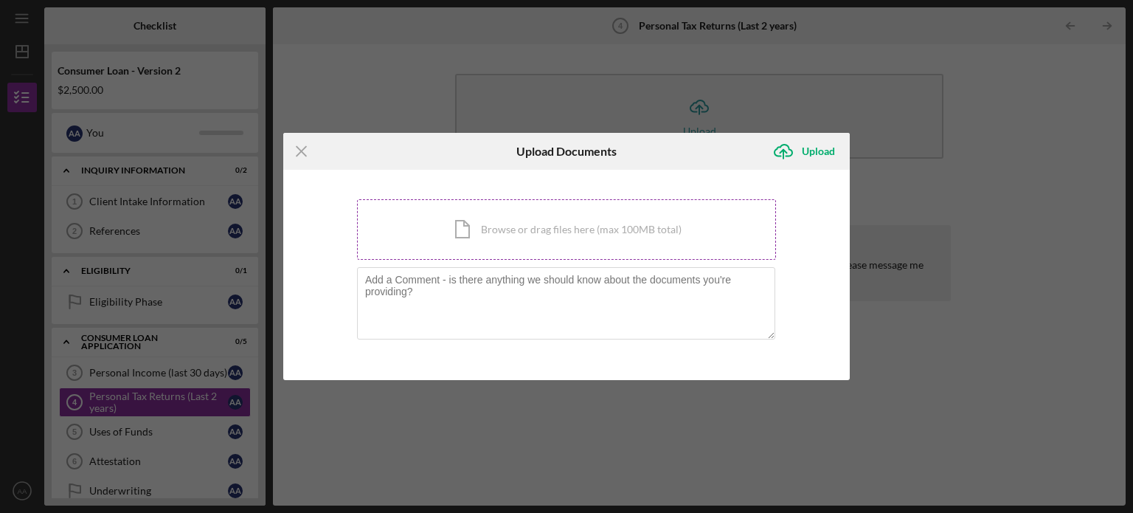
click at [586, 238] on div "Icon/Document Browse or drag files here (max 100MB total) Tap to choose files o…" at bounding box center [566, 229] width 419 height 60
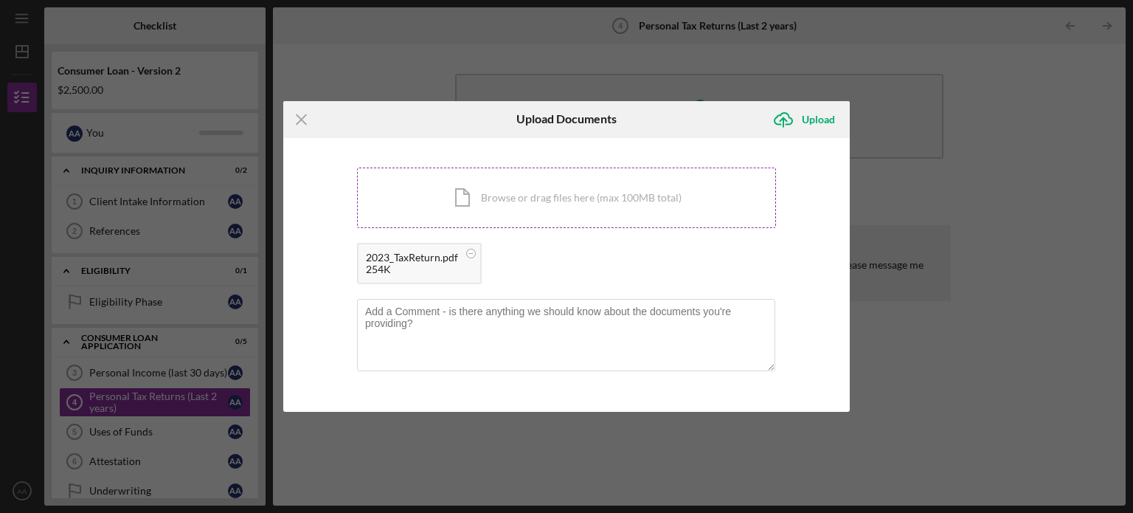
click at [516, 200] on div "Icon/Document Browse or drag files here (max 100MB total) Tap to choose files o…" at bounding box center [566, 197] width 419 height 60
click at [812, 115] on div "Upload" at bounding box center [818, 120] width 33 height 30
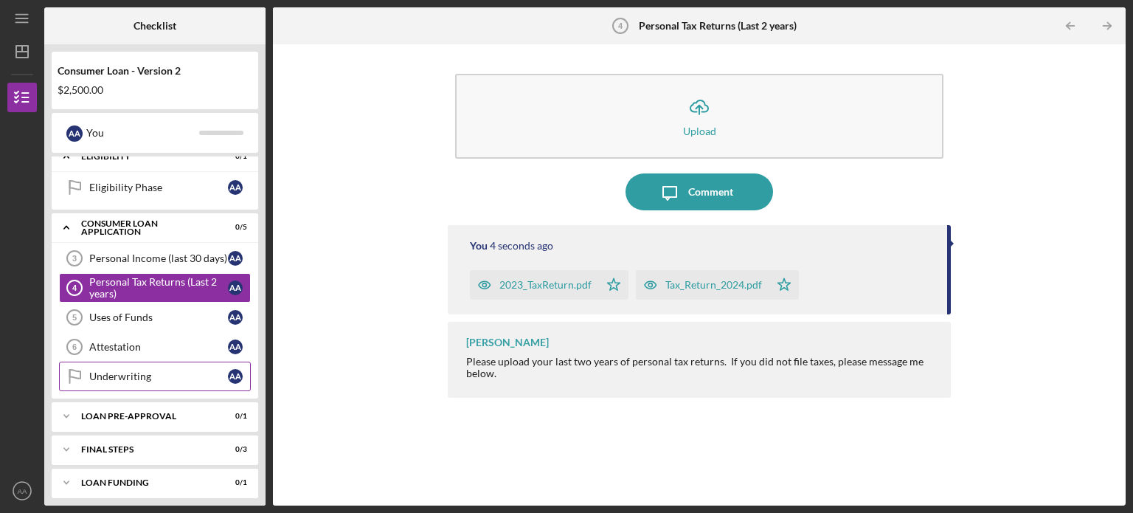
scroll to position [119, 0]
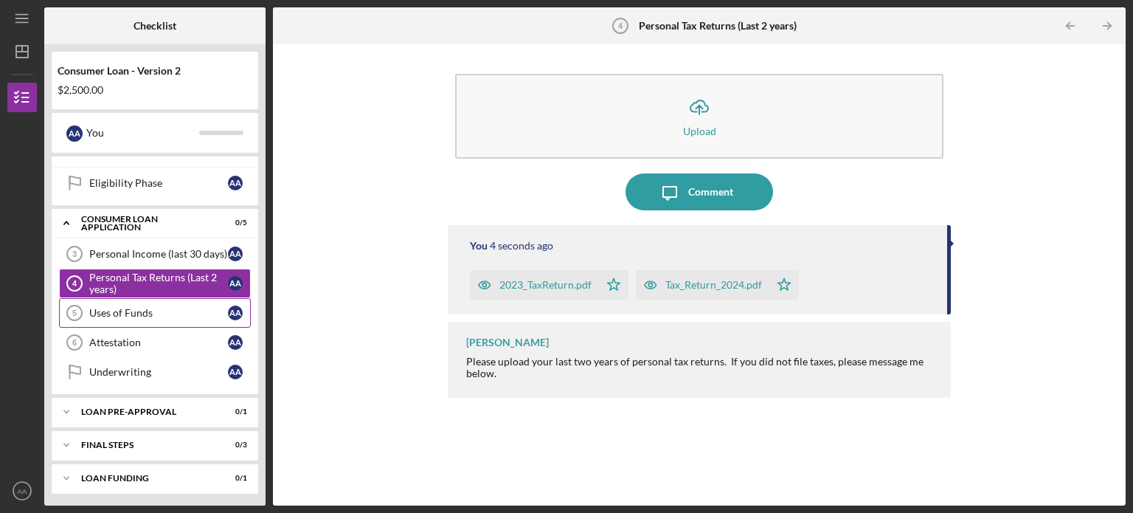
click at [148, 308] on div "Uses of Funds" at bounding box center [158, 313] width 139 height 12
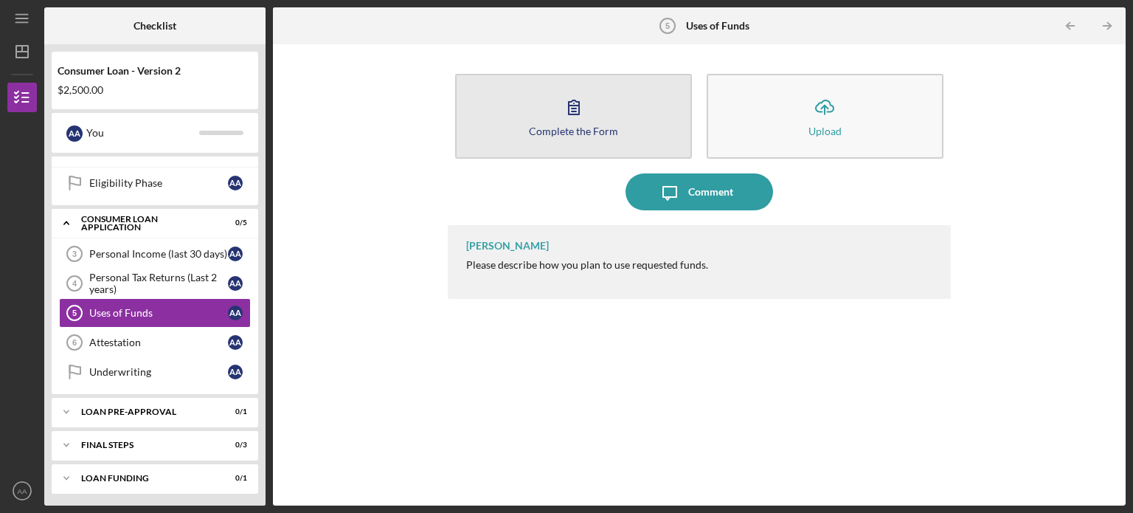
click at [543, 121] on button "Complete the Form Form" at bounding box center [573, 116] width 237 height 85
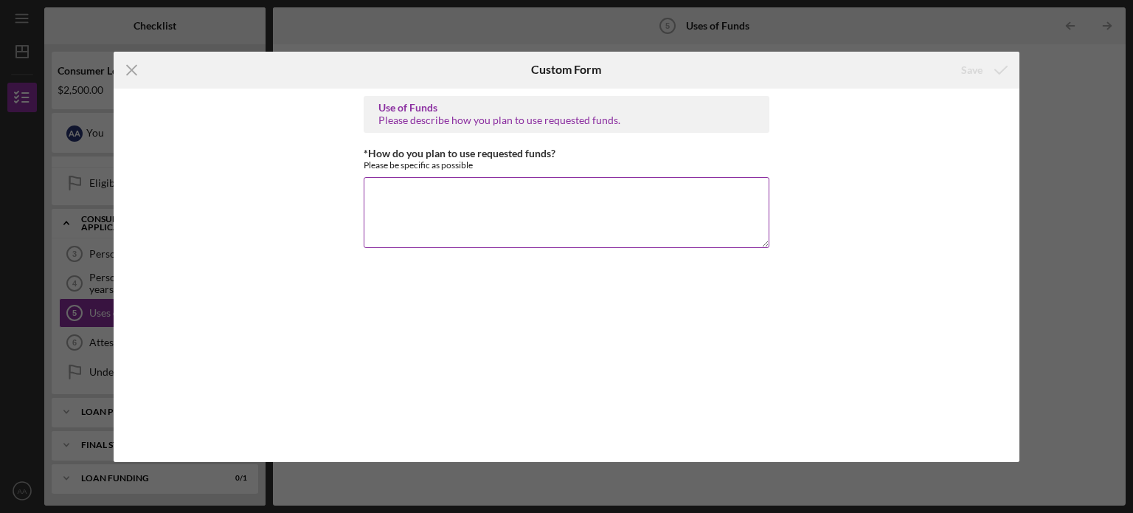
click at [483, 213] on textarea "*How do you plan to use requested funds?" at bounding box center [567, 212] width 406 height 71
type textarea "t"
type textarea "T"
type textarea "M"
drag, startPoint x: 371, startPoint y: 195, endPoint x: 706, endPoint y: 219, distance: 335.7
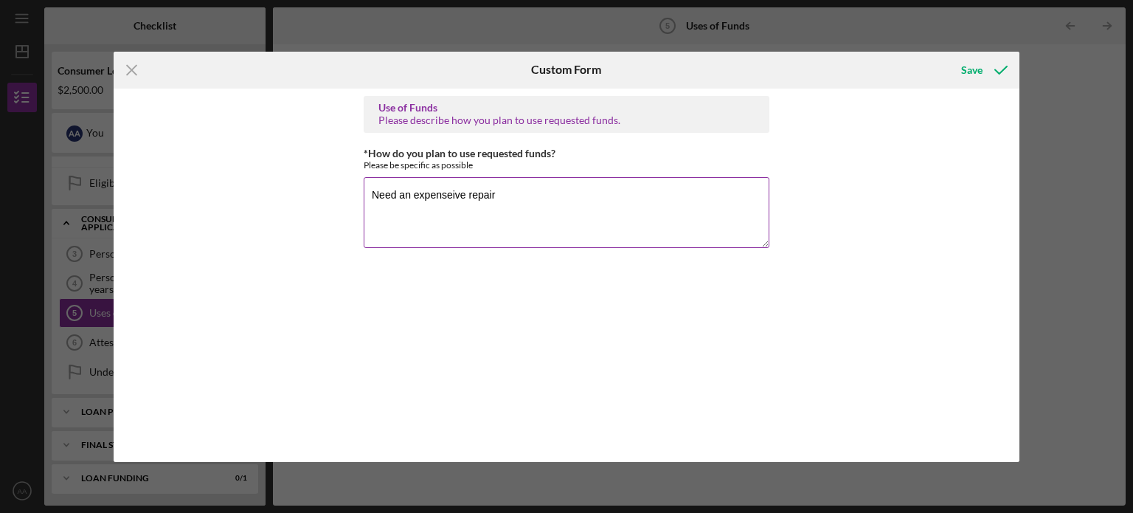
click at [706, 219] on textarea "Need an expenseive repair" at bounding box center [567, 212] width 406 height 71
type textarea "I"
type textarea "M"
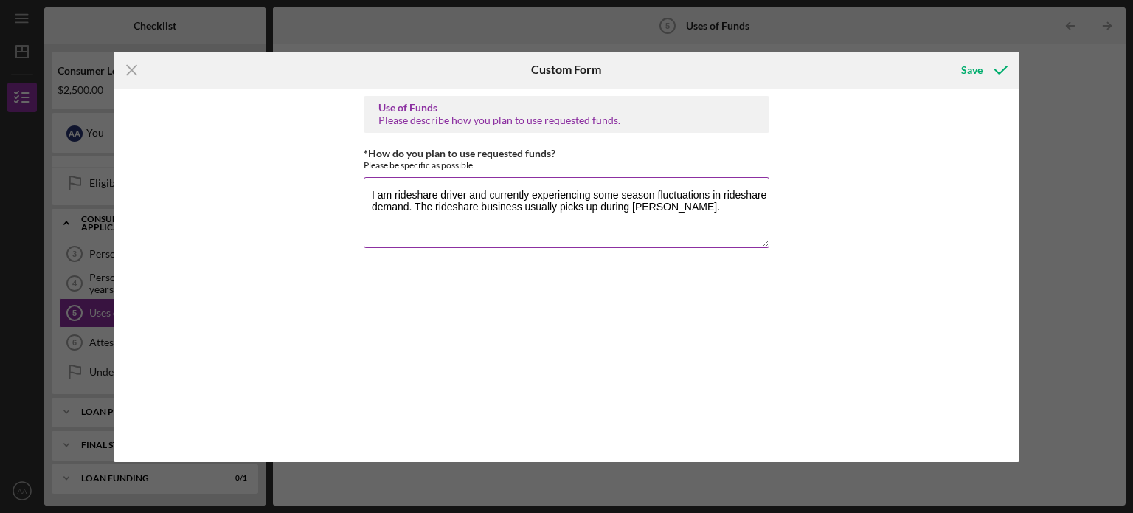
click at [719, 209] on textarea "I am rideshare driver and currently experiencing some season fluctuations in ri…" at bounding box center [567, 212] width 406 height 71
click at [479, 207] on textarea "I am rideshare driver and currently experiencing some season fluctuations in ri…" at bounding box center [567, 212] width 406 height 71
click at [685, 201] on textarea "I am rideshare driver and currently experiencing some season fluctuations in ri…" at bounding box center [567, 212] width 406 height 71
click at [597, 221] on textarea "I am rideshare driver and currently experiencing some season fluctuations in ri…" at bounding box center [567, 212] width 406 height 71
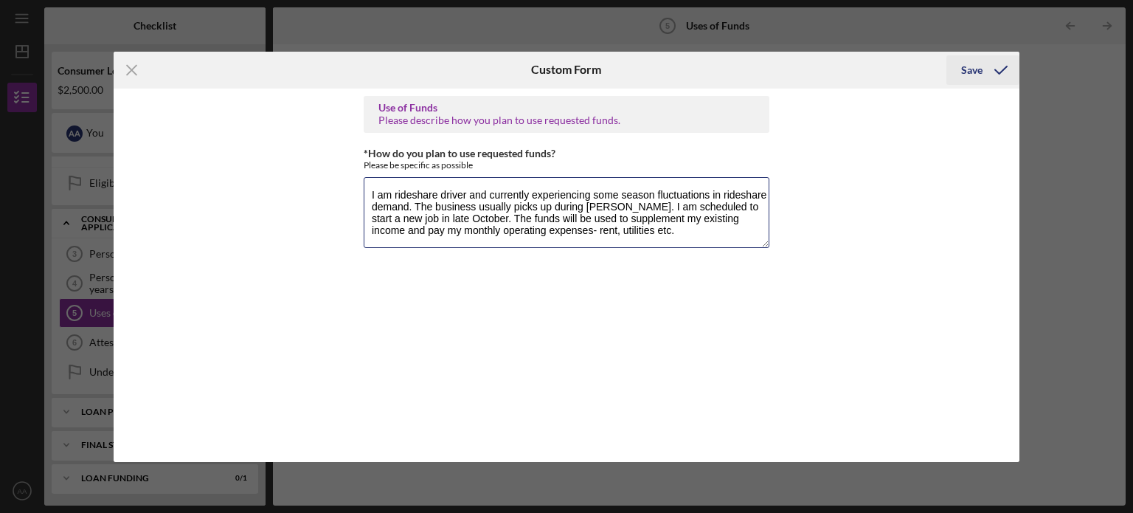
type textarea "I am rideshare driver and currently experiencing some season fluctuations in ri…"
click at [962, 69] on div "Save" at bounding box center [971, 70] width 21 height 30
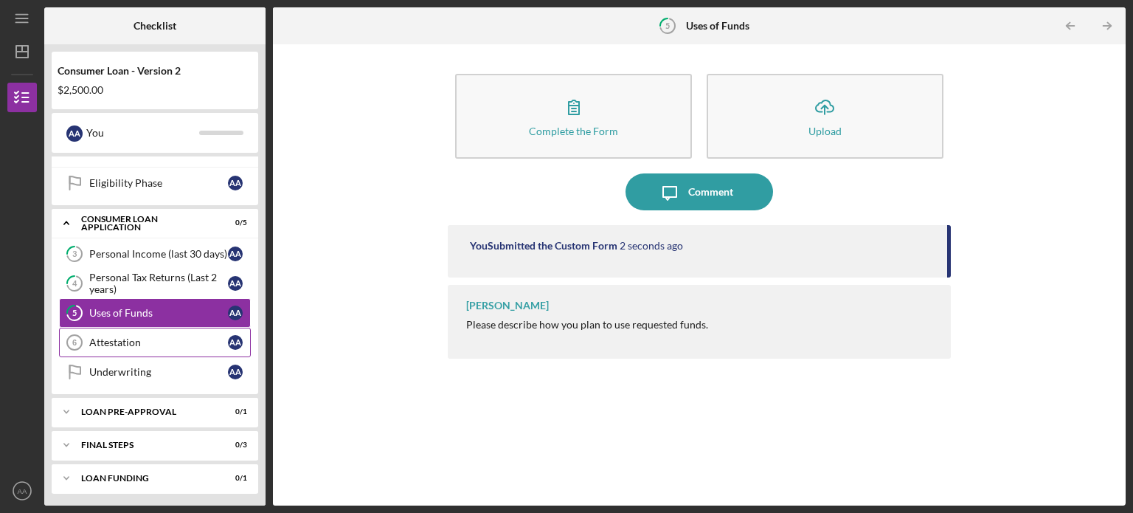
click at [117, 341] on div "Attestation" at bounding box center [158, 342] width 139 height 12
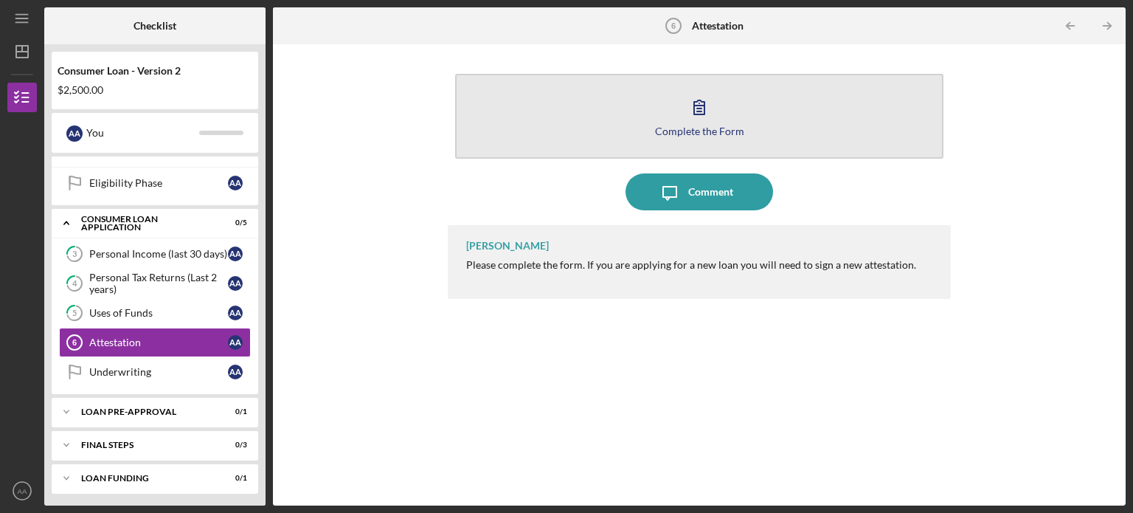
click at [702, 126] on div "Complete the Form" at bounding box center [699, 130] width 89 height 11
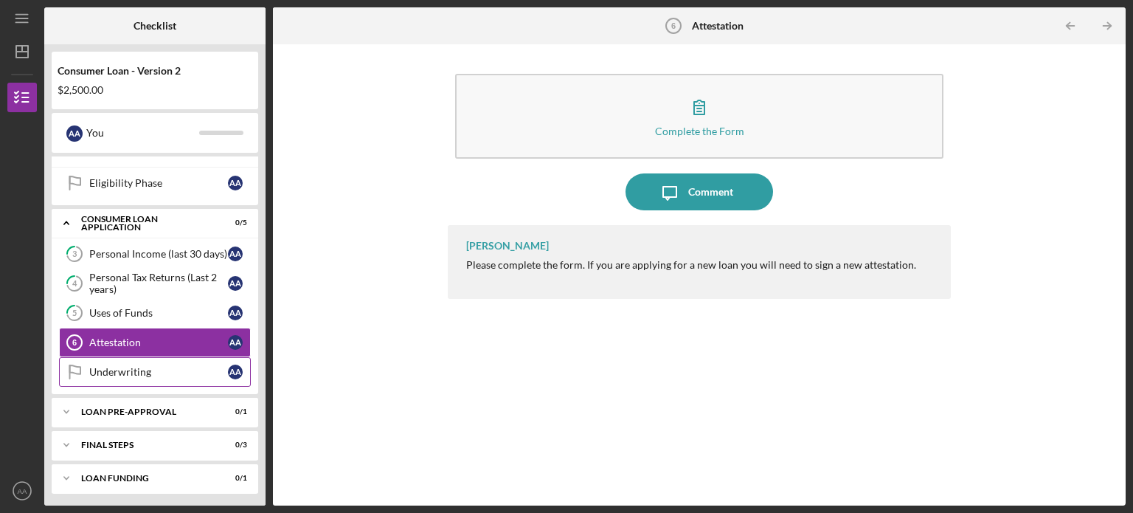
click at [114, 367] on div "Underwriting" at bounding box center [158, 372] width 139 height 12
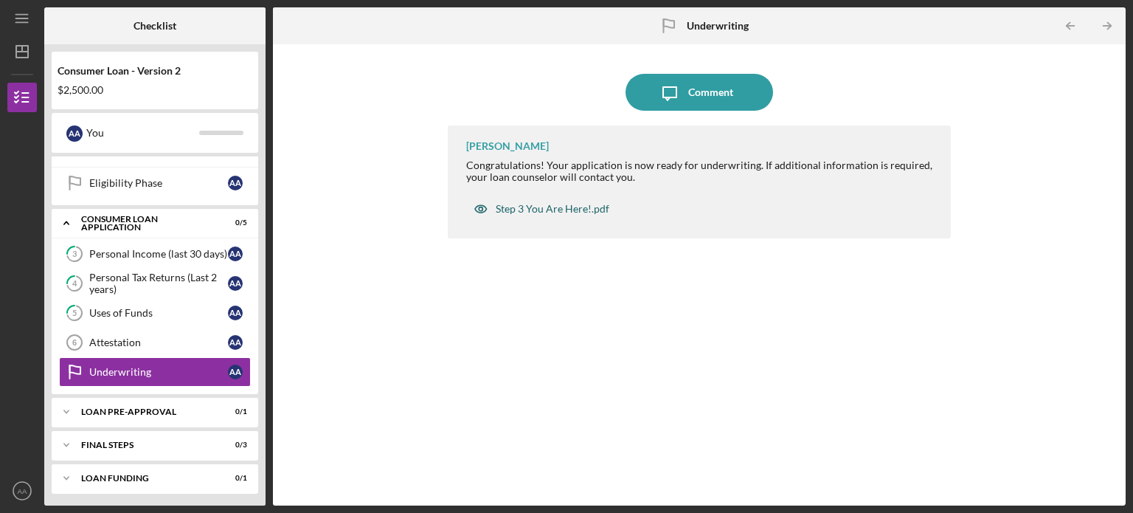
click at [547, 204] on div "Step 3 You Are Here!.pdf" at bounding box center [553, 209] width 114 height 12
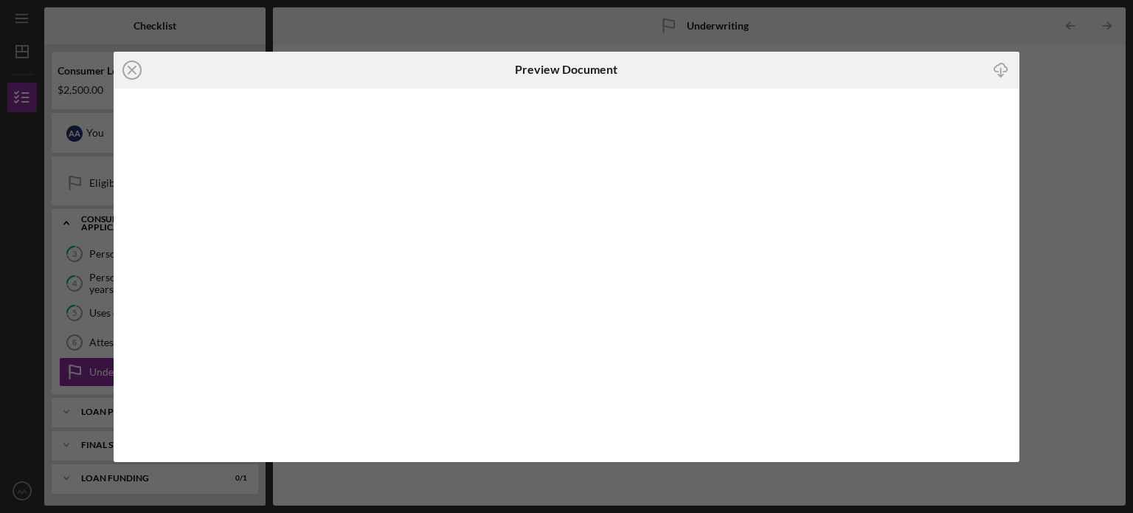
click at [1082, 161] on div "Icon/Close Preview Document Icon/Download" at bounding box center [566, 256] width 1133 height 513
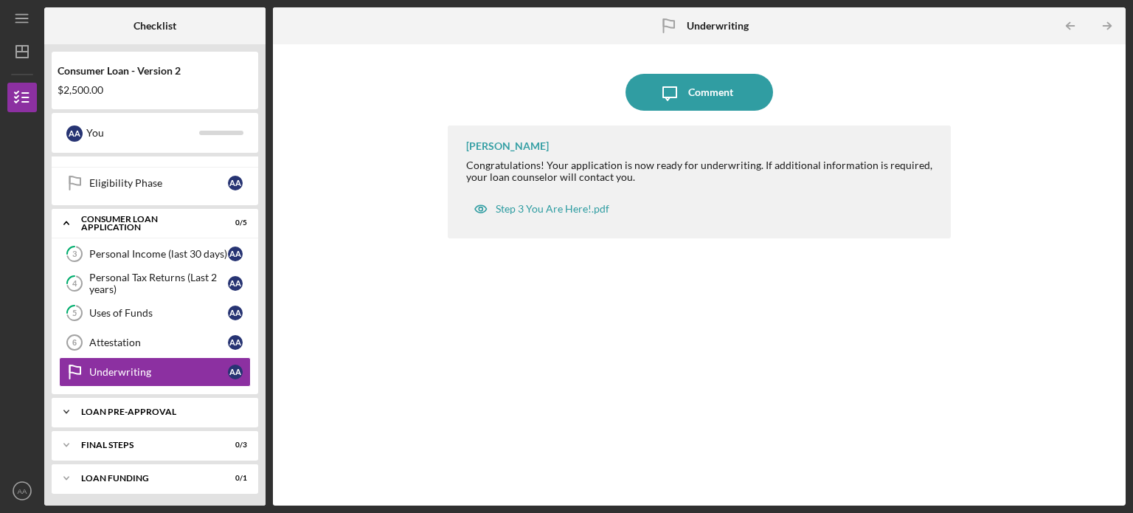
click at [122, 409] on div "Loan Pre-Approval" at bounding box center [160, 411] width 159 height 9
click at [117, 256] on div "Personal Income (last 30 days)" at bounding box center [158, 254] width 139 height 12
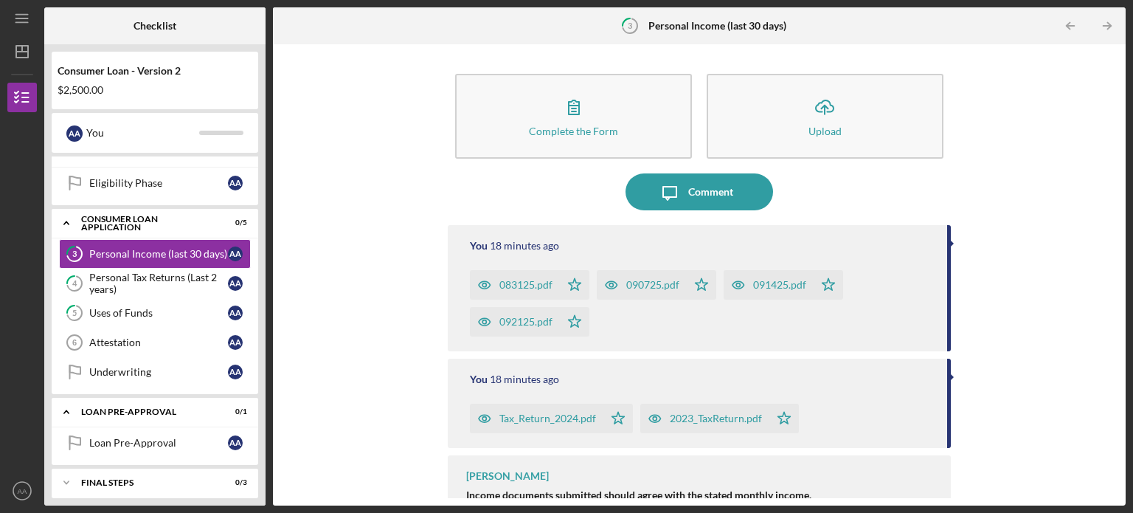
click at [504, 281] on div "083125.pdf" at bounding box center [525, 285] width 53 height 12
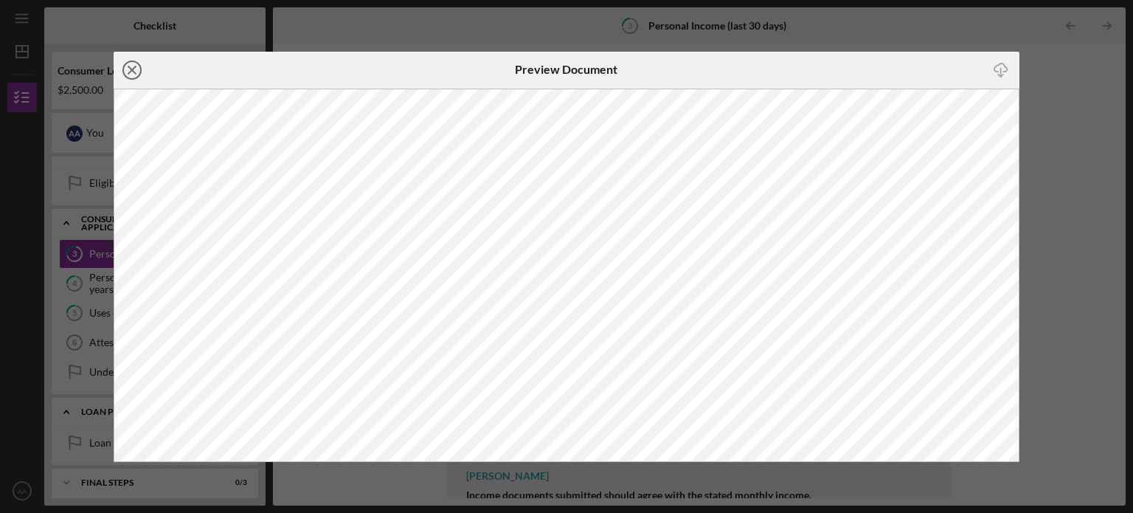
click at [128, 69] on icon "Icon/Close" at bounding box center [132, 70] width 37 height 37
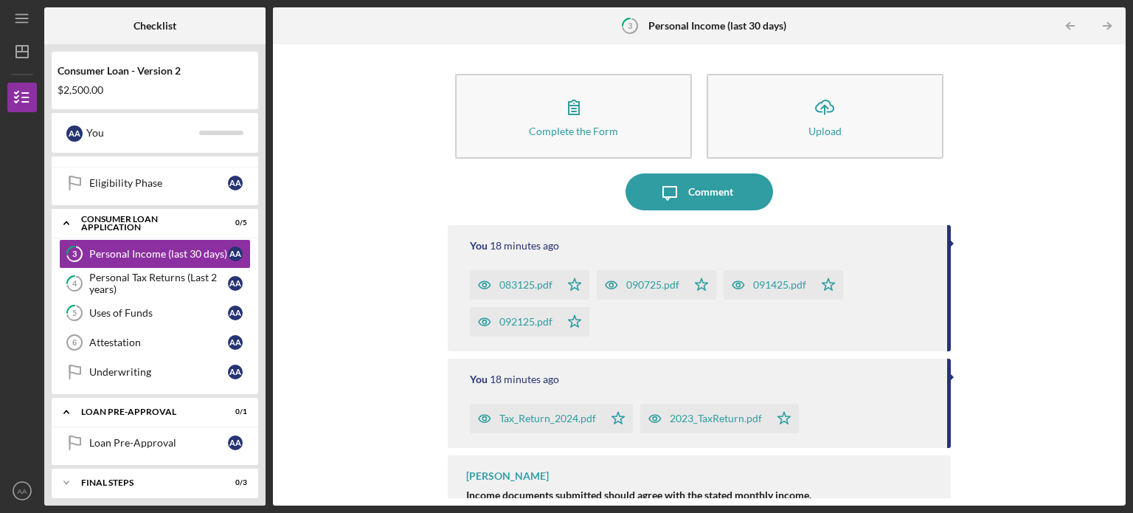
scroll to position [31, 0]
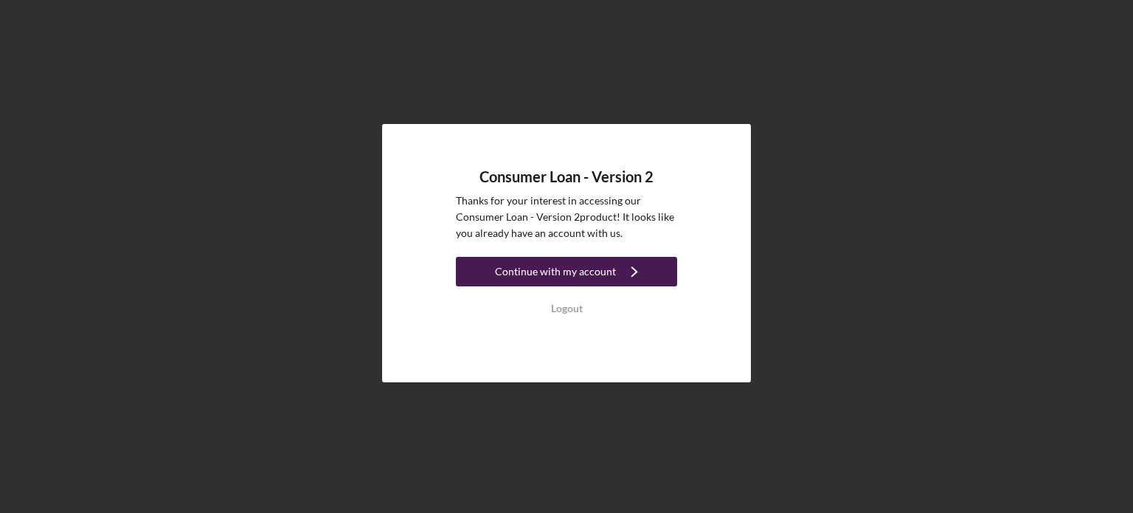
click at [538, 271] on div "Continue with my account" at bounding box center [555, 272] width 121 height 30
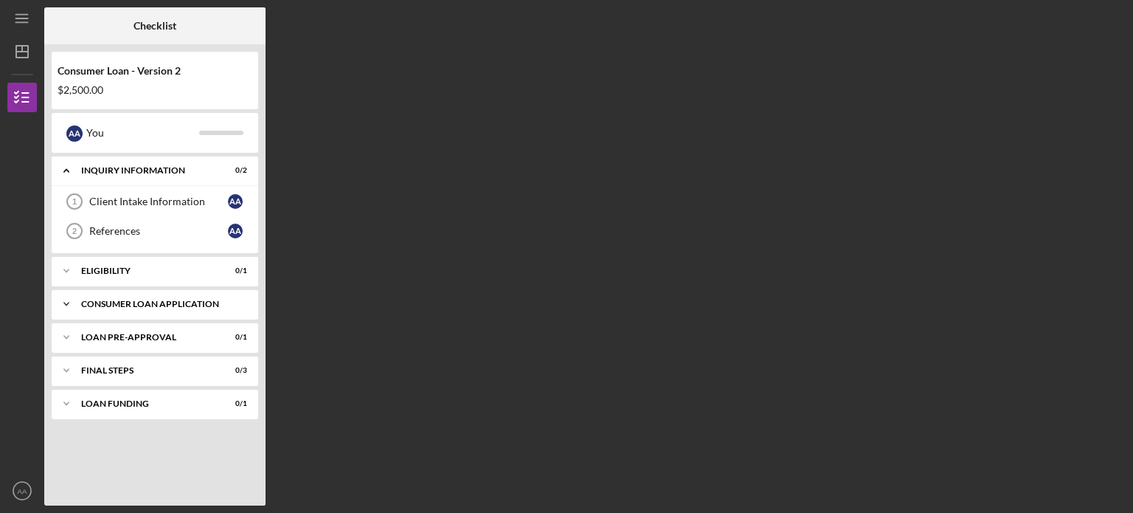
click at [140, 308] on div "Icon/Expander Consumer Loan Application 0 / 5" at bounding box center [155, 304] width 207 height 30
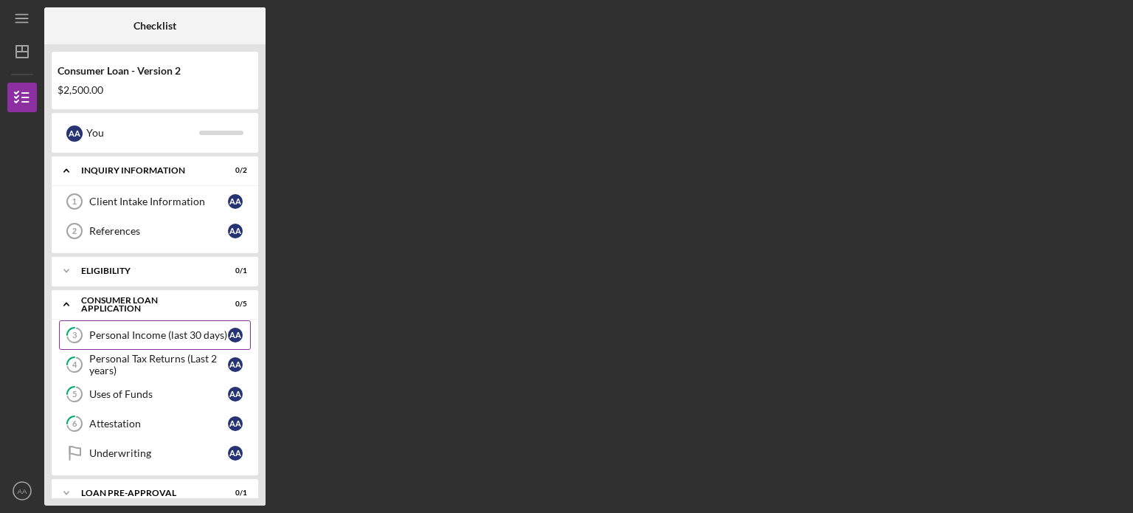
click at [91, 334] on div "Personal Income (last 30 days)" at bounding box center [158, 335] width 139 height 12
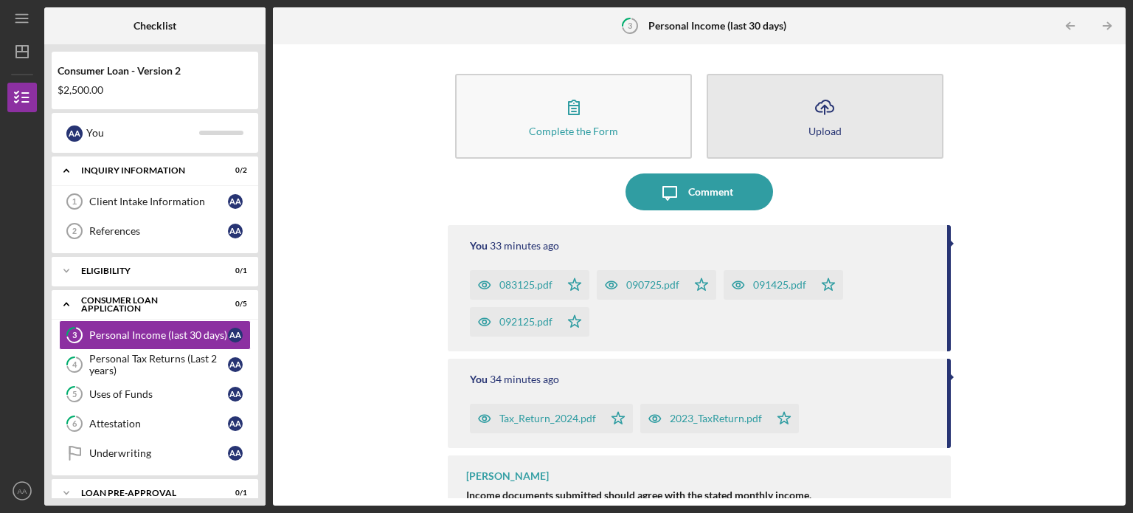
click at [805, 125] on button "Icon/Upload Upload" at bounding box center [825, 116] width 237 height 85
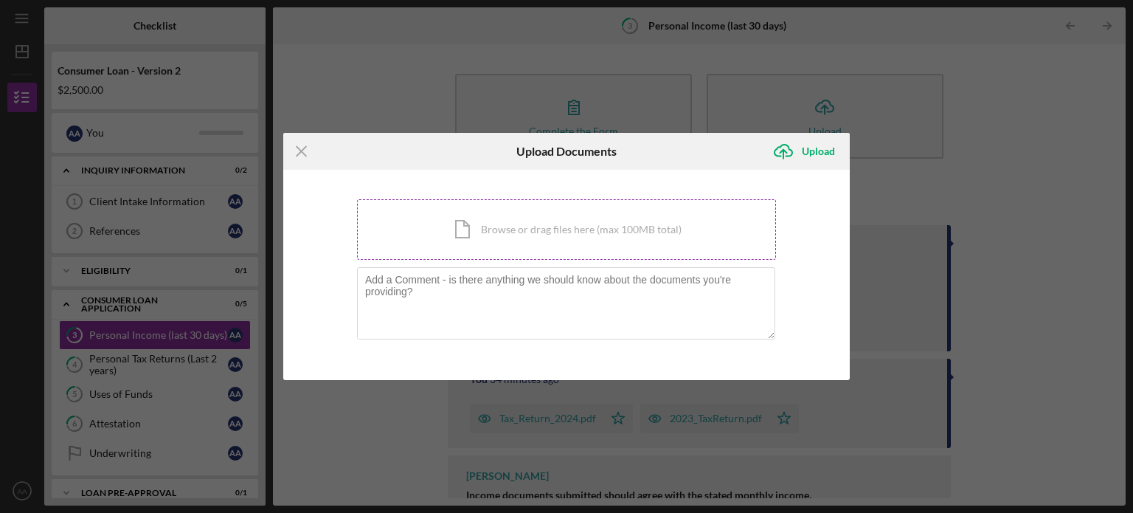
click at [563, 237] on div "Icon/Document Browse or drag files here (max 100MB total) Tap to choose files o…" at bounding box center [566, 229] width 419 height 60
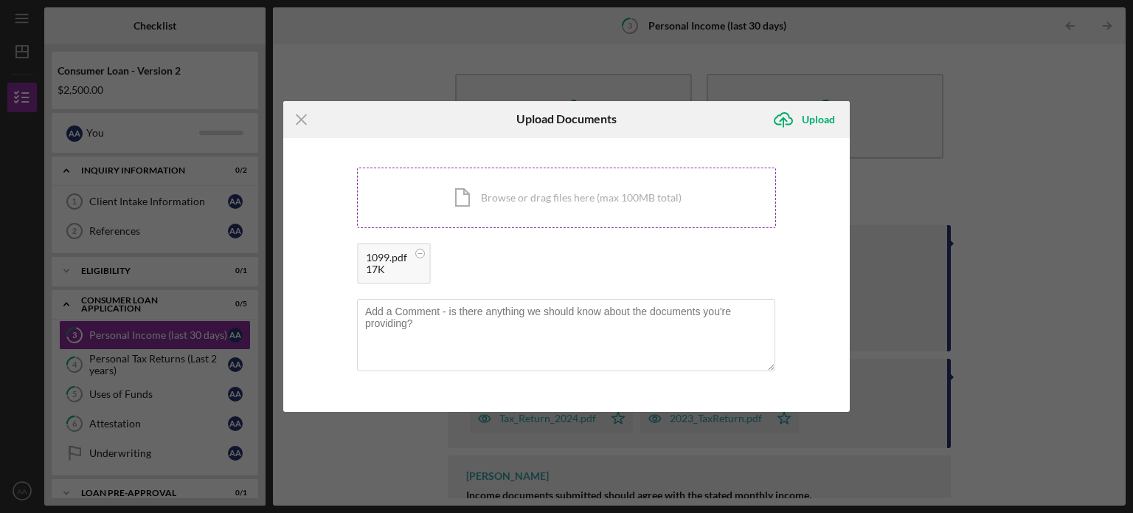
click at [551, 201] on div "Icon/Document Browse or drag files here (max 100MB total) Tap to choose files o…" at bounding box center [566, 197] width 419 height 60
click at [423, 251] on circle at bounding box center [420, 253] width 9 height 9
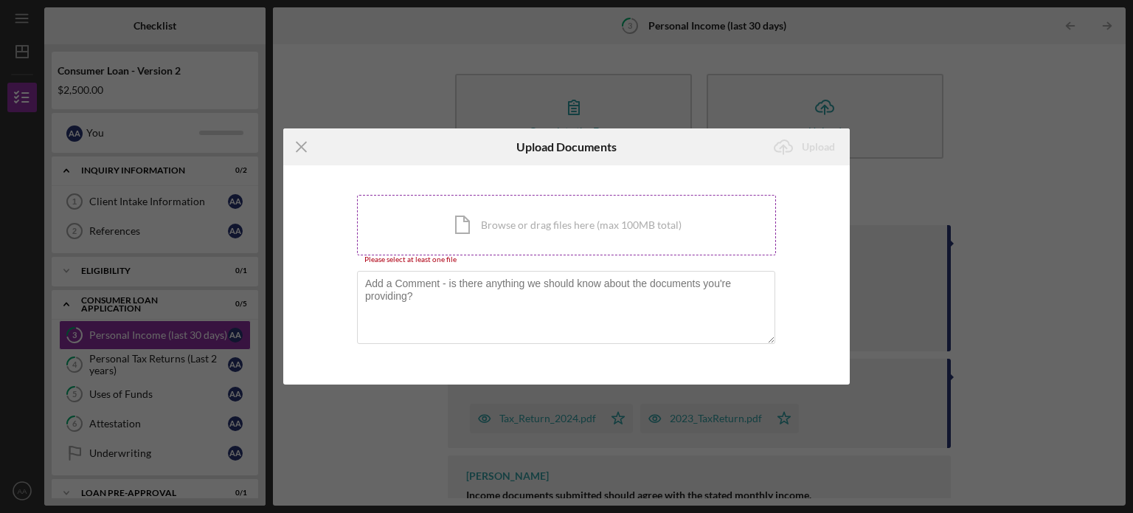
click at [546, 229] on div "Icon/Document Browse or drag files here (max 100MB total) Tap to choose files o…" at bounding box center [566, 225] width 419 height 60
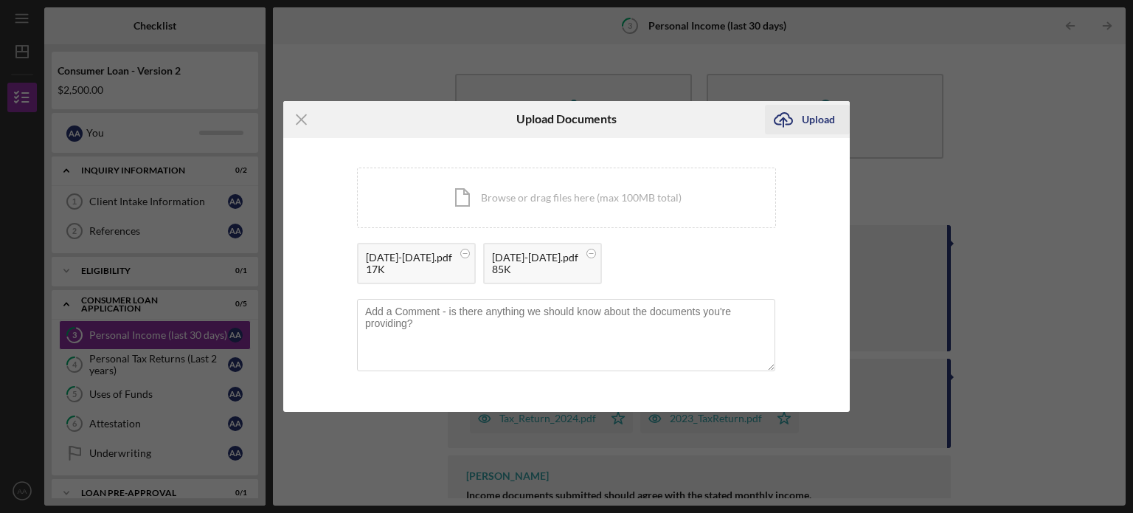
click at [826, 123] on div "Upload" at bounding box center [818, 120] width 33 height 30
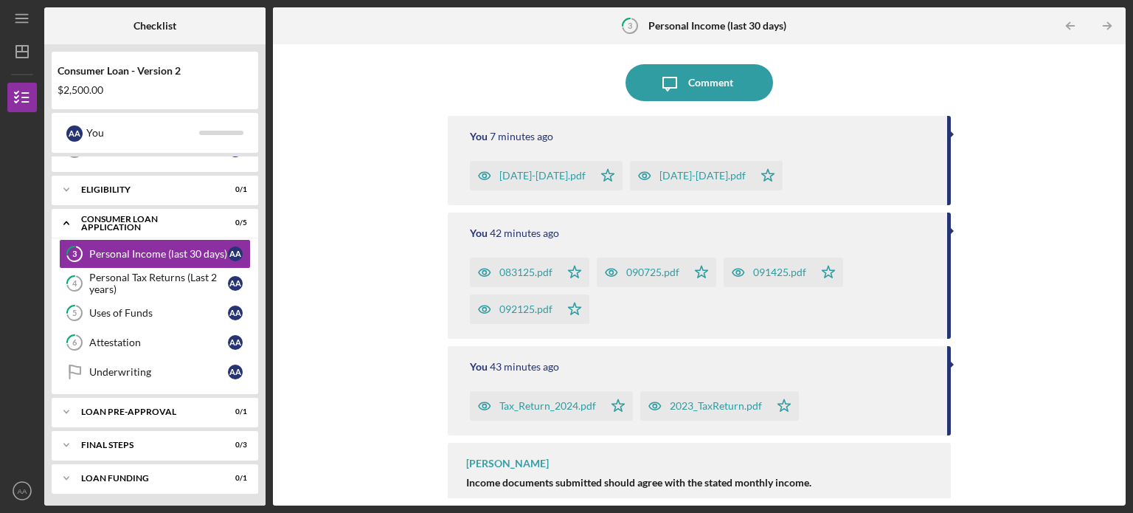
scroll to position [128, 0]
